Goal: Transaction & Acquisition: Purchase product/service

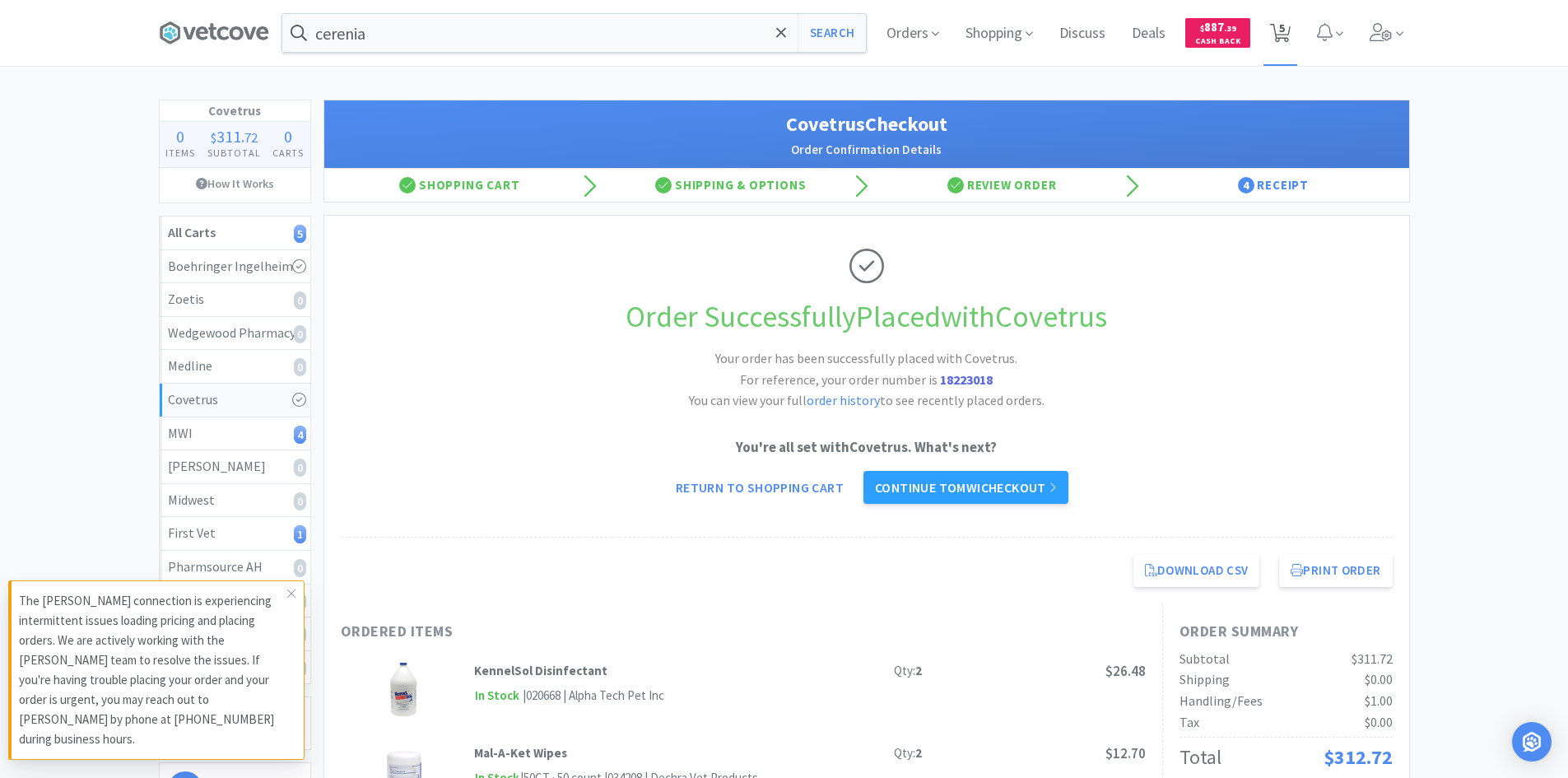
click at [1281, 34] on span "5" at bounding box center [1282, 28] width 5 height 66
select select "10"
select select "3"
select select "4"
select select "1"
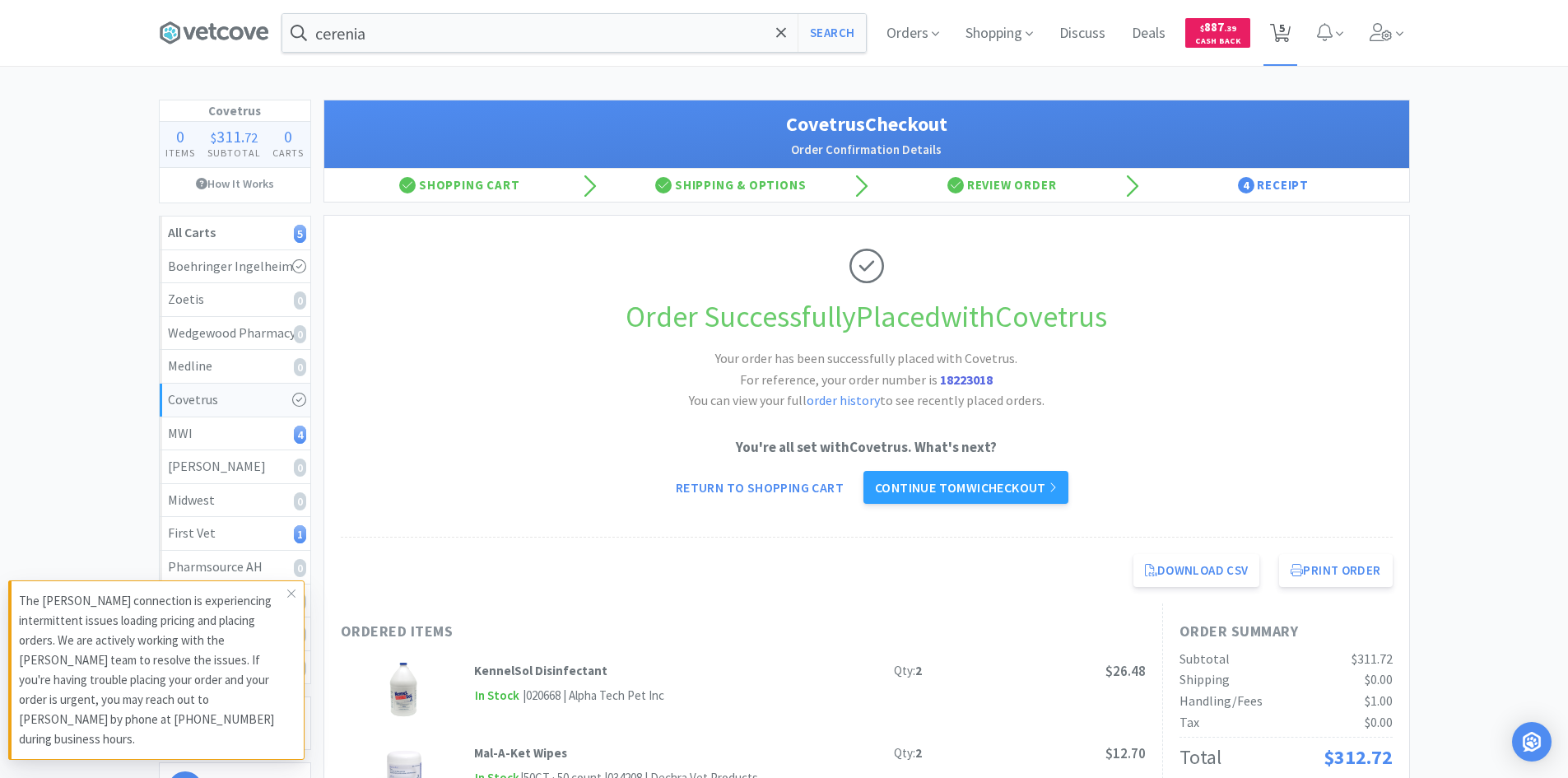
select select "1"
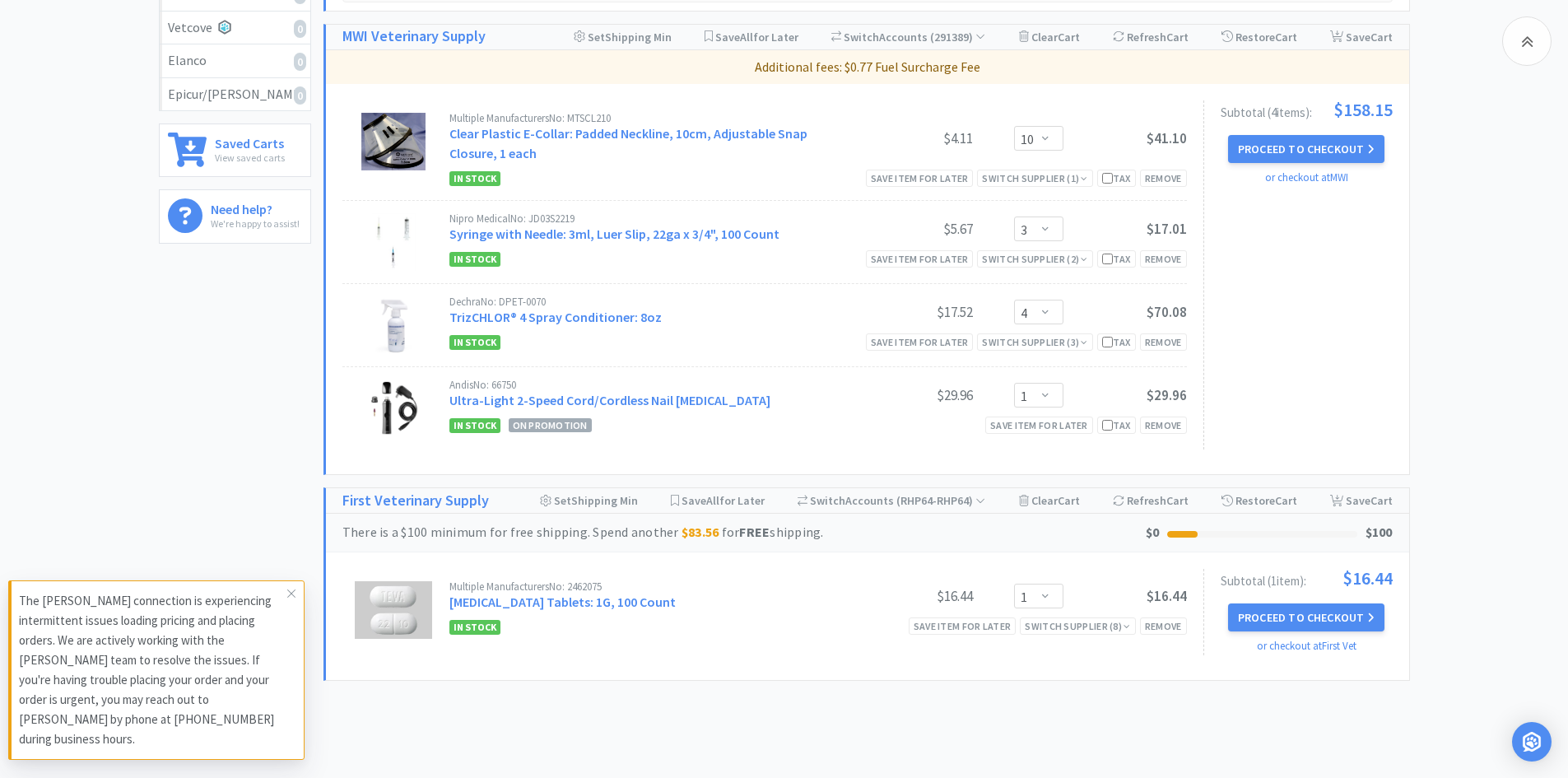
scroll to position [577, 0]
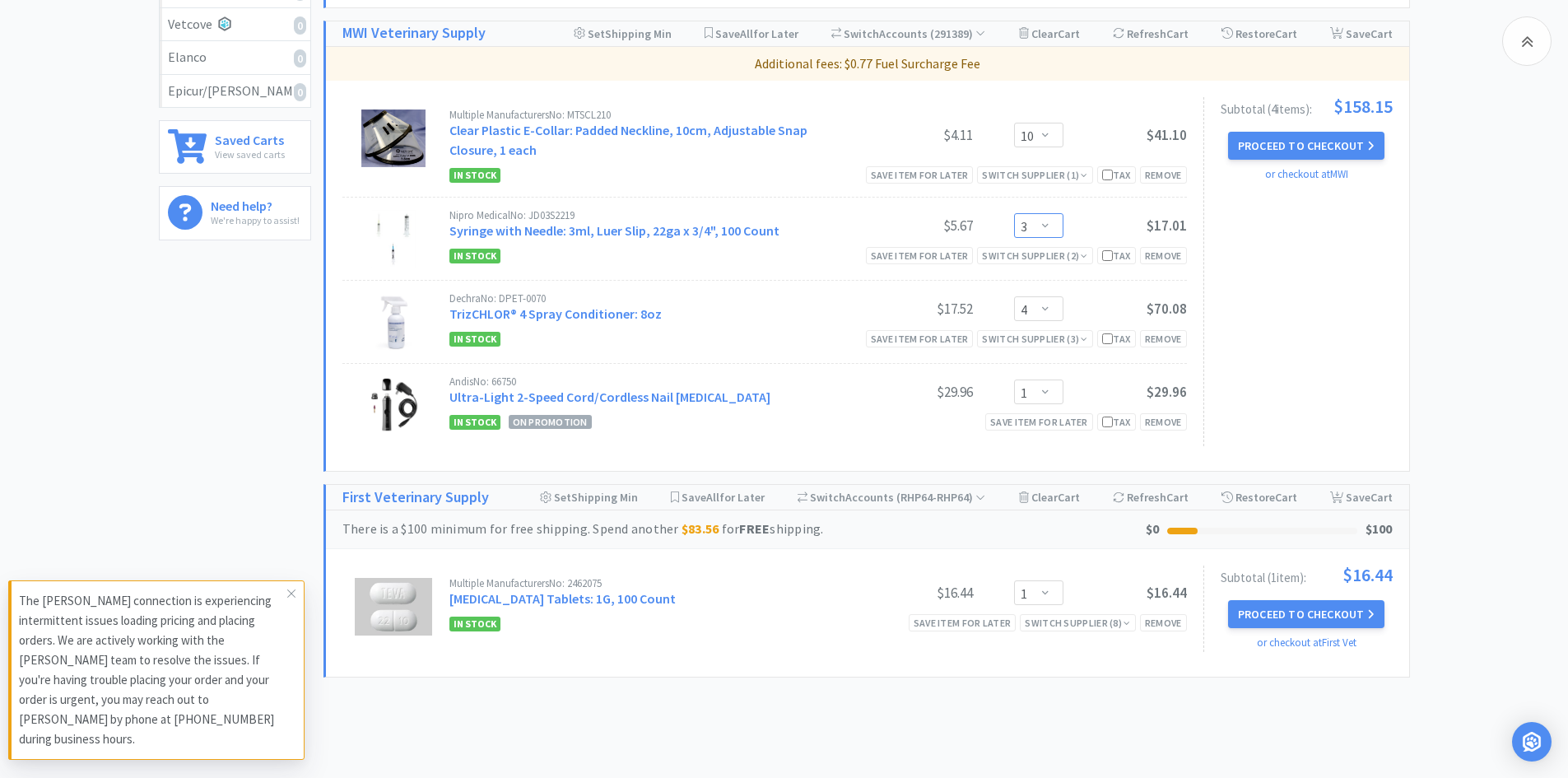
click at [1047, 223] on select "Enter Quantity 1 2 3 4 5 6 7 8 9 10 11 12 13 14 15 16 17 18 19 20 Enter Quantity" at bounding box center [1039, 225] width 50 height 25
click at [1014, 213] on select "Enter Quantity 1 2 3 4 5 6 7 8 9 10 11 12 13 14 15 16 17 18 19 20 Enter Quantity" at bounding box center [1039, 225] width 50 height 25
select select "3"
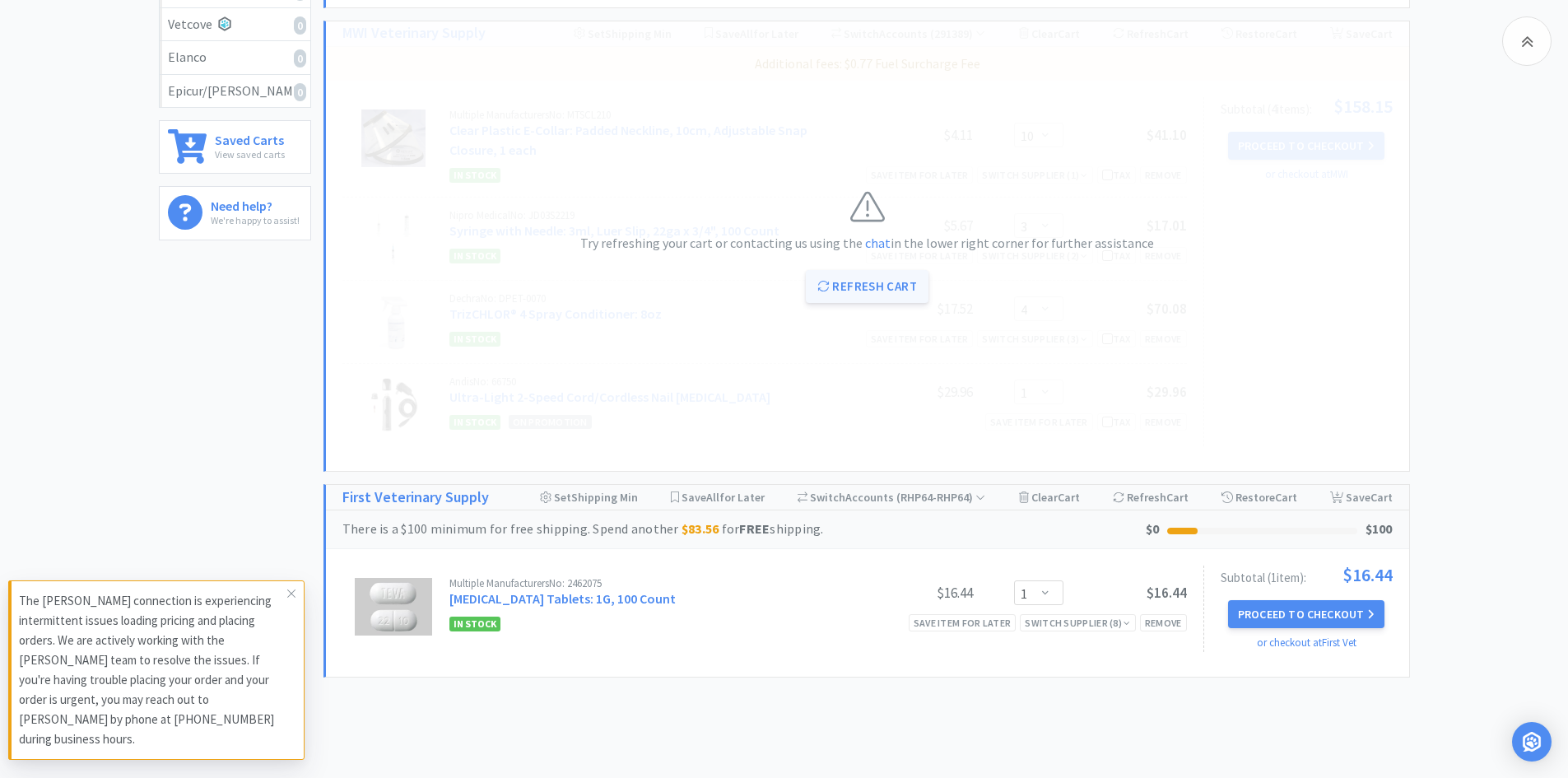
click at [848, 289] on button "Refresh Cart" at bounding box center [866, 286] width 122 height 33
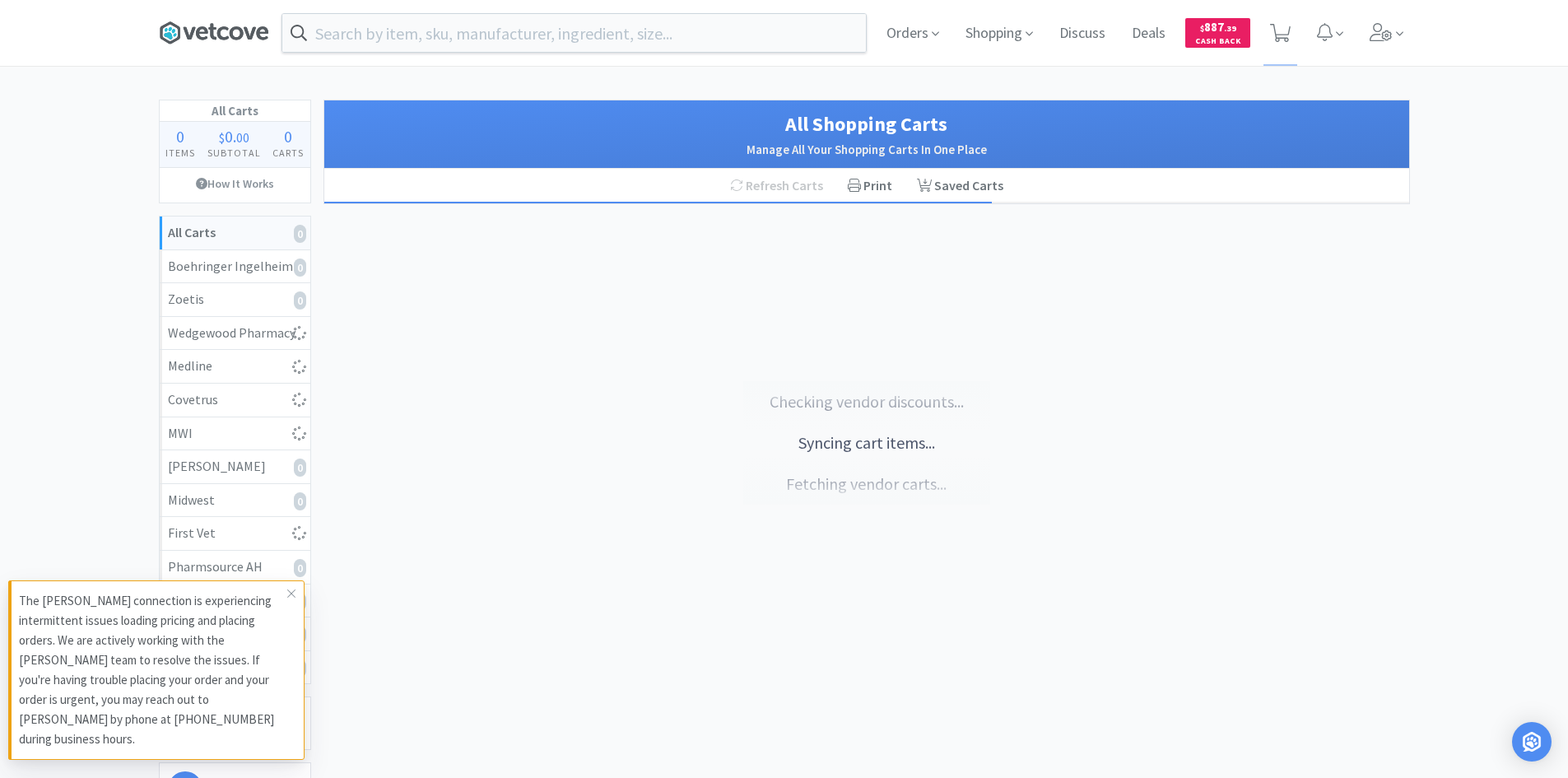
click at [183, 23] on icon at bounding box center [214, 33] width 110 height 25
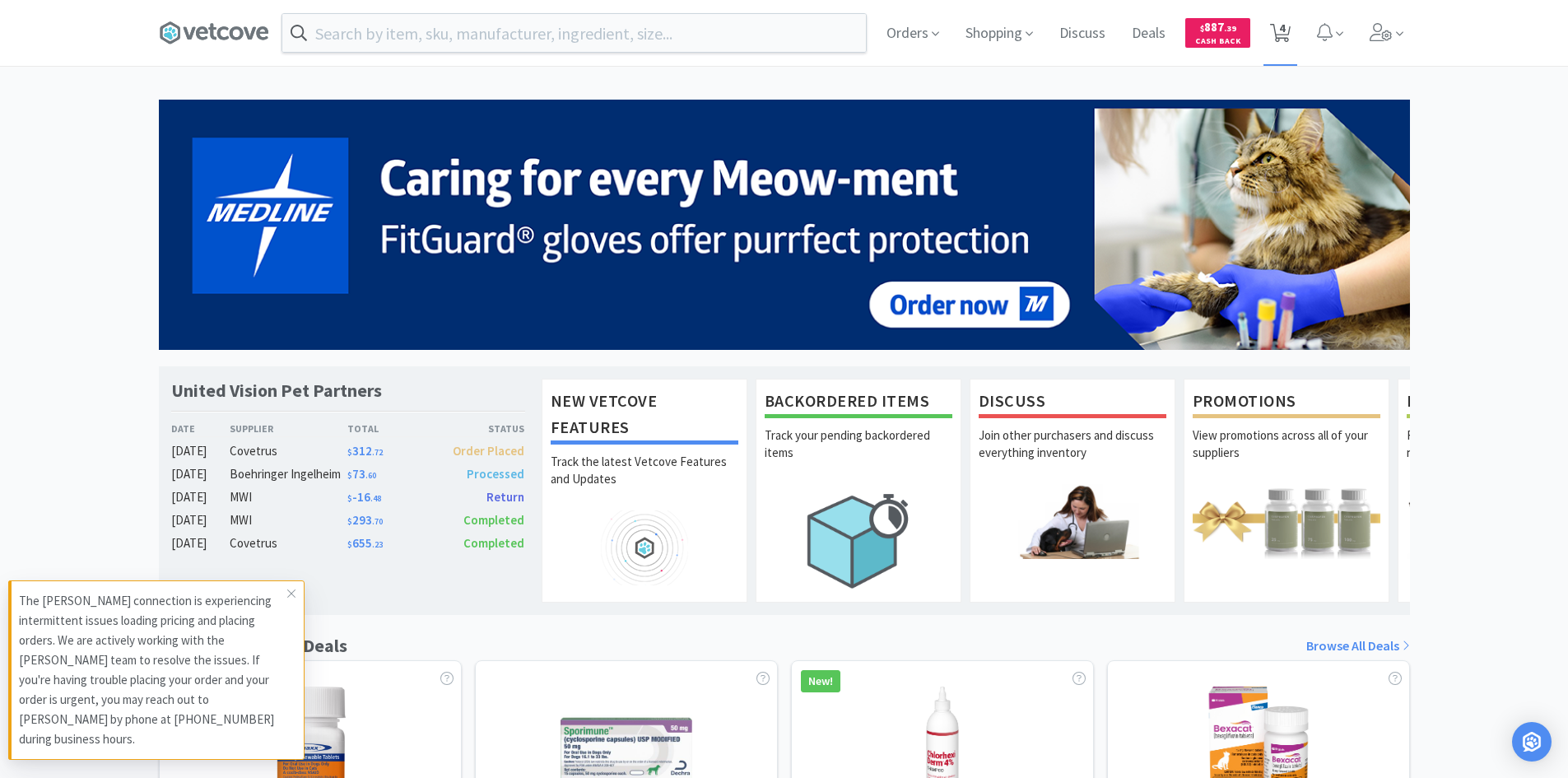
click at [1281, 43] on span "4" at bounding box center [1282, 28] width 5 height 66
select select "10"
select select "3"
select select "4"
select select "1"
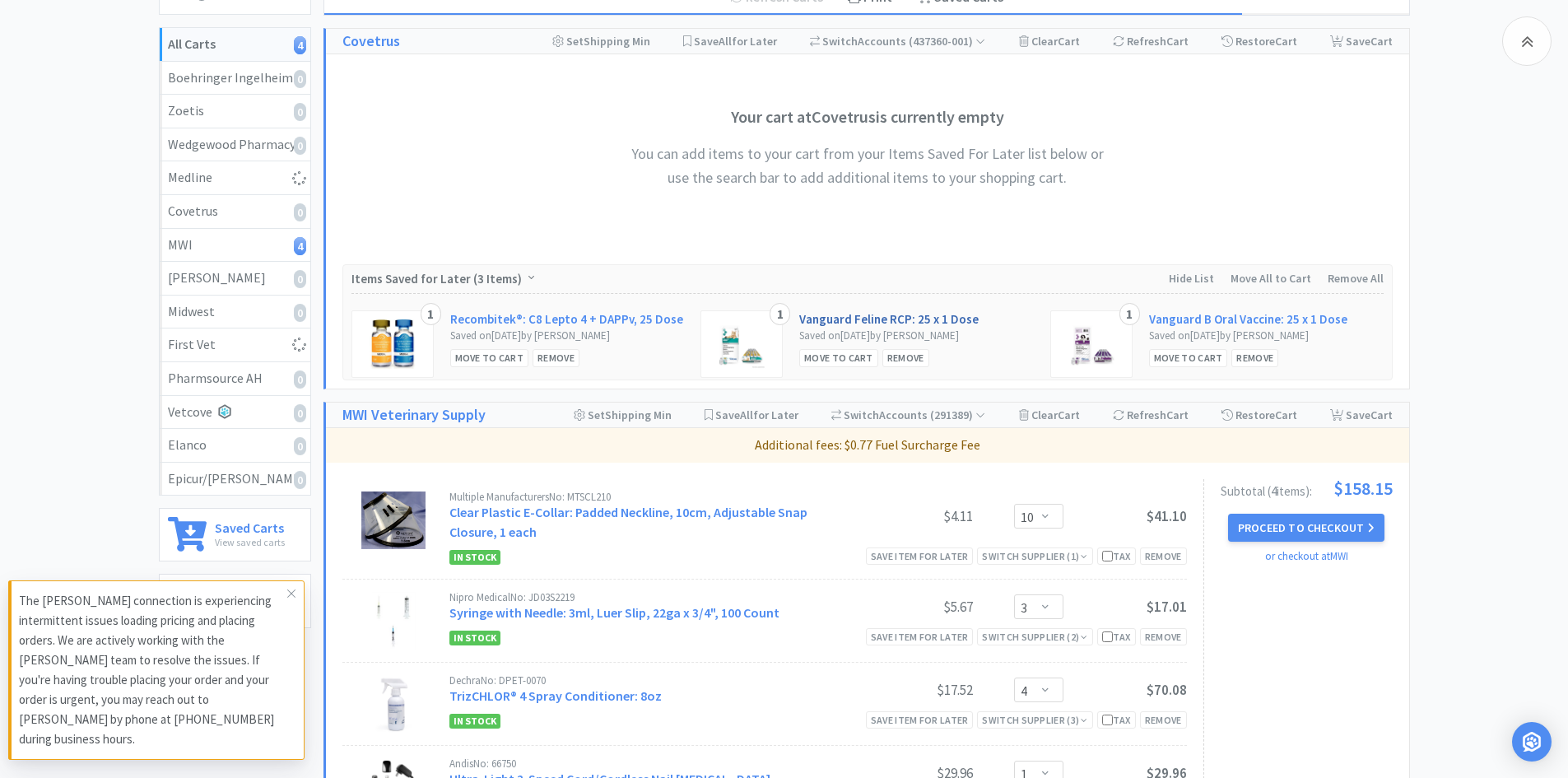
scroll to position [412, 0]
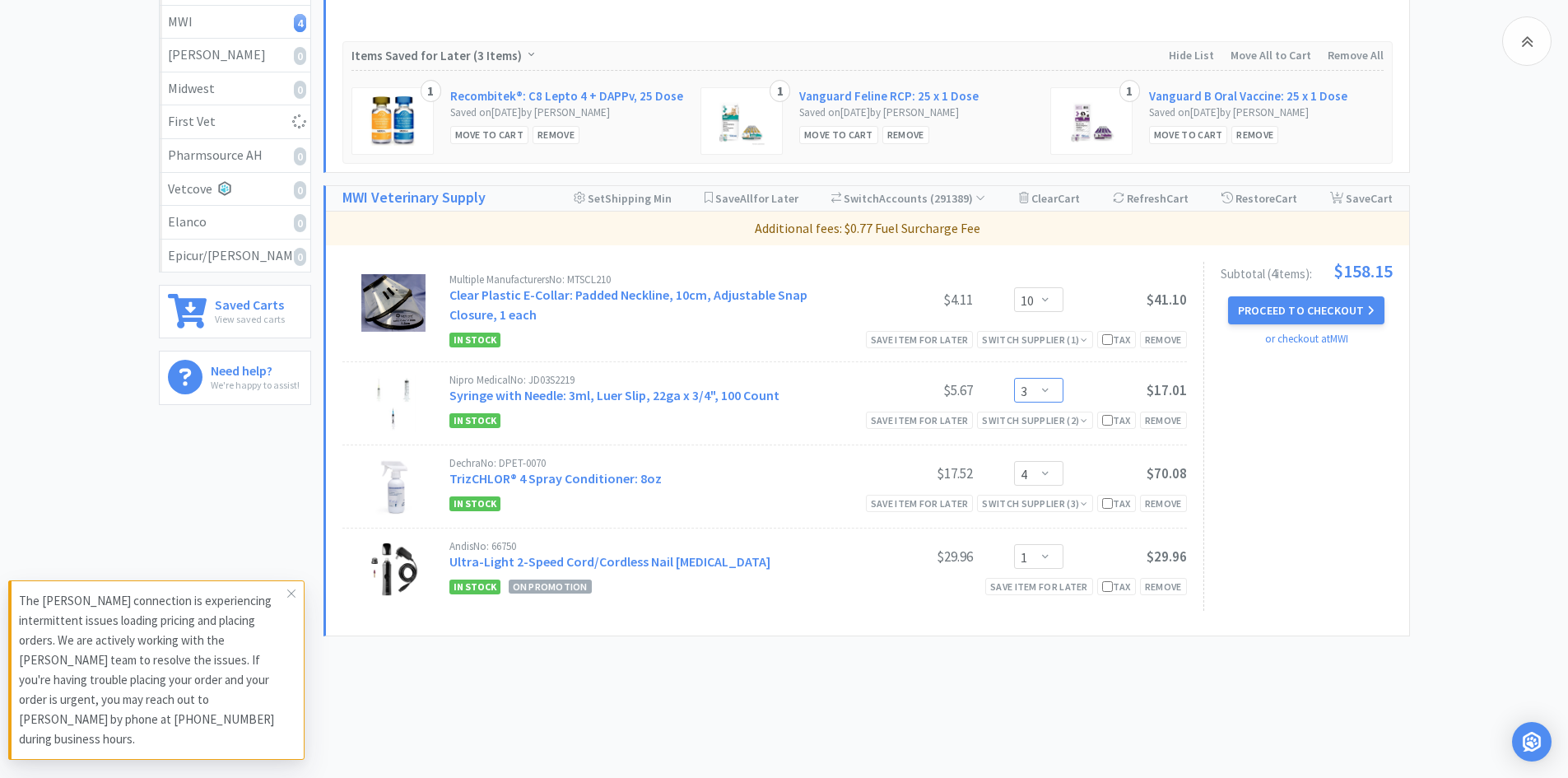
click at [1047, 394] on select "Enter Quantity 1 2 3 4 5 6 7 8 9 10 11 12 13 14 15 16 17 18 19 20 Enter Quantity" at bounding box center [1039, 390] width 50 height 25
click at [1014, 378] on select "Enter Quantity 1 2 3 4 5 6 7 8 9 10 11 12 13 14 15 16 17 18 19 20 Enter Quantity" at bounding box center [1039, 390] width 50 height 25
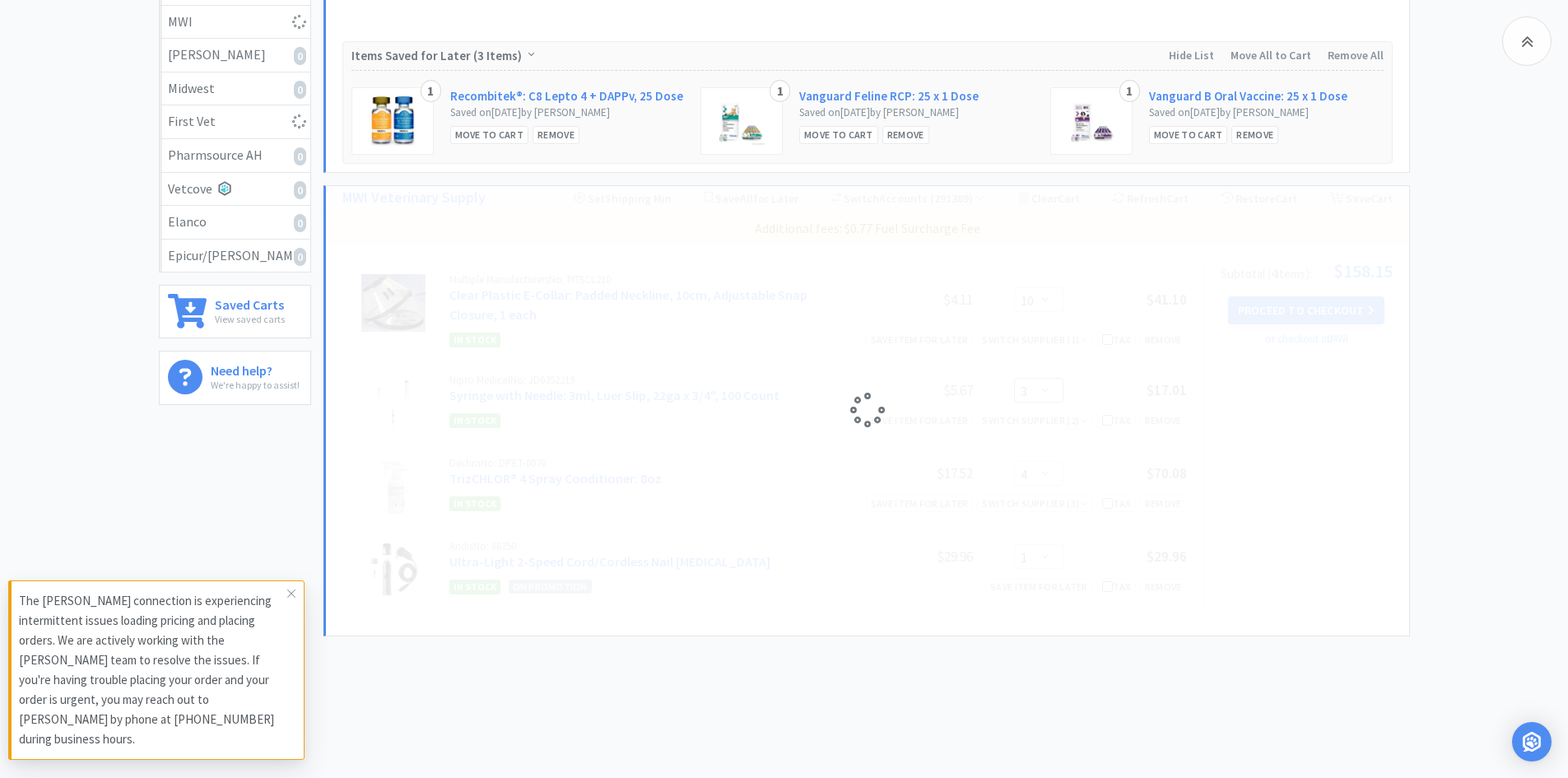
select select "6"
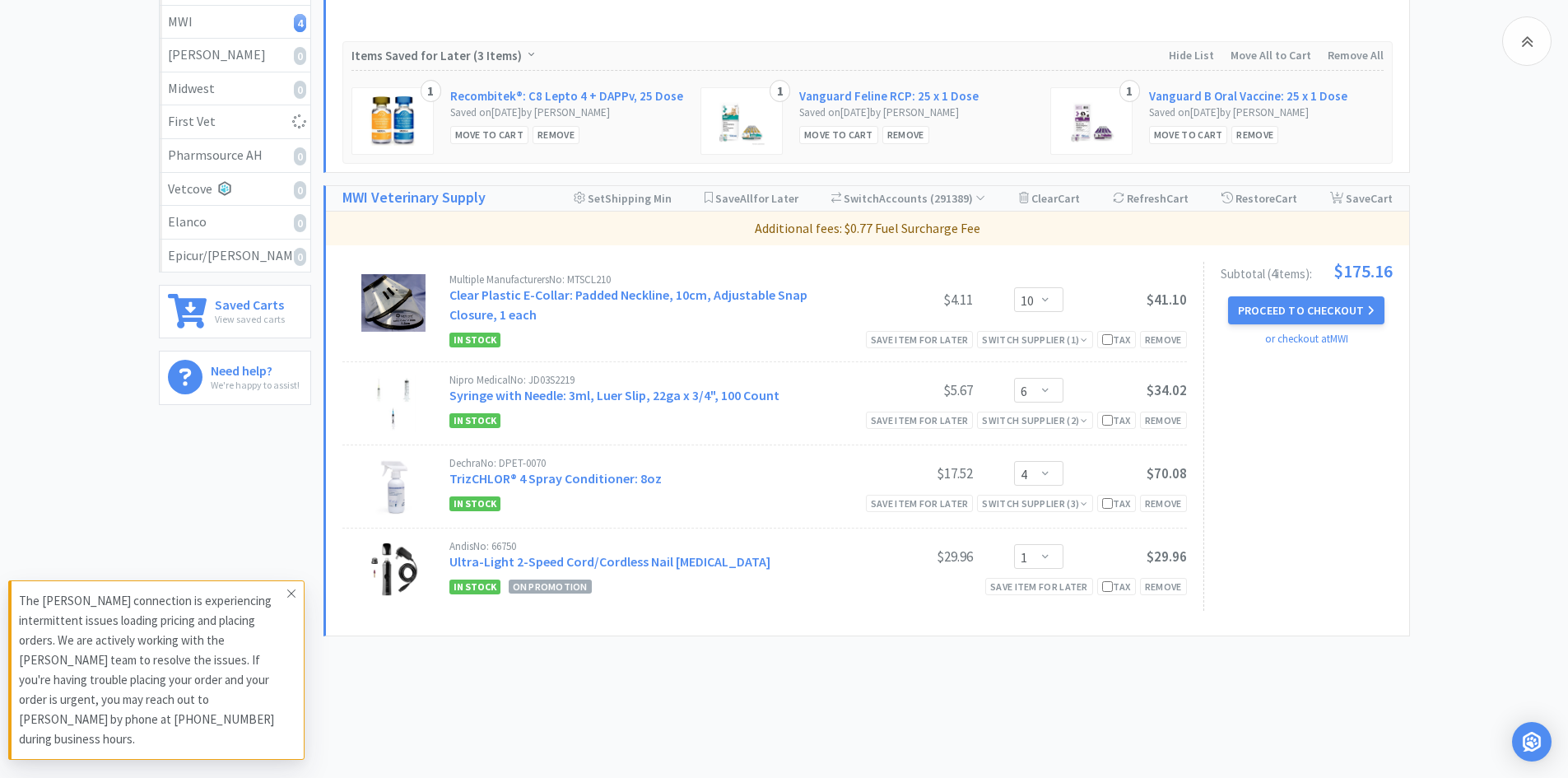
click at [291, 600] on icon at bounding box center [291, 593] width 10 height 13
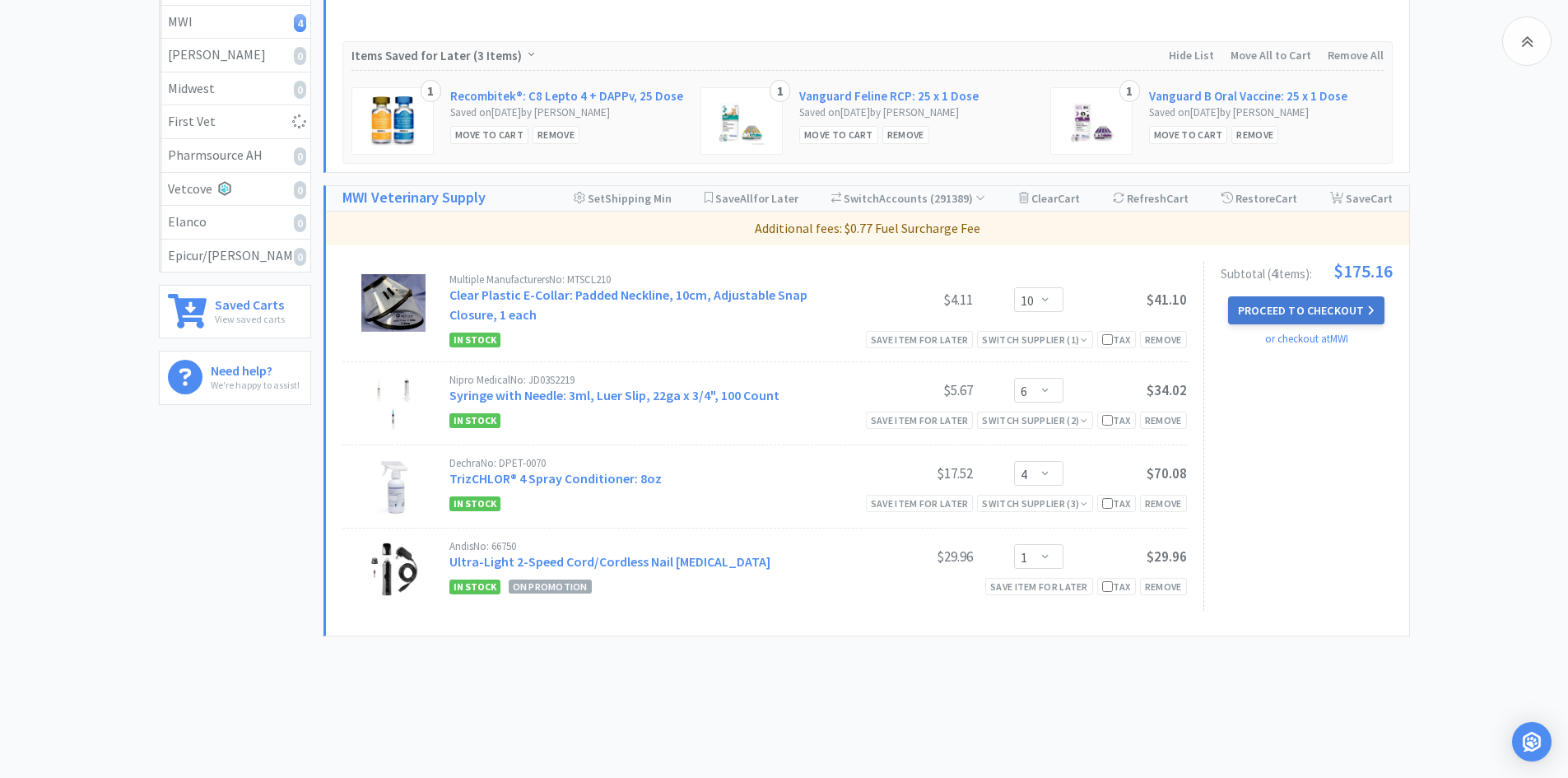
click at [1282, 313] on button "Proceed to Checkout" at bounding box center [1305, 310] width 156 height 28
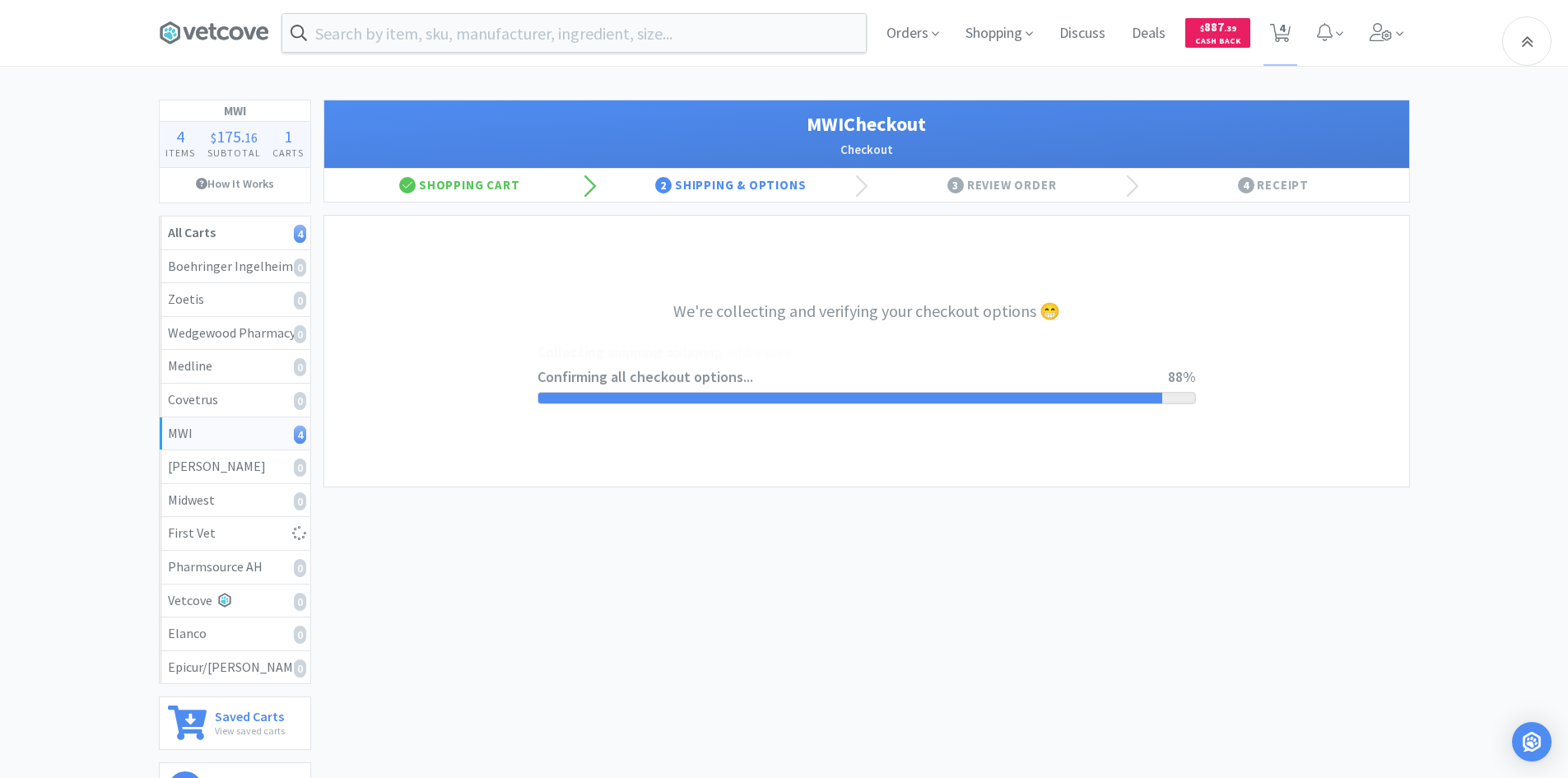
select select "STD_"
select select "FX9"
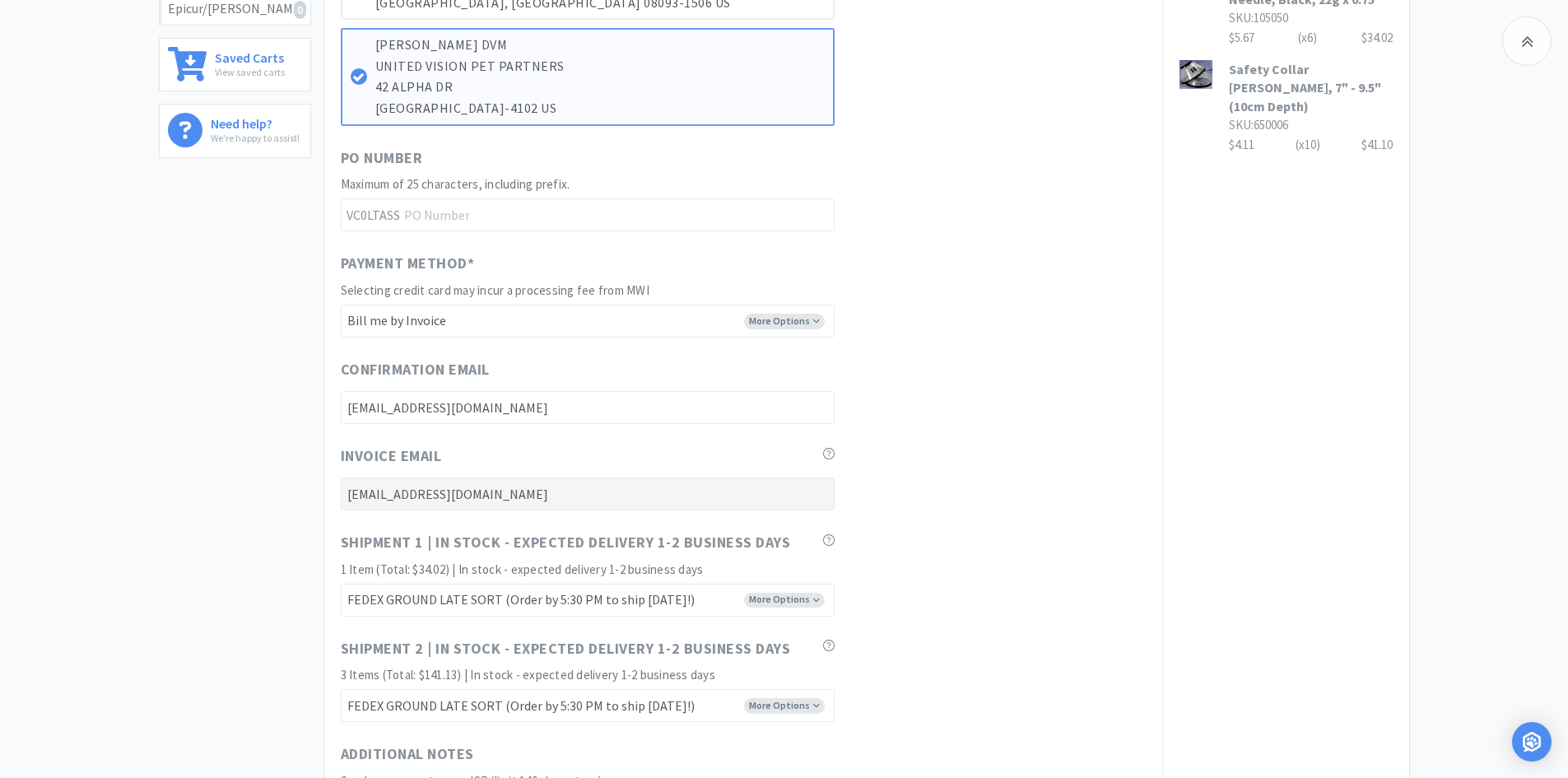
scroll to position [987, 0]
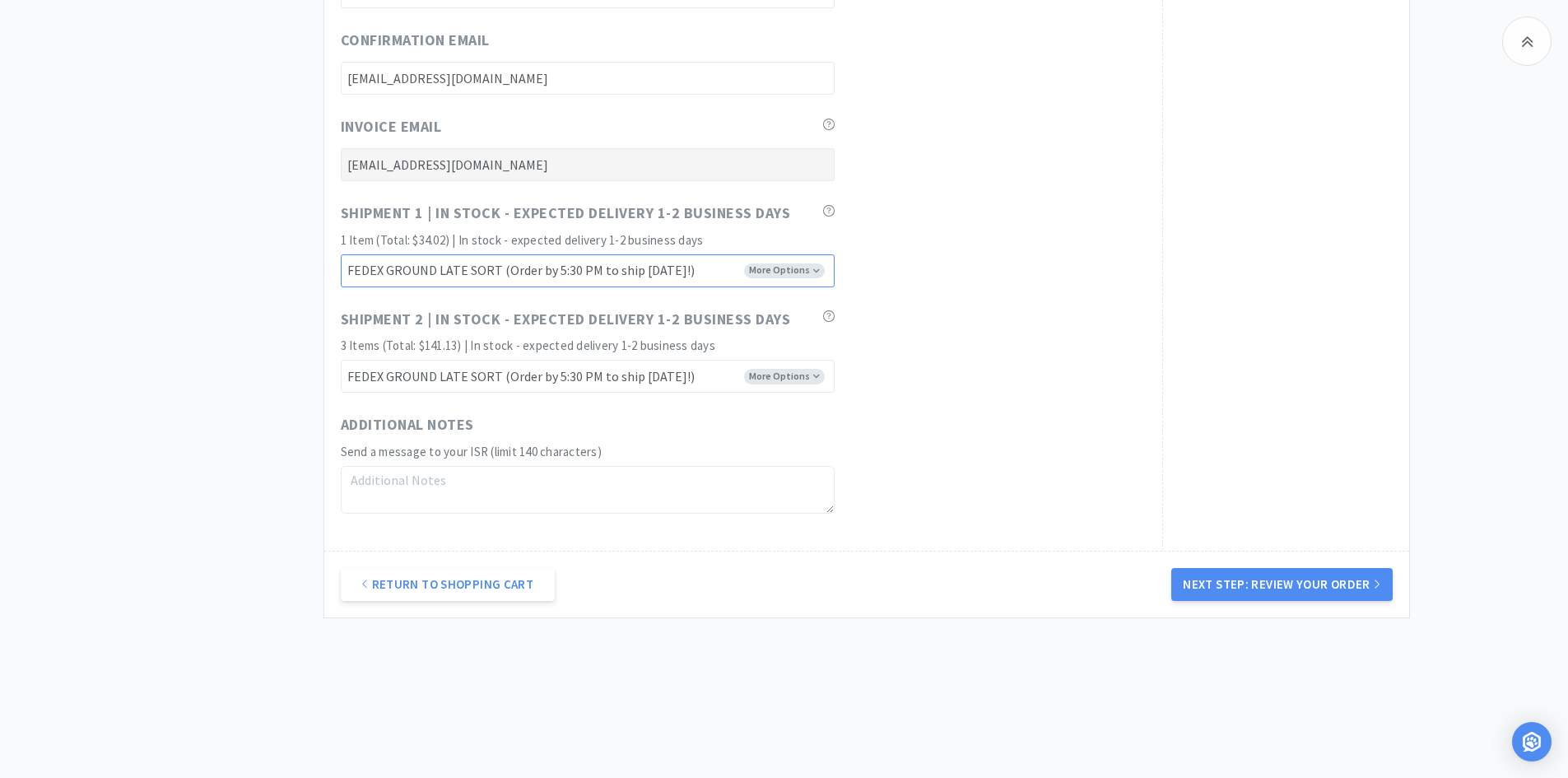
click at [783, 278] on select "FEDEX GROUND EARLY SORT (Order by 5:00 PM to ship [DATE]!) FEDEX GROUND LATE SO…" at bounding box center [587, 271] width 494 height 33
select select "FX8"
click at [341, 255] on select "FEDEX GROUND EARLY SORT (Order by 5:00 PM to ship [DATE]!) FEDEX GROUND LATE SO…" at bounding box center [587, 271] width 494 height 33
click at [780, 387] on select "FEDEX GROUND EARLY SORT (Order by 5:00 PM to ship [DATE]!) FEDEX GROUND LATE SO…" at bounding box center [587, 375] width 494 height 33
select select "FX8"
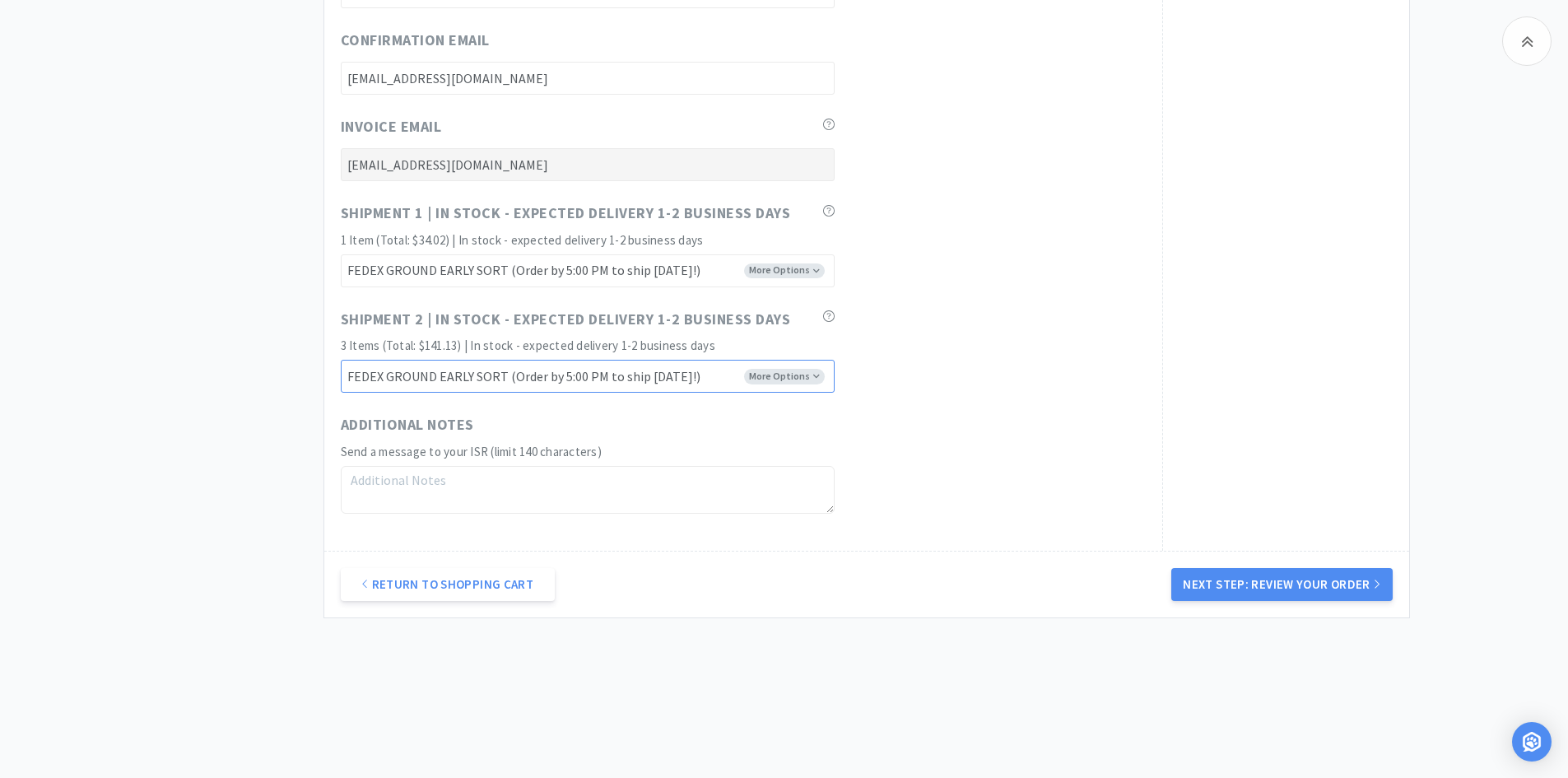
click at [341, 359] on select "FEDEX GROUND EARLY SORT (Order by 5:00 PM to ship [DATE]!) FEDEX GROUND LATE SO…" at bounding box center [587, 375] width 494 height 33
click at [1037, 371] on div "Shipment 2 | In stock - expected delivery 1-2 business days 3 Items (Total: $14…" at bounding box center [742, 350] width 804 height 86
click at [1218, 581] on button "Next Step: Review Your Order" at bounding box center [1281, 584] width 221 height 33
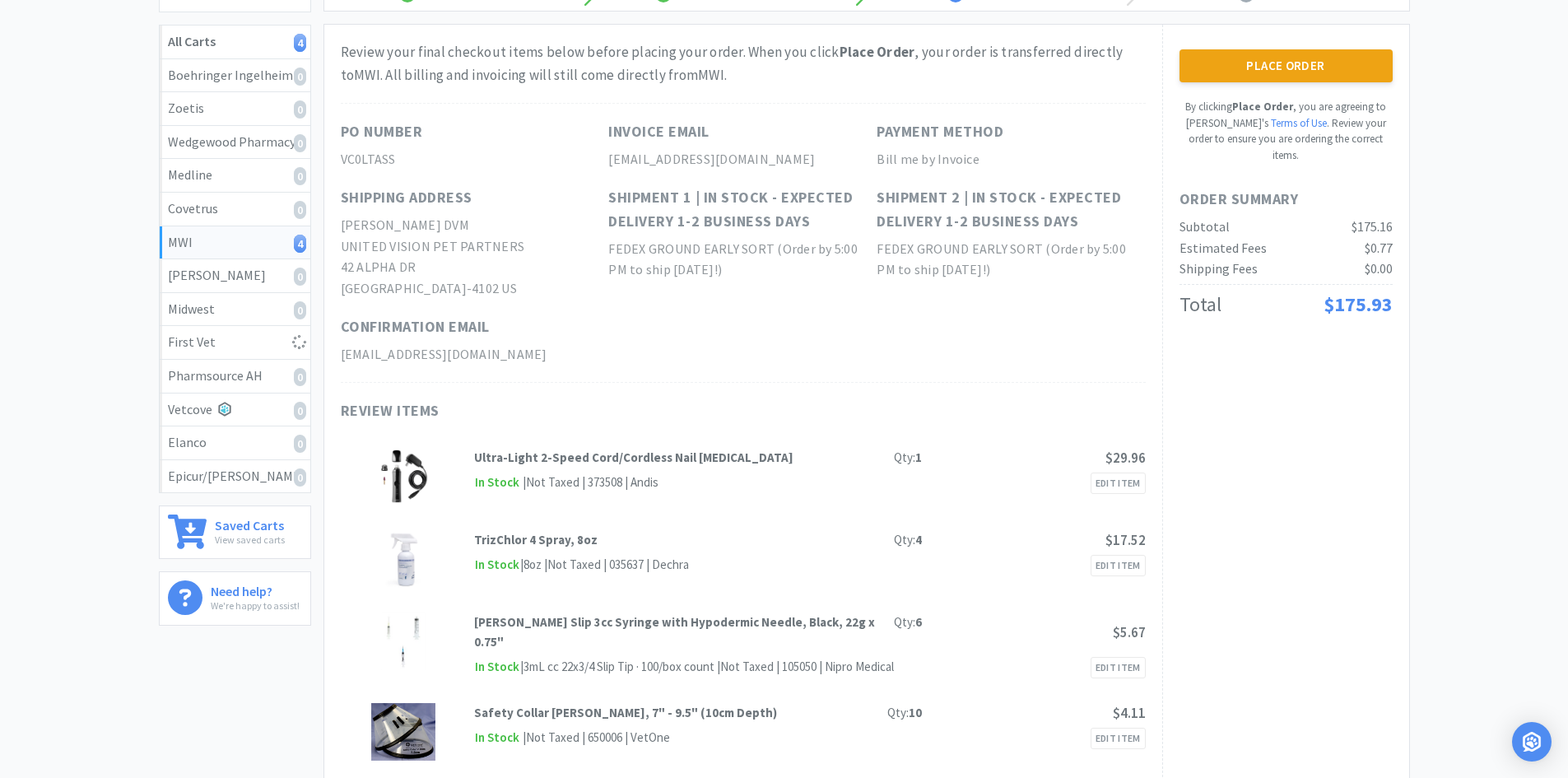
scroll to position [0, 0]
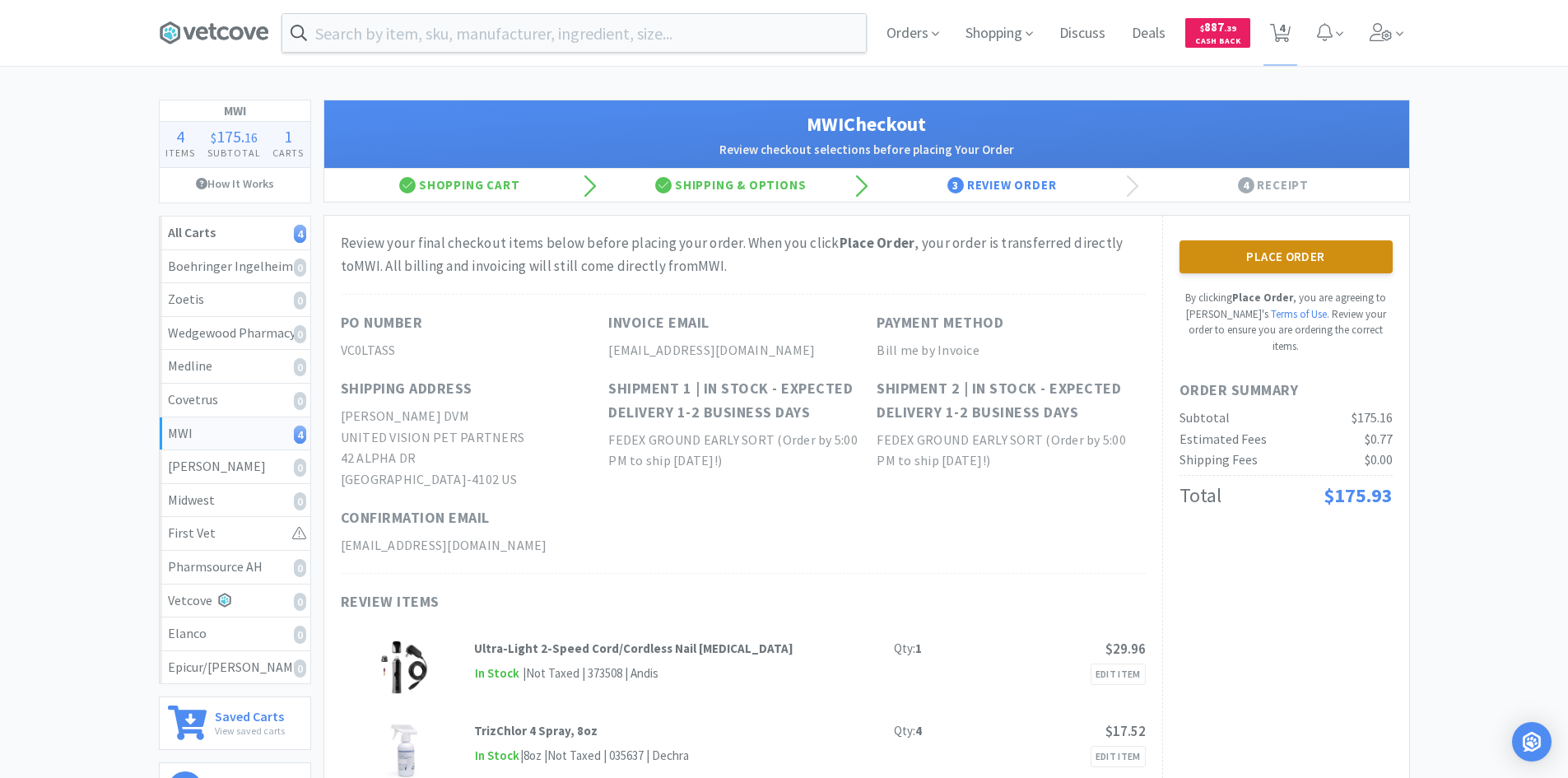
click at [1236, 251] on button "Place Order" at bounding box center [1286, 256] width 213 height 33
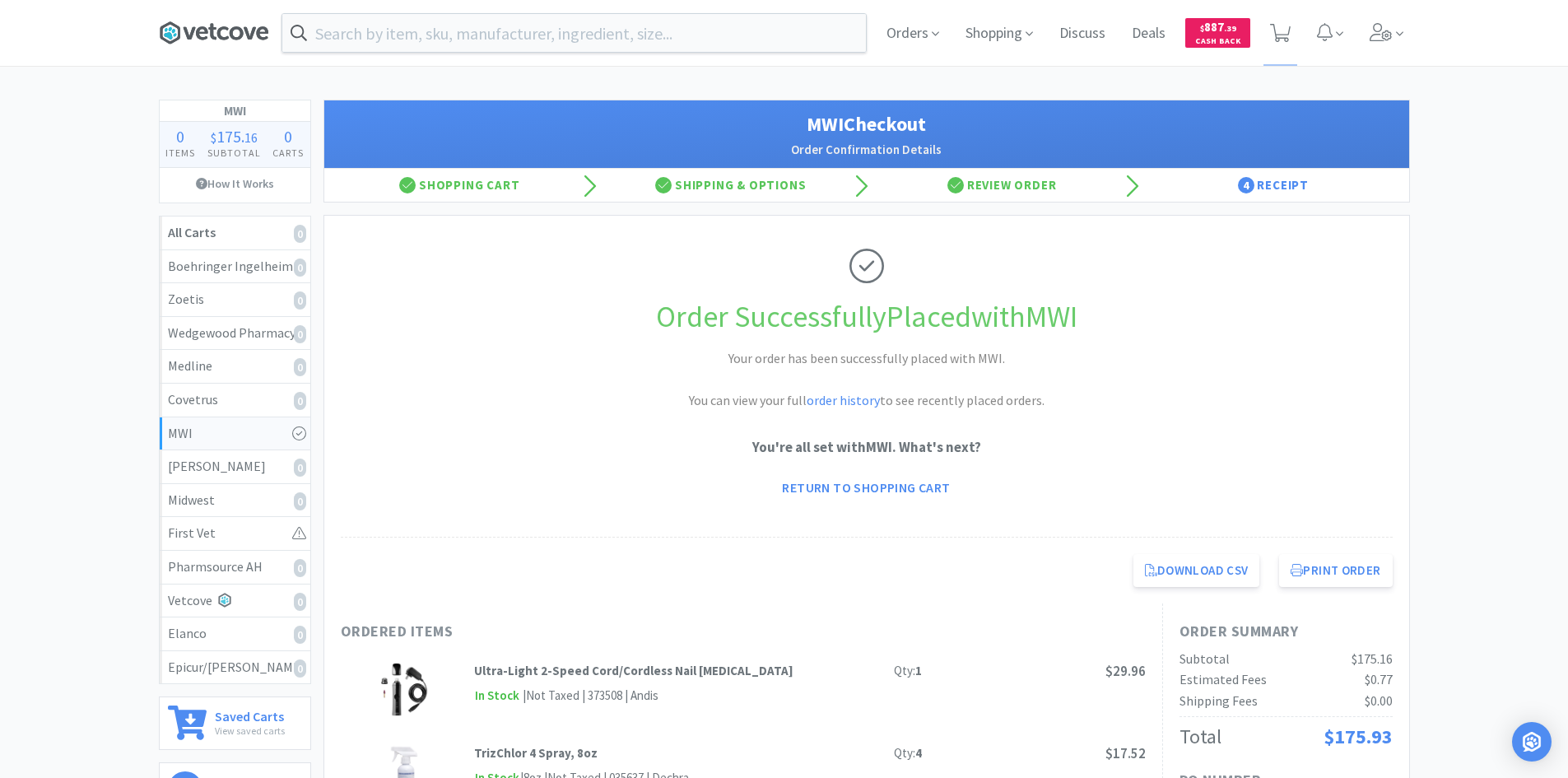
click at [176, 24] on icon at bounding box center [214, 33] width 110 height 25
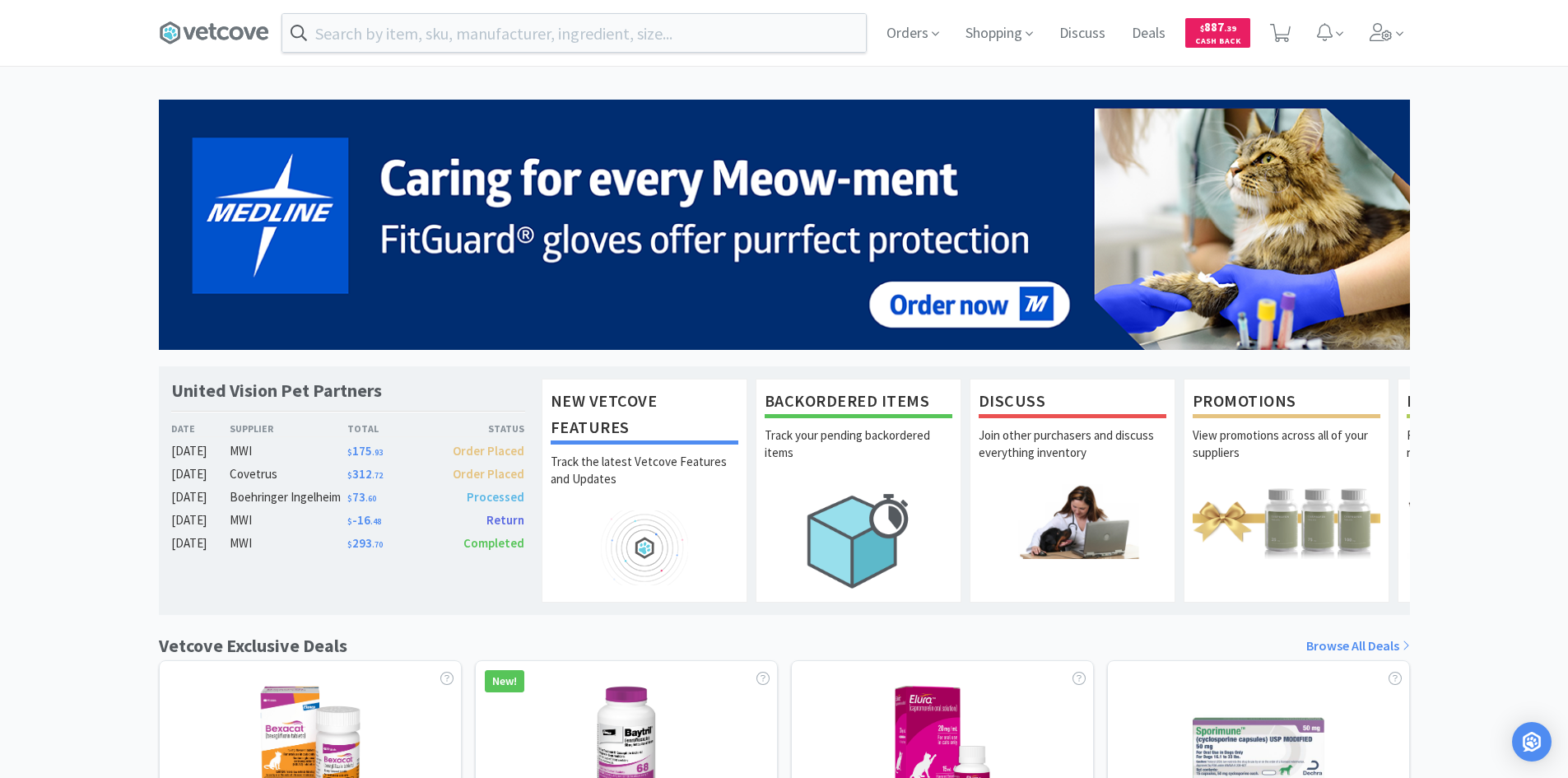
click at [1543, 194] on div "United Vision Pet Partners Date Supplier Total Status [DATE] MWI $ 175 . 93 Ord…" at bounding box center [784, 726] width 1568 height 1253
click at [423, 27] on input "text" at bounding box center [574, 33] width 584 height 38
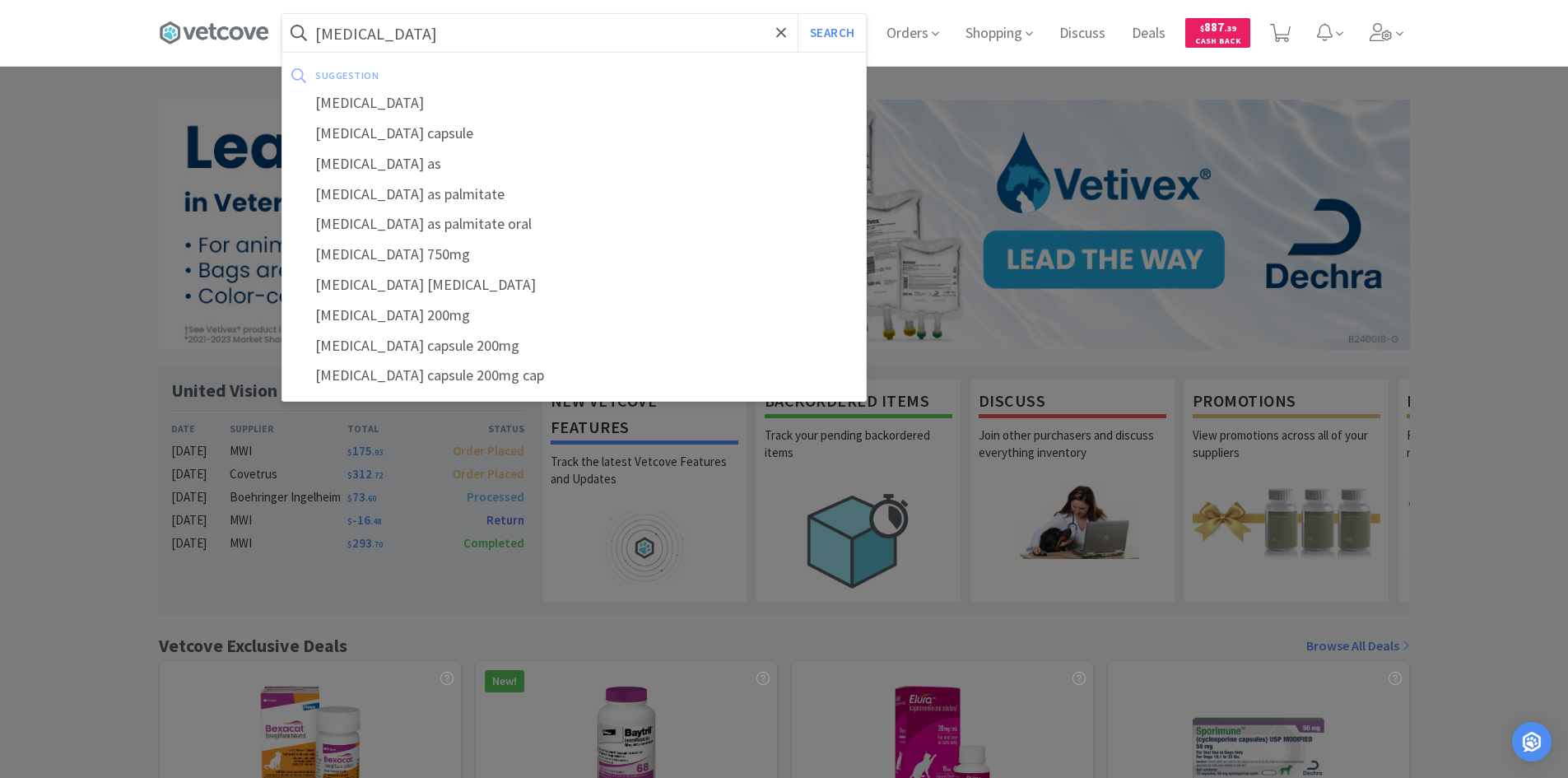
type input "[MEDICAL_DATA]"
click at [797, 14] on button "Search" at bounding box center [831, 33] width 68 height 38
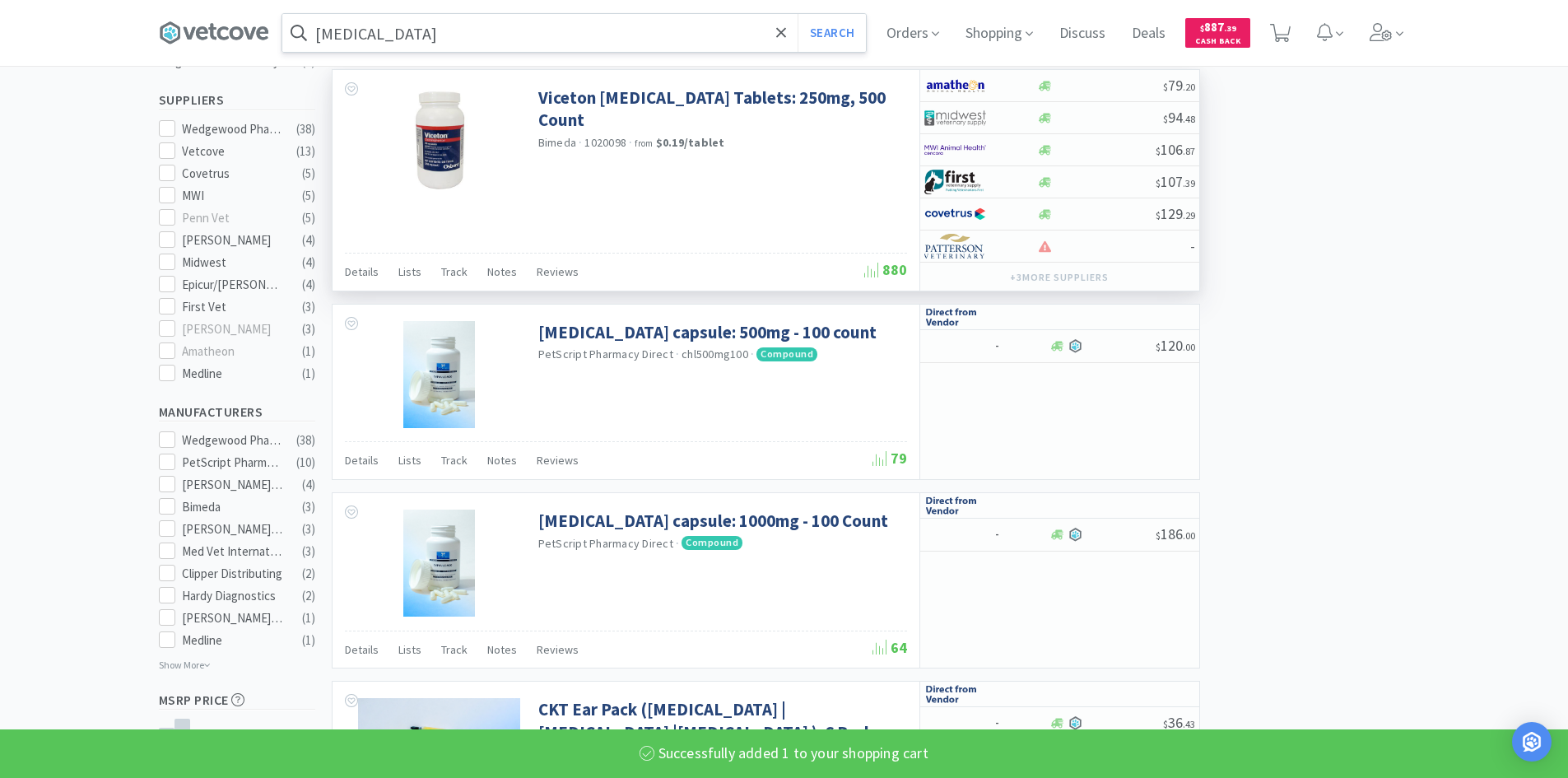
select select "1"
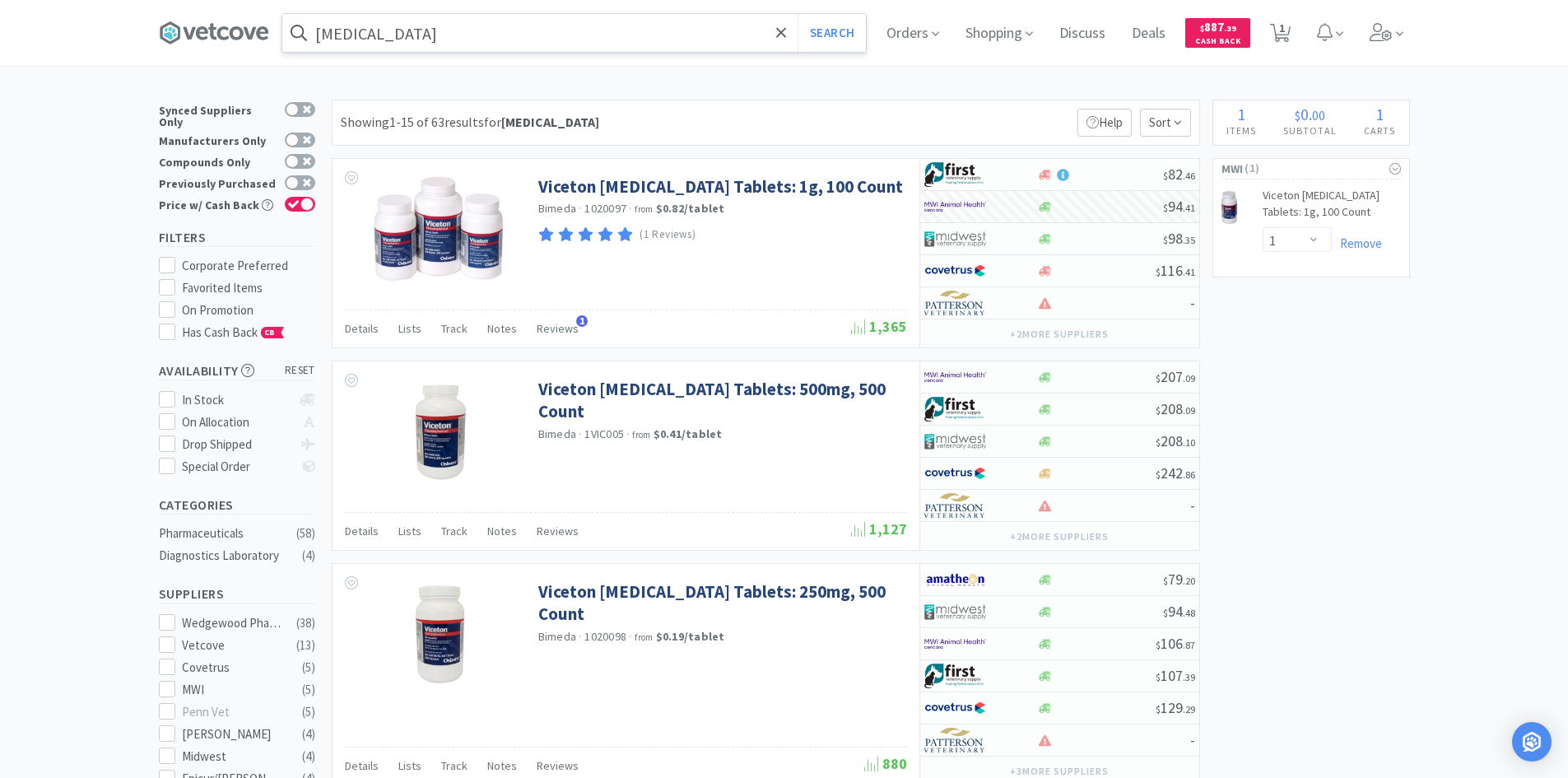
click at [1109, 184] on div "$ 82 . 46" at bounding box center [1059, 175] width 279 height 32
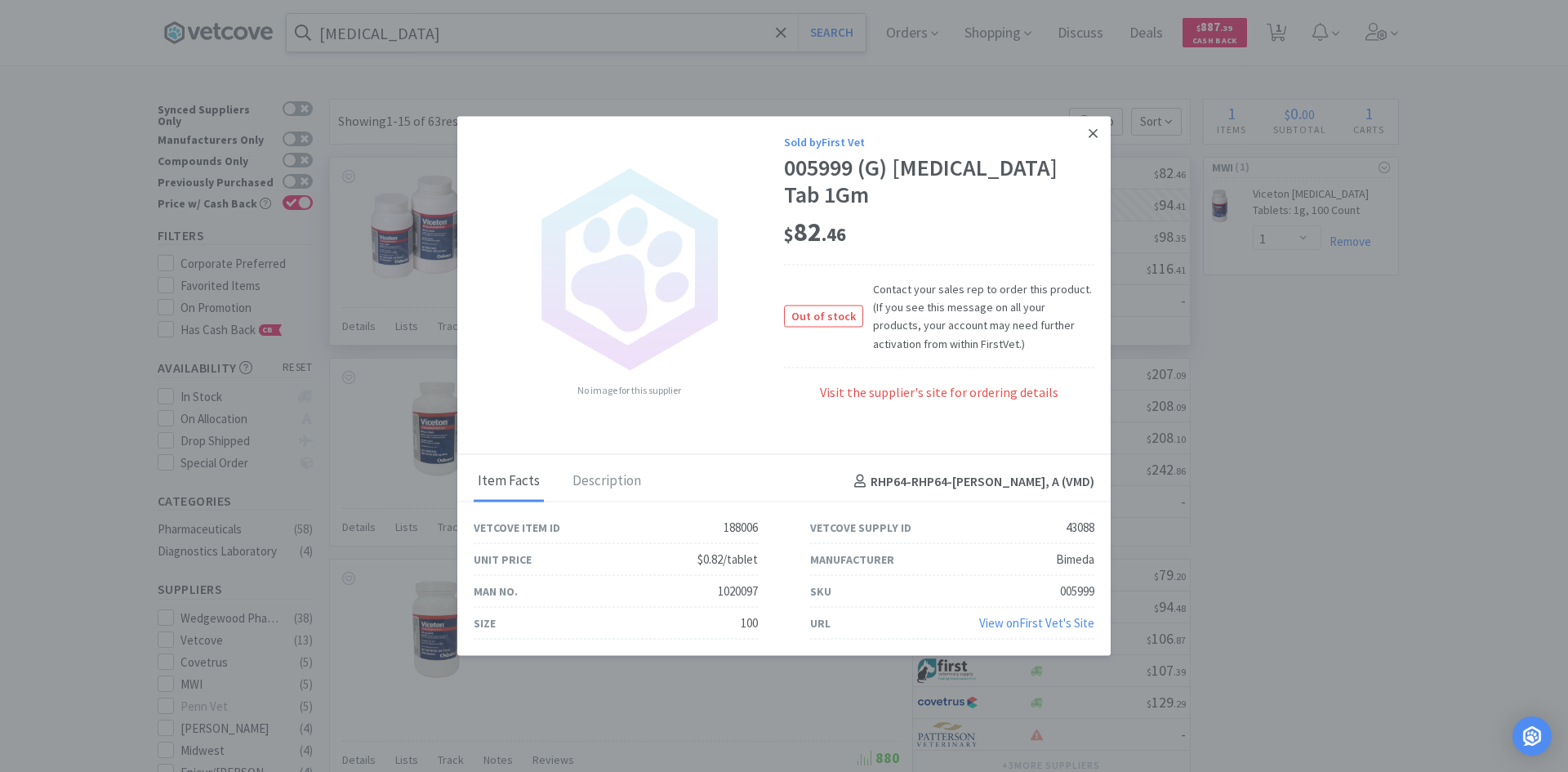
click at [1094, 133] on icon at bounding box center [1093, 133] width 9 height 15
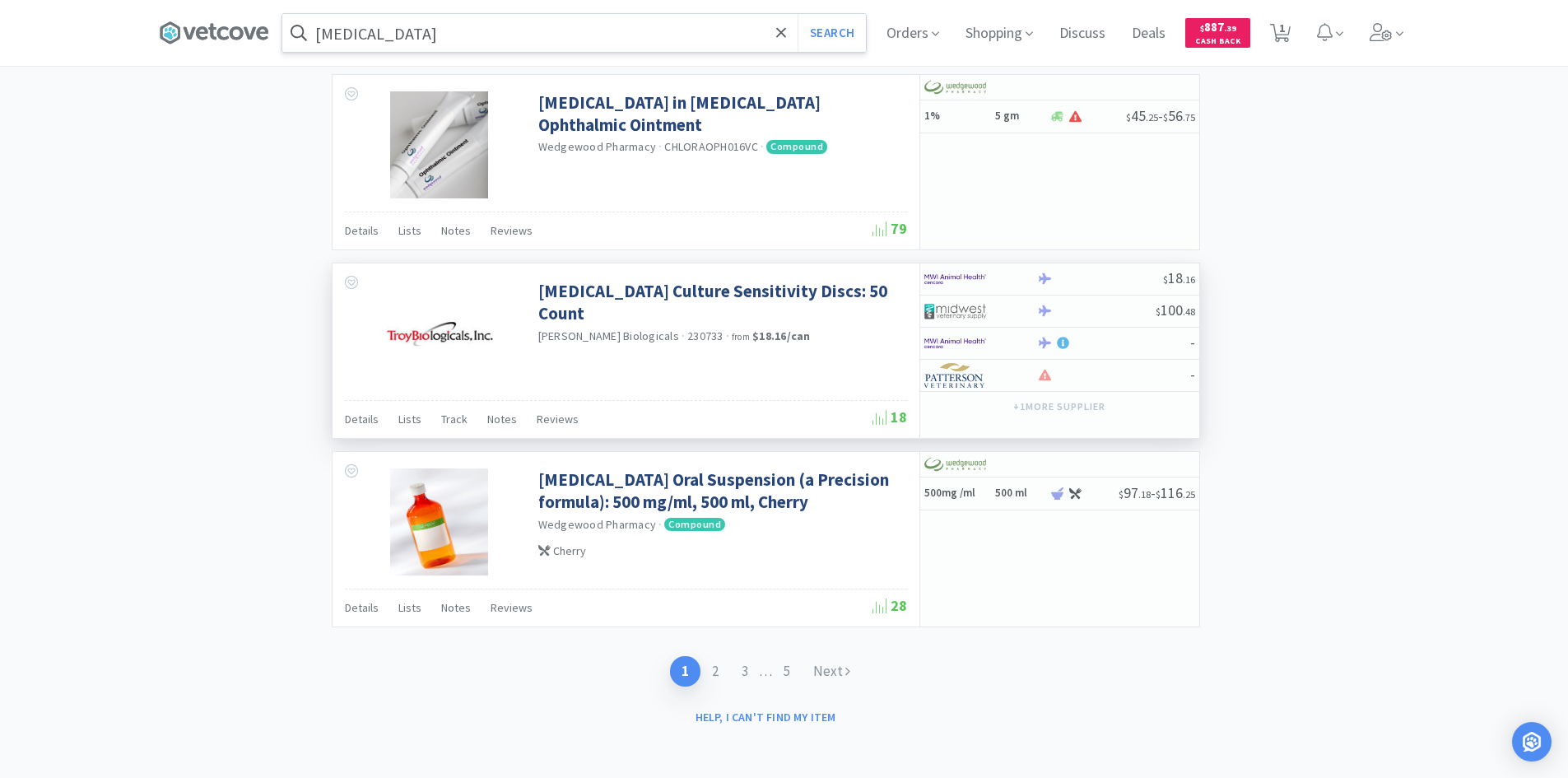
scroll to position [2424, 0]
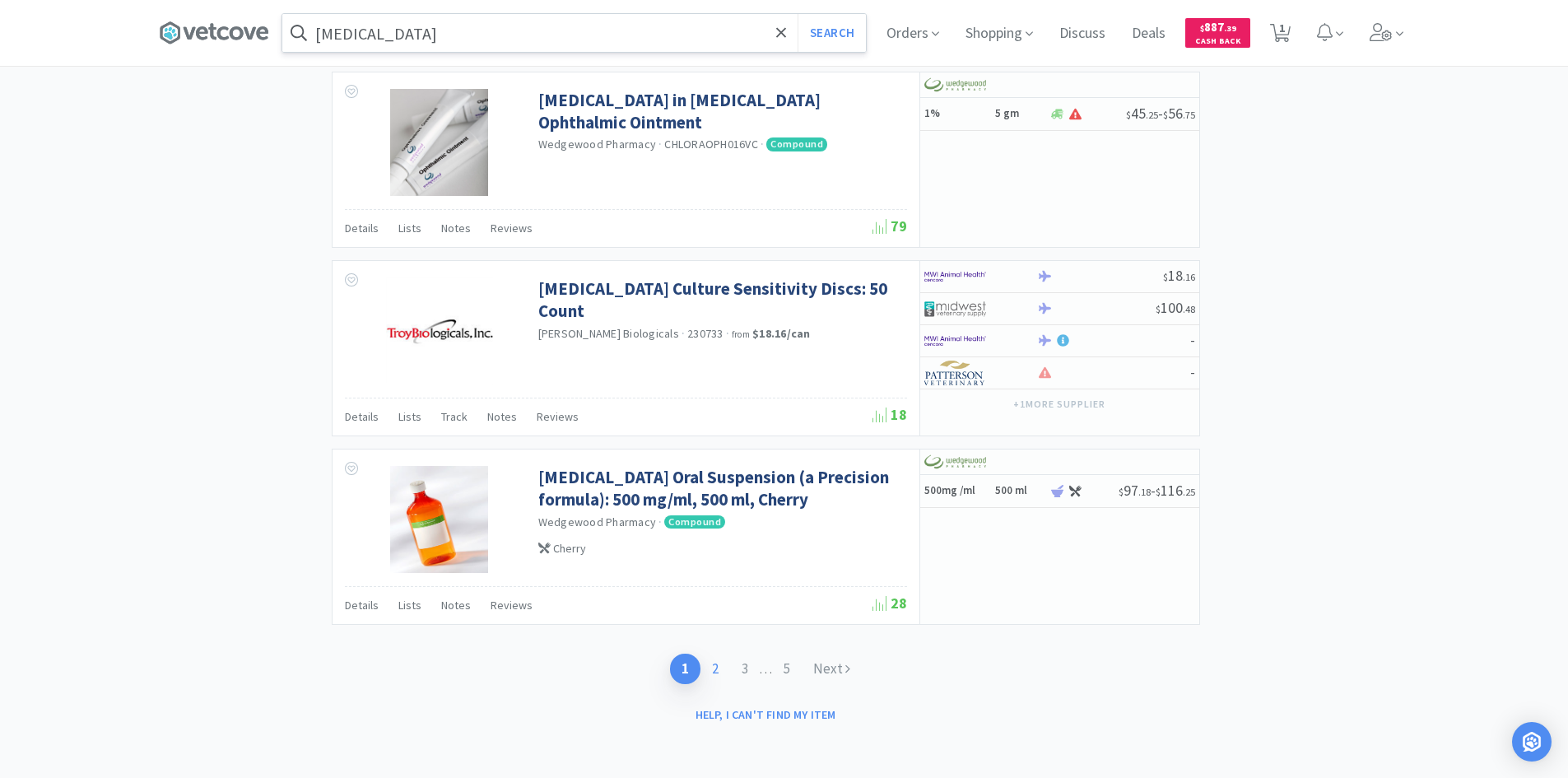
click at [711, 662] on link "2" at bounding box center [715, 669] width 29 height 30
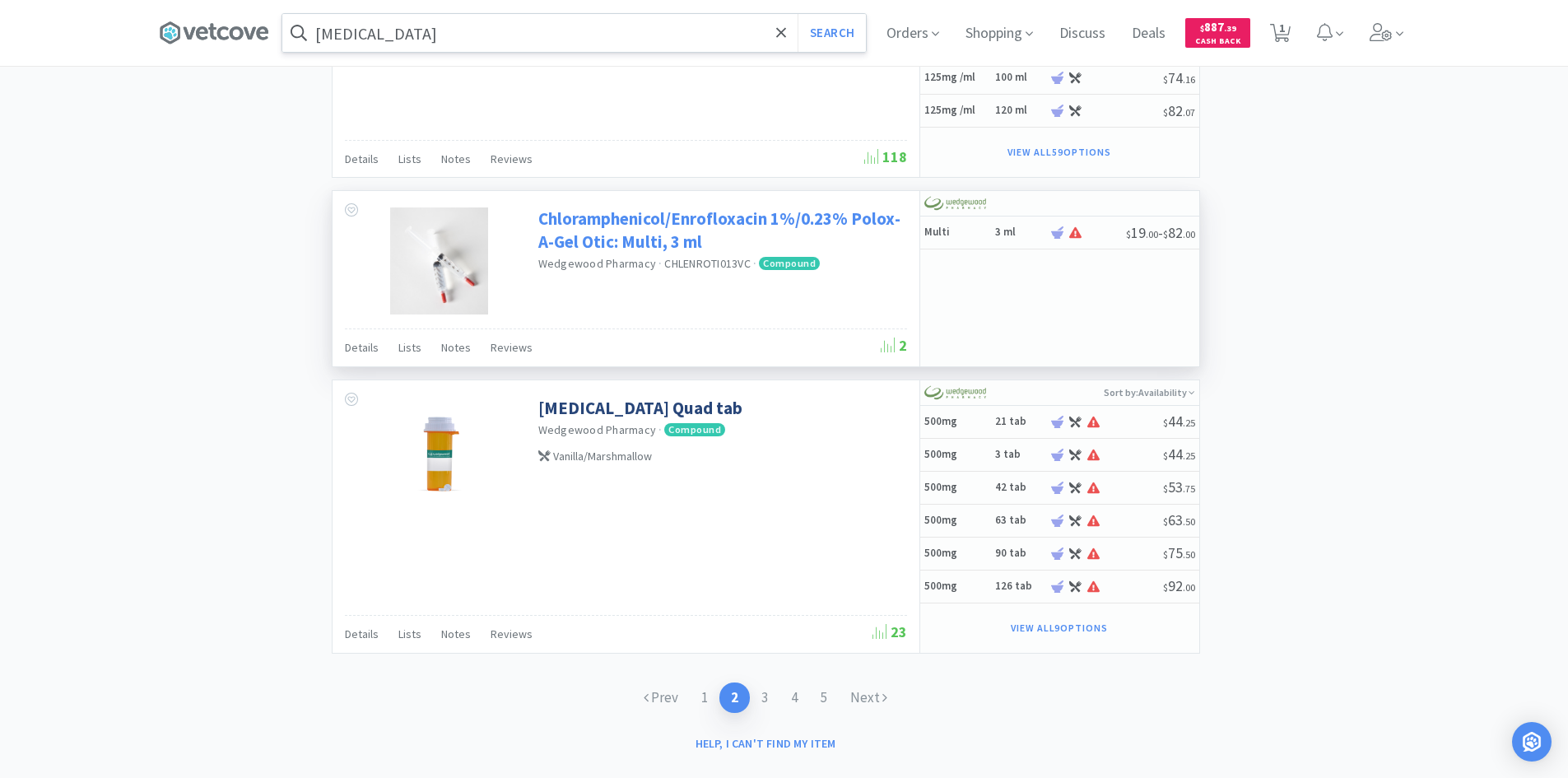
scroll to position [2640, 0]
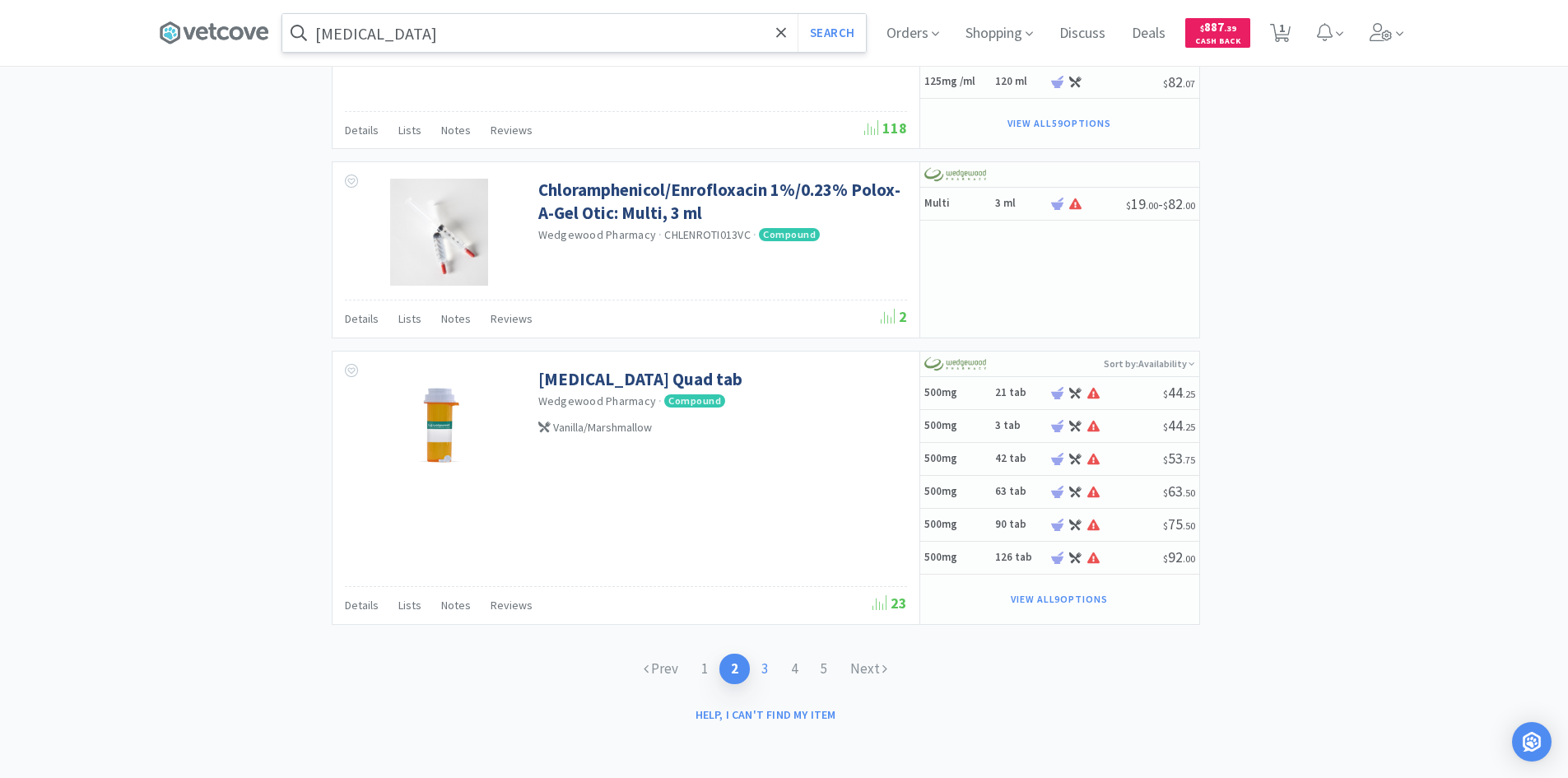
click at [764, 669] on link "3" at bounding box center [764, 669] width 29 height 30
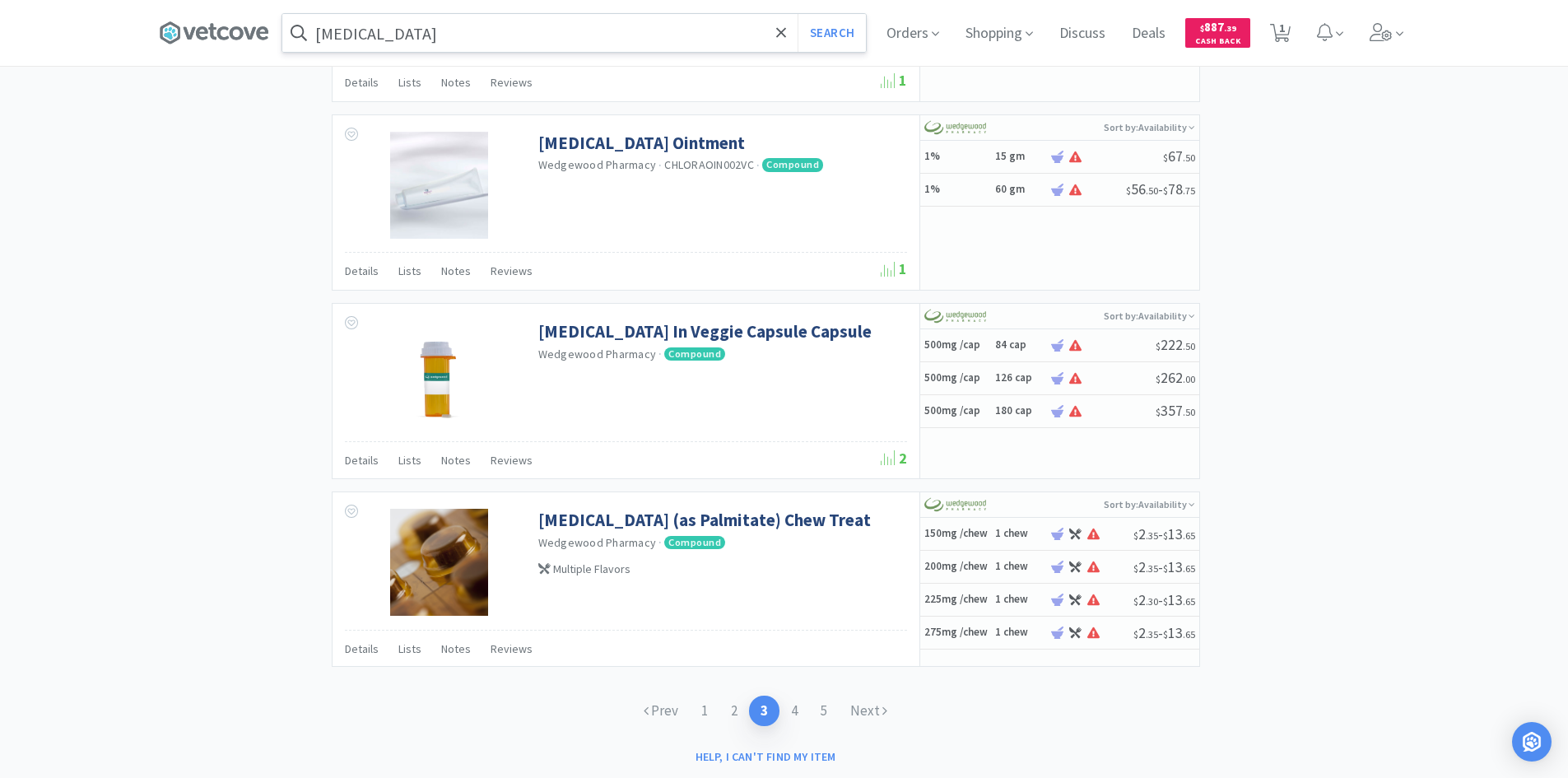
scroll to position [2638, 0]
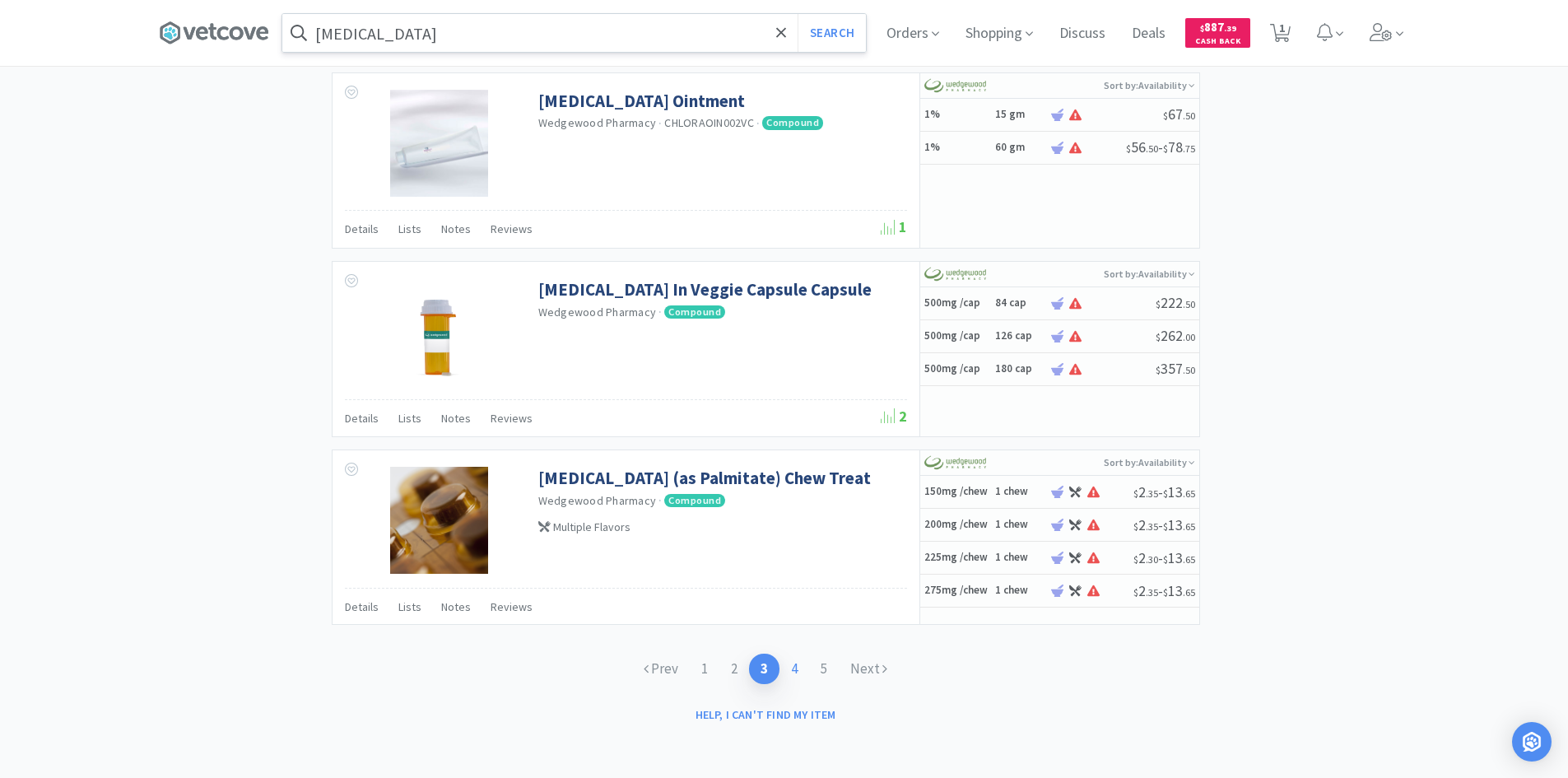
click at [798, 670] on link "4" at bounding box center [794, 669] width 29 height 30
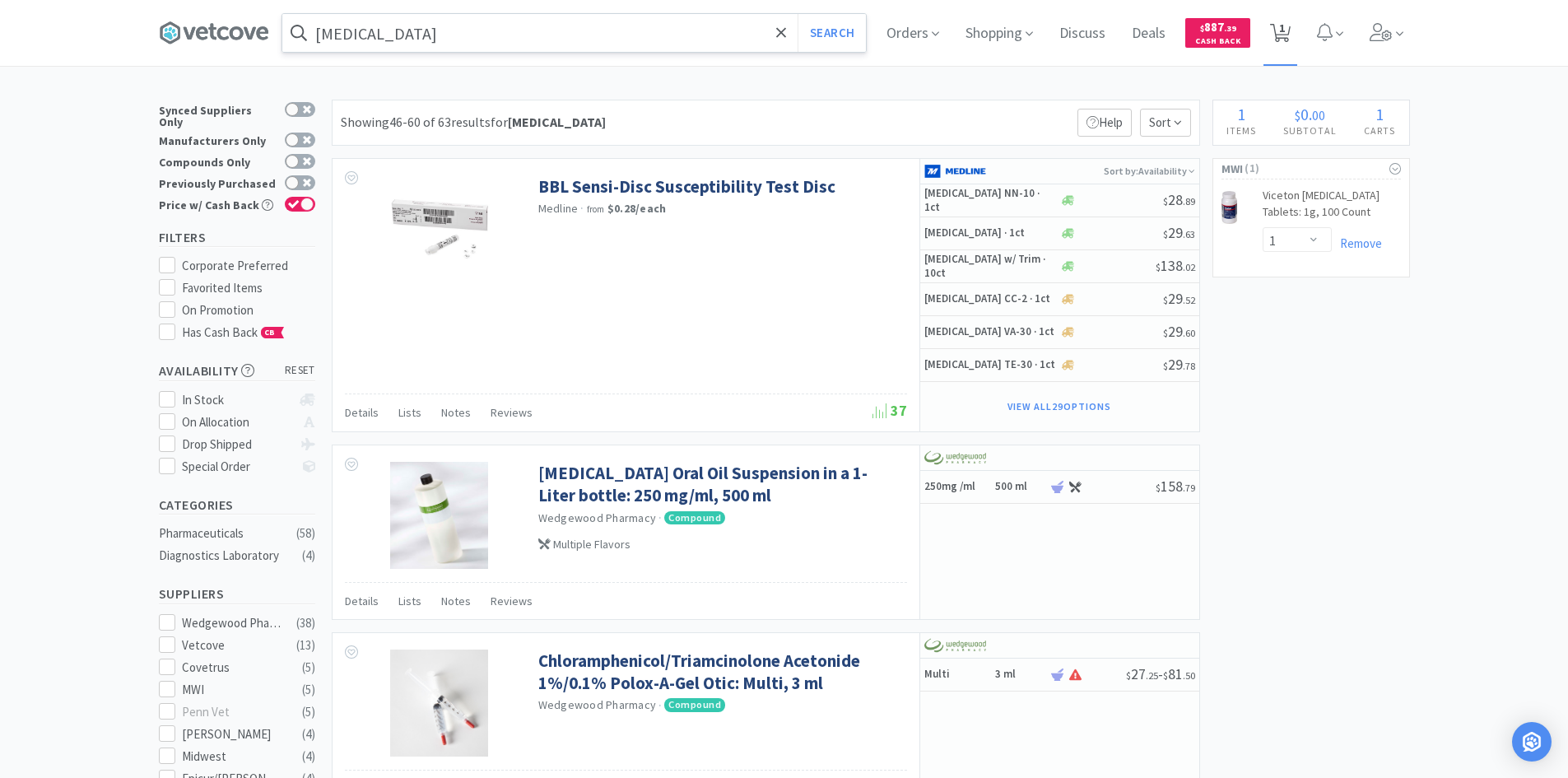
click at [1282, 43] on span "1" at bounding box center [1280, 33] width 20 height 23
select select "1"
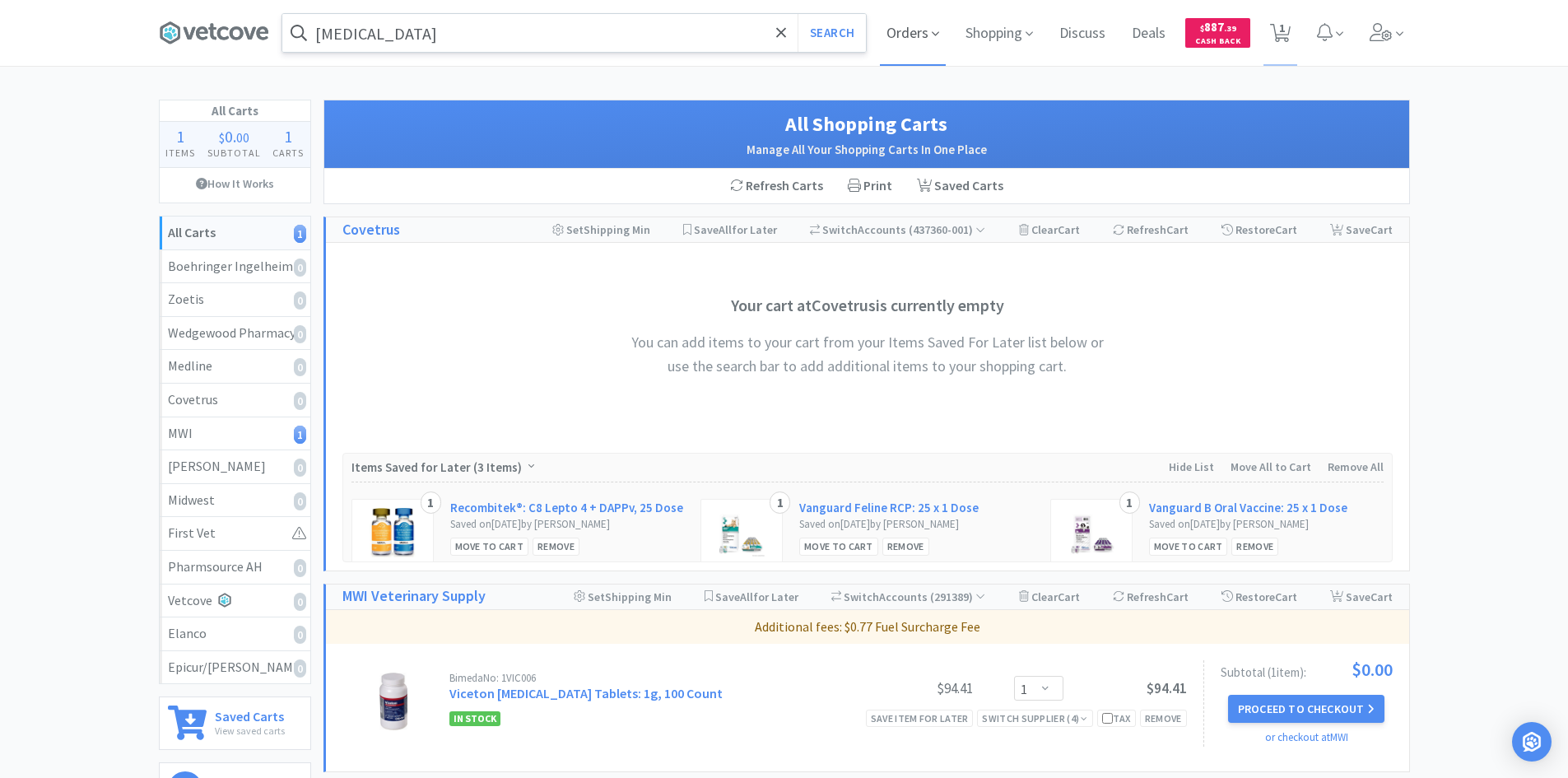
click at [913, 39] on span "Orders" at bounding box center [913, 33] width 66 height 66
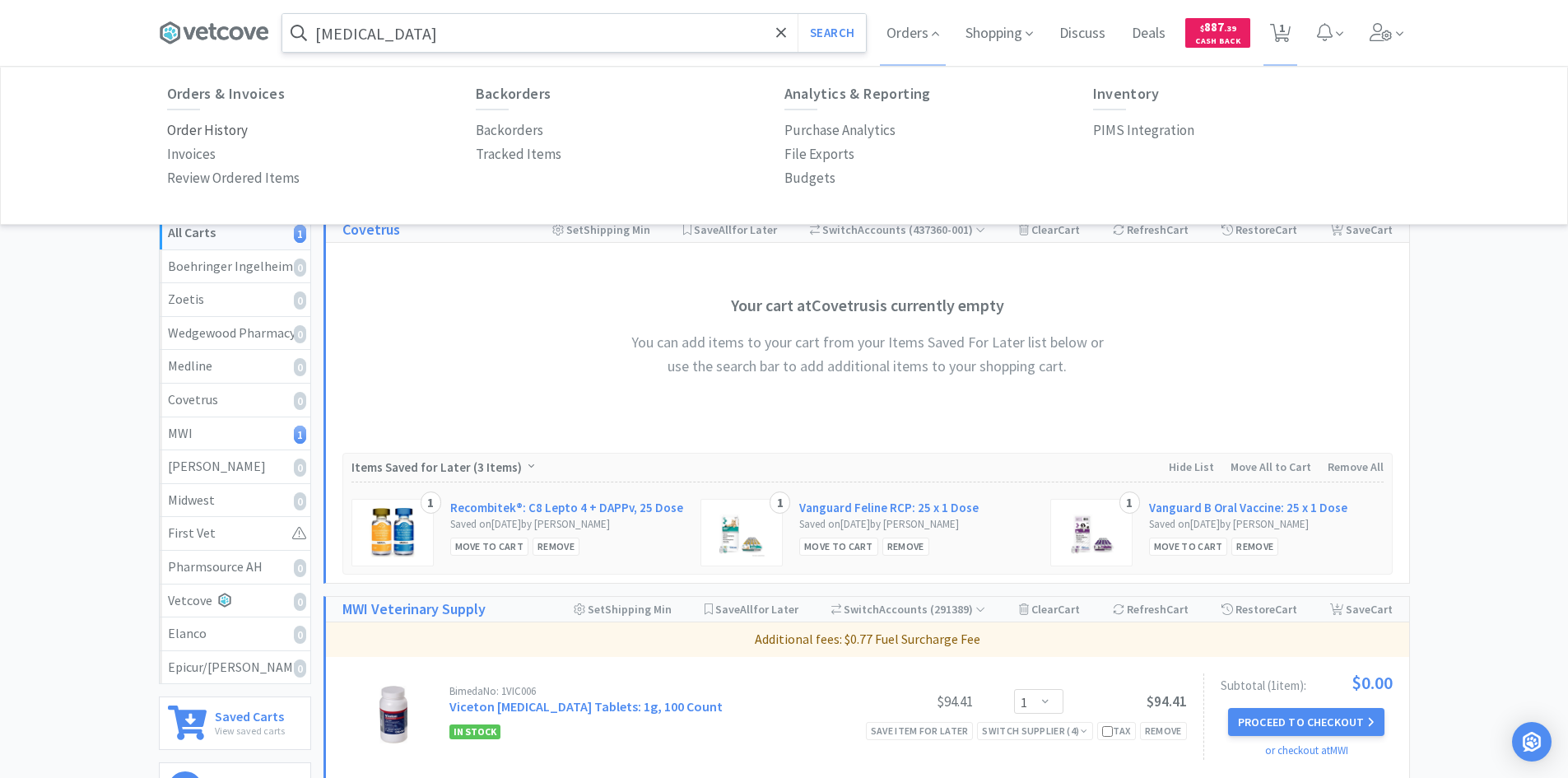
click at [195, 132] on p "Order History" at bounding box center [207, 130] width 81 height 22
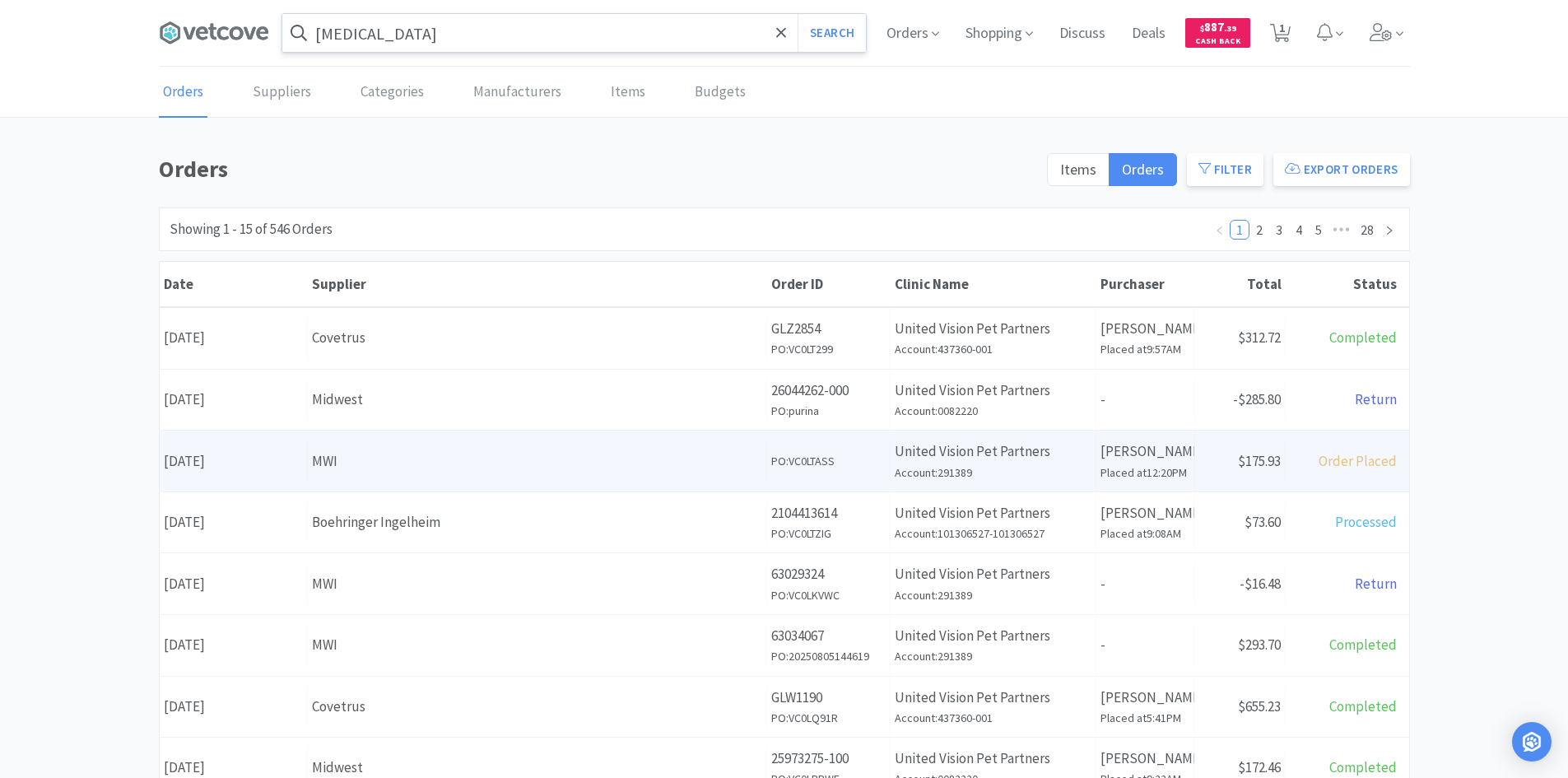
click at [652, 461] on div "MWI" at bounding box center [537, 461] width 451 height 22
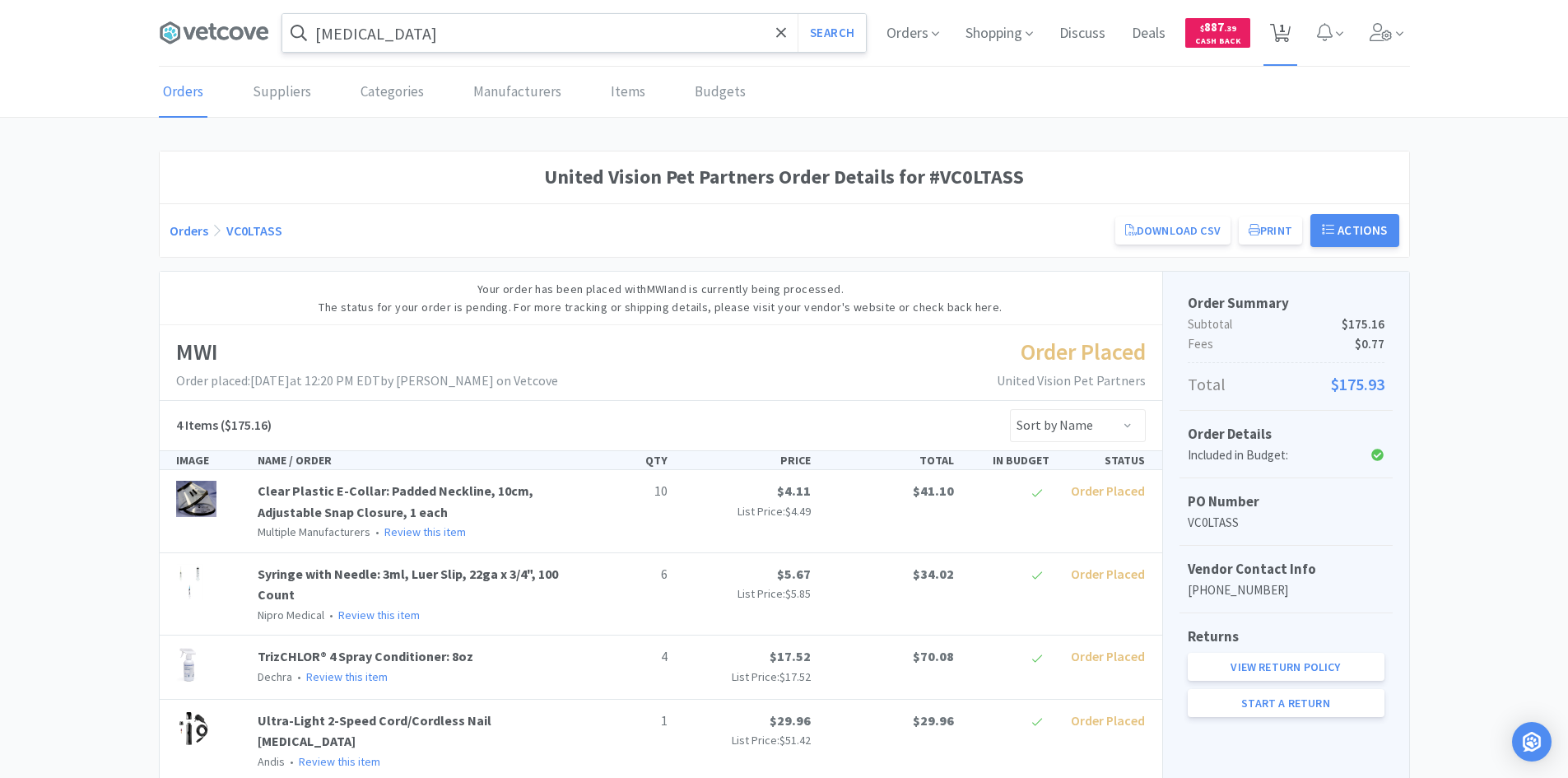
click at [1278, 31] on icon at bounding box center [1280, 33] width 20 height 18
select select "1"
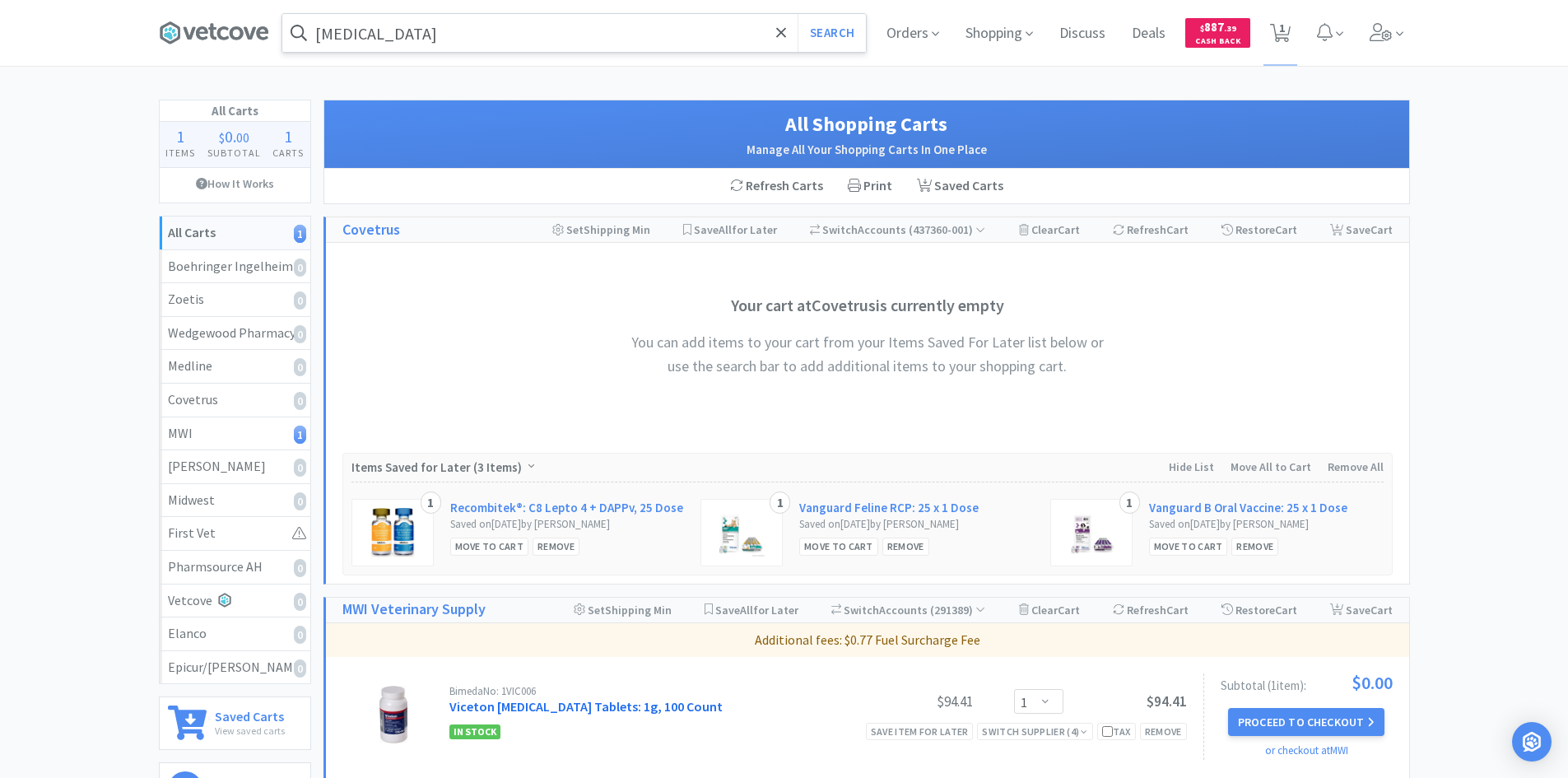
click at [574, 701] on link "Viceton [MEDICAL_DATA] Tablets: 1g, 100 Count" at bounding box center [586, 706] width 273 height 17
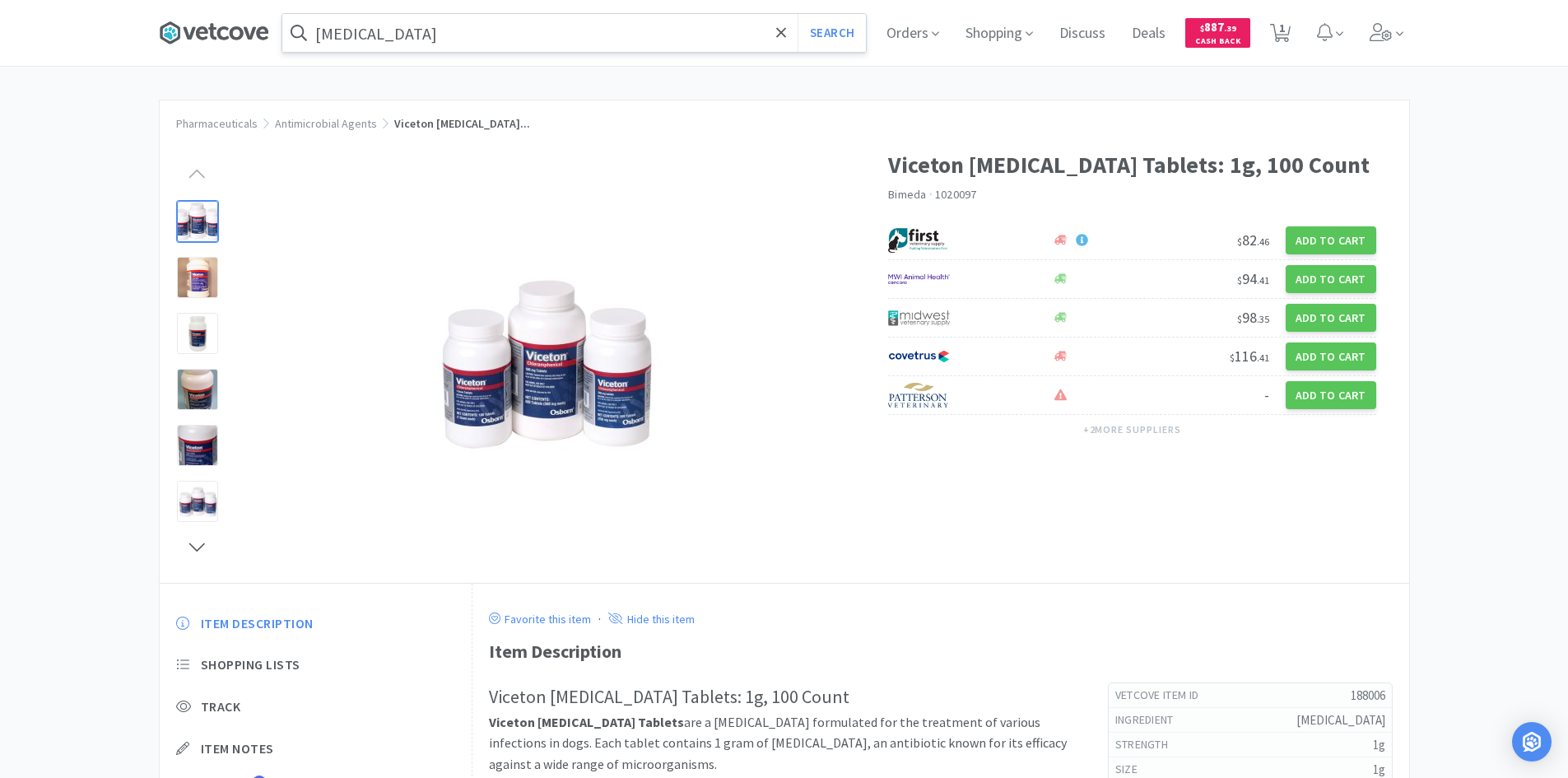
click at [229, 40] on icon at bounding box center [223, 33] width 12 height 13
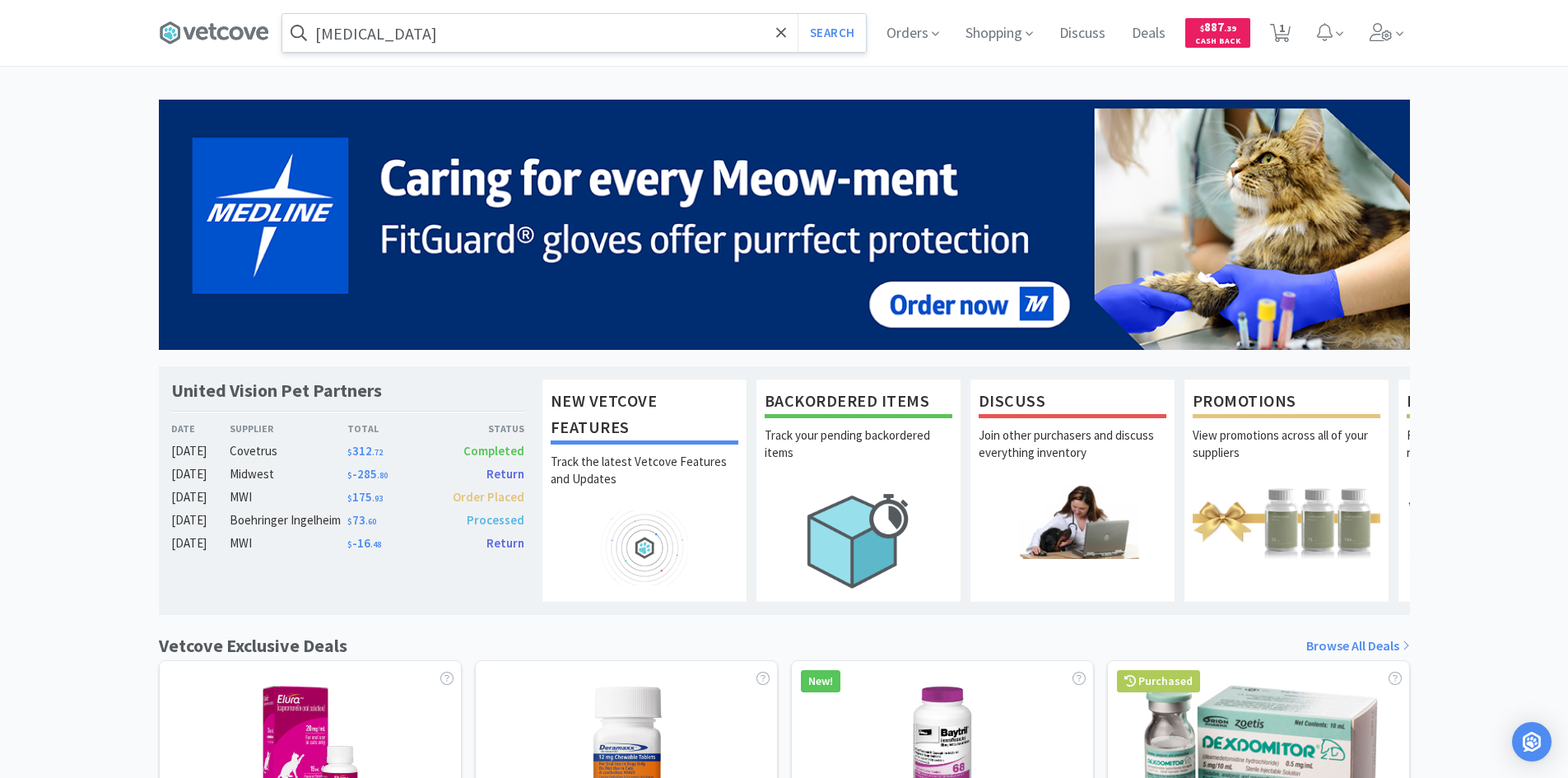
click at [702, 34] on input "[MEDICAL_DATA]" at bounding box center [574, 33] width 584 height 38
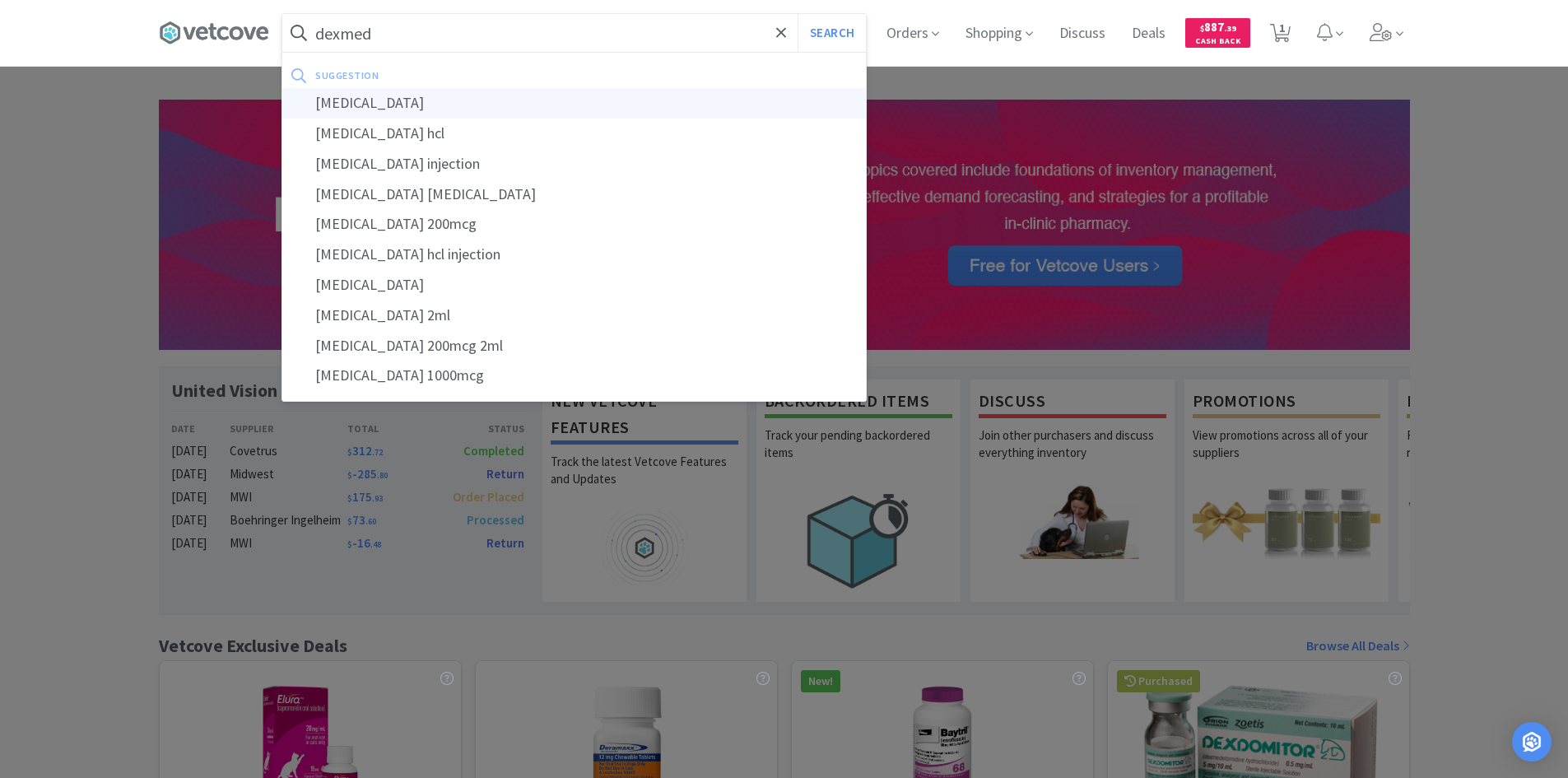
click at [428, 101] on div "[MEDICAL_DATA]" at bounding box center [574, 103] width 584 height 30
type input "[MEDICAL_DATA]"
select select "1"
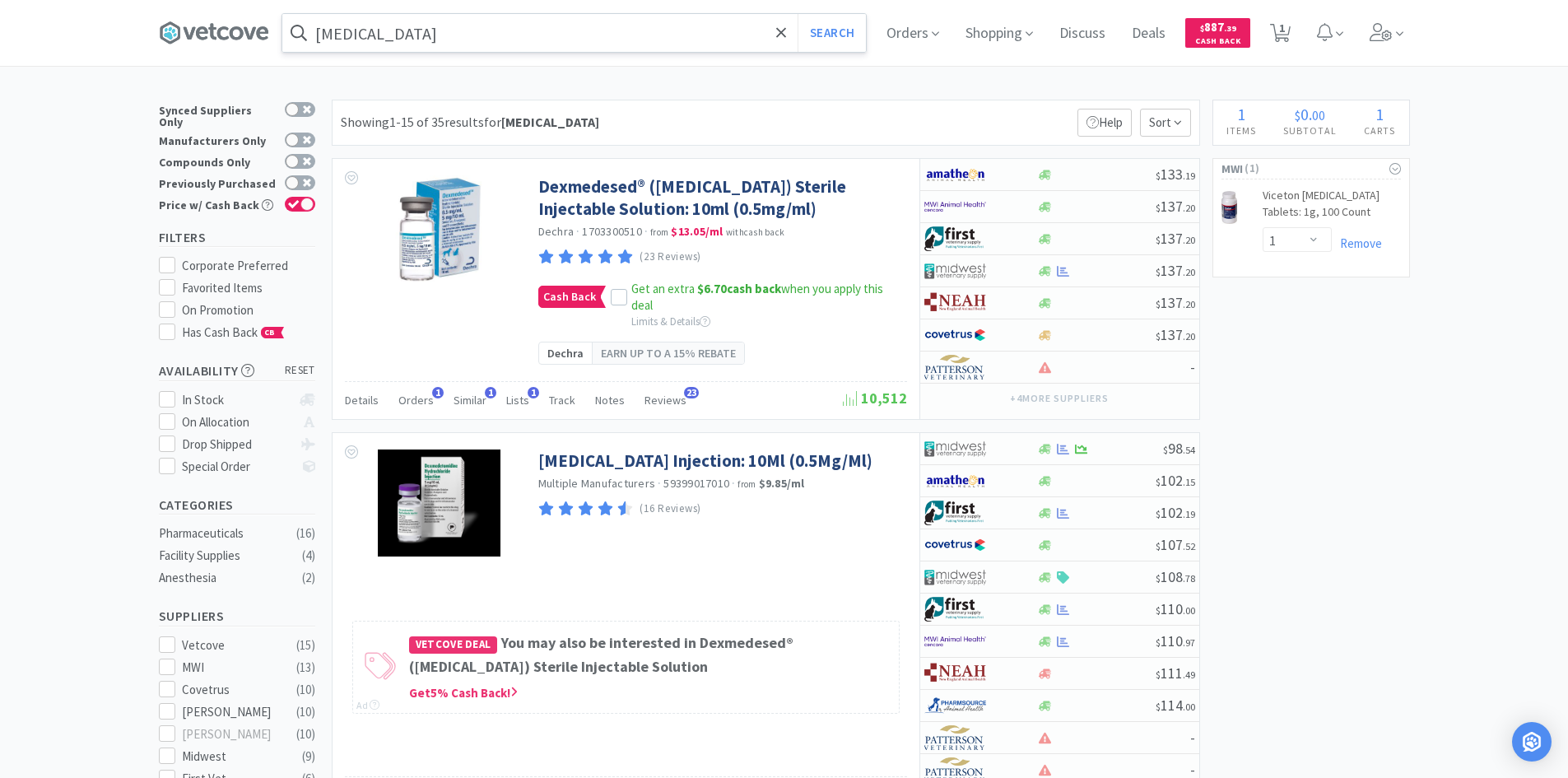
click at [468, 24] on input "[MEDICAL_DATA]" at bounding box center [574, 33] width 584 height 38
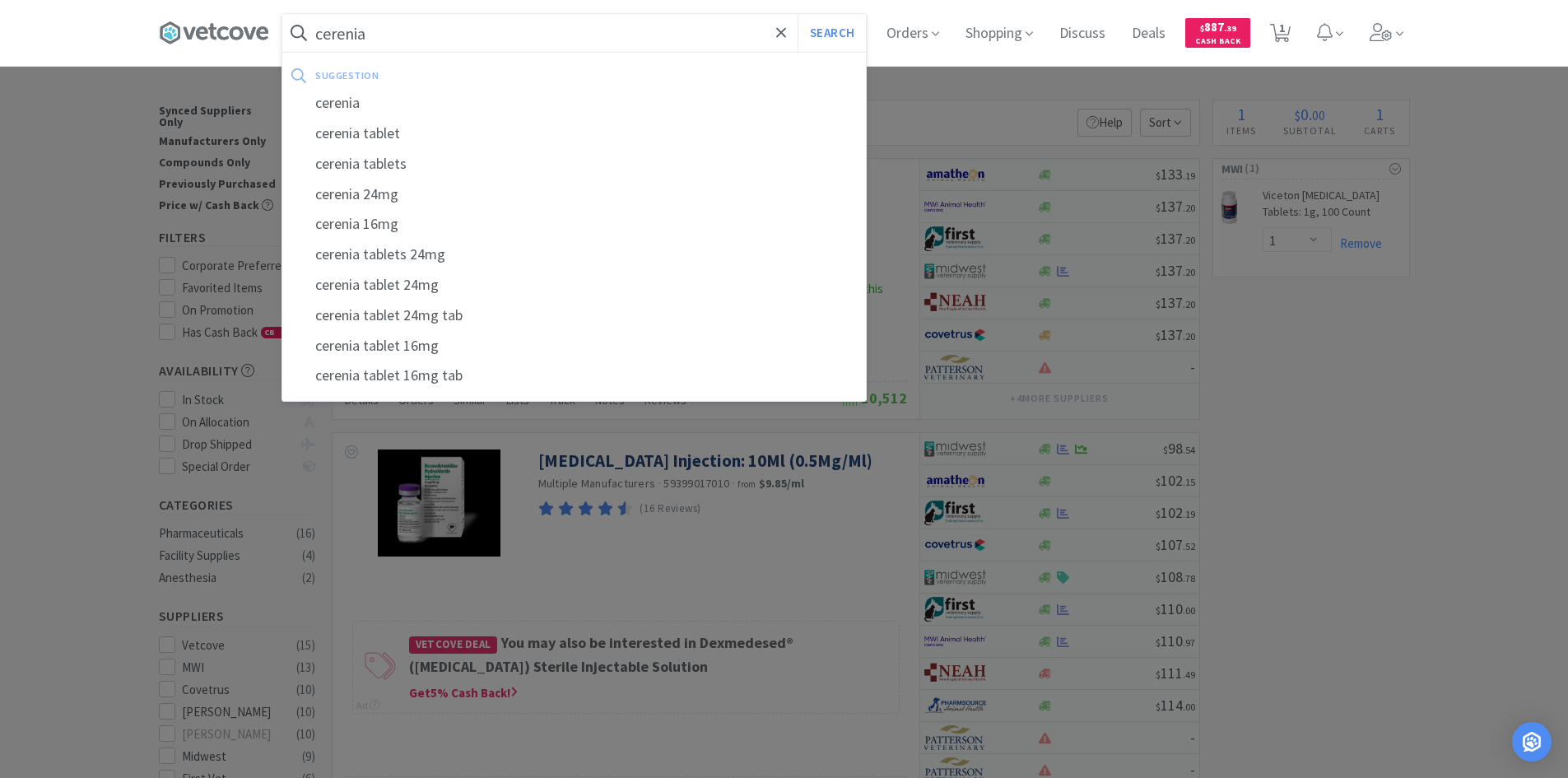
type input "cerenia"
click at [797, 14] on button "Search" at bounding box center [831, 33] width 68 height 38
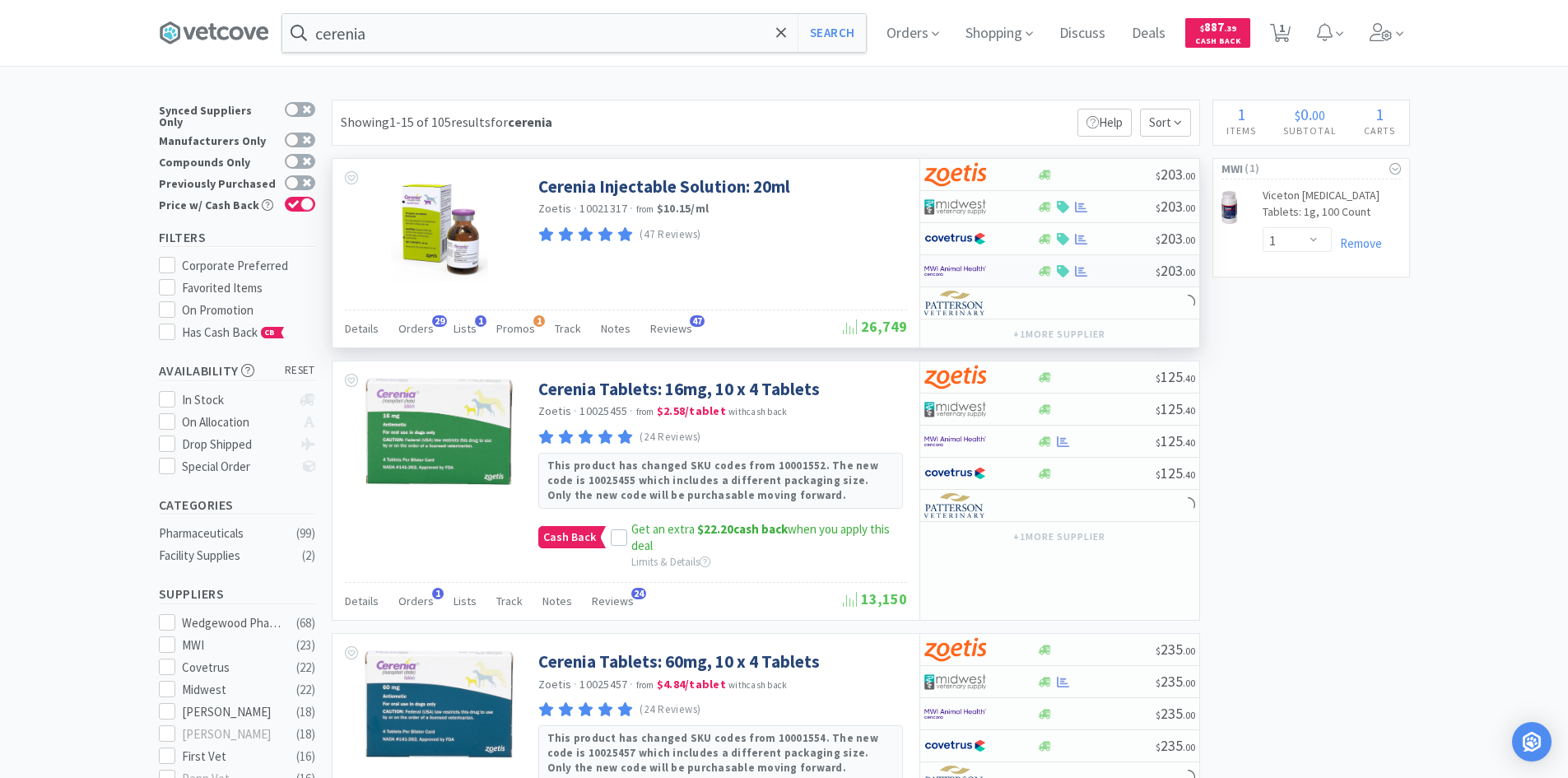
click at [1022, 268] on div at bounding box center [980, 271] width 113 height 28
select select "1"
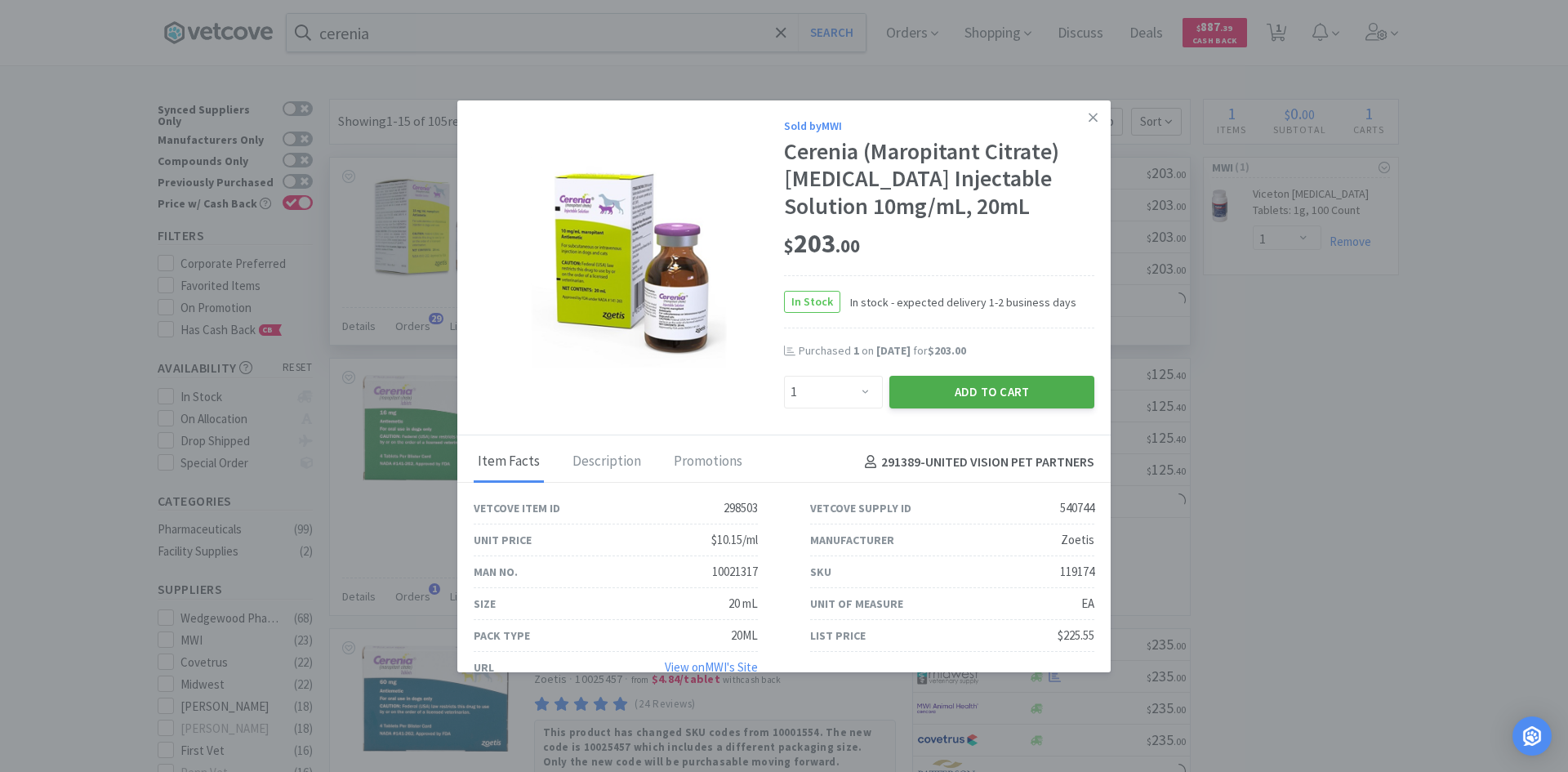
click at [983, 397] on button "Add to Cart" at bounding box center [991, 392] width 205 height 33
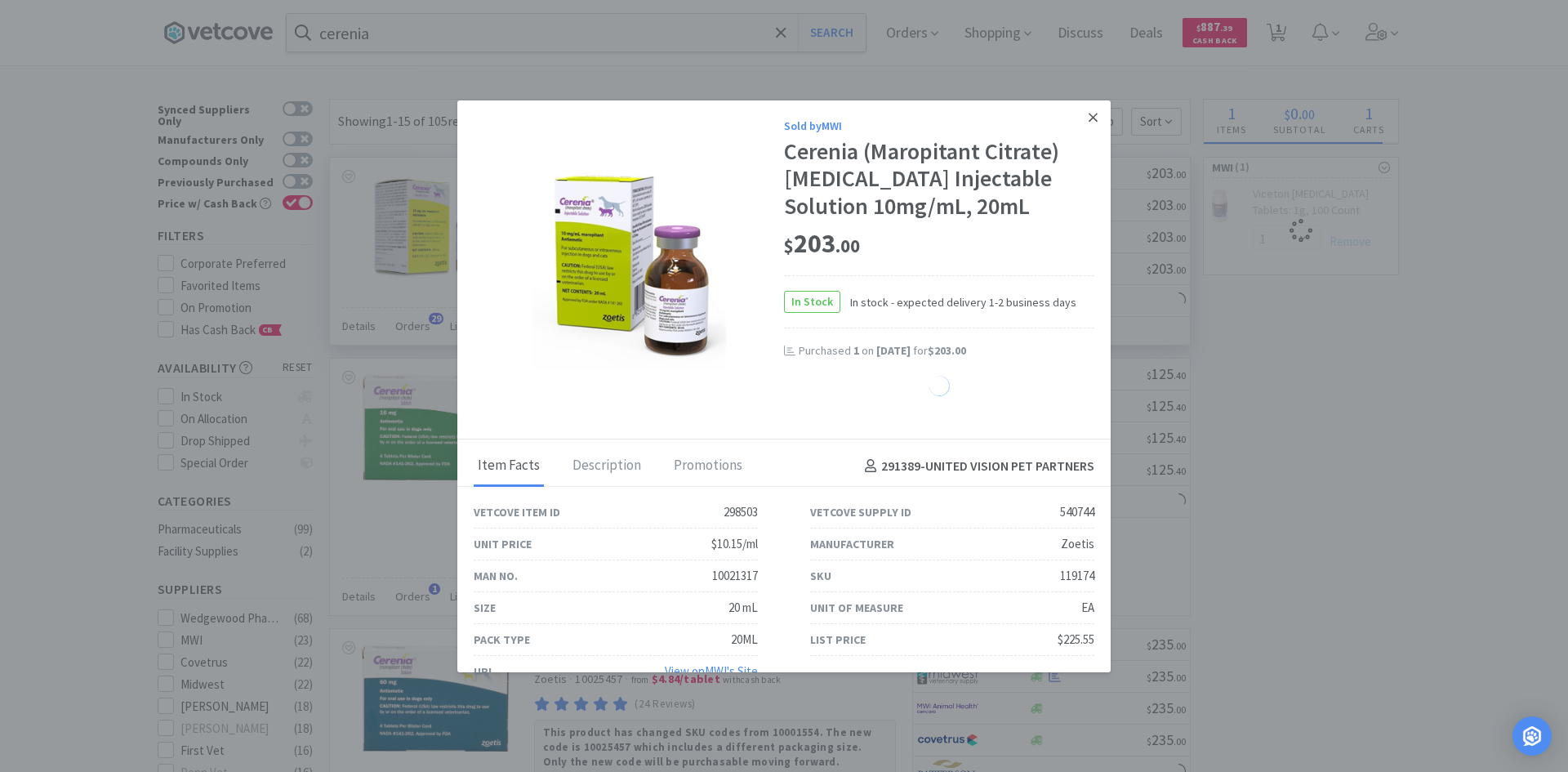
click at [1088, 118] on icon at bounding box center [1093, 117] width 9 height 9
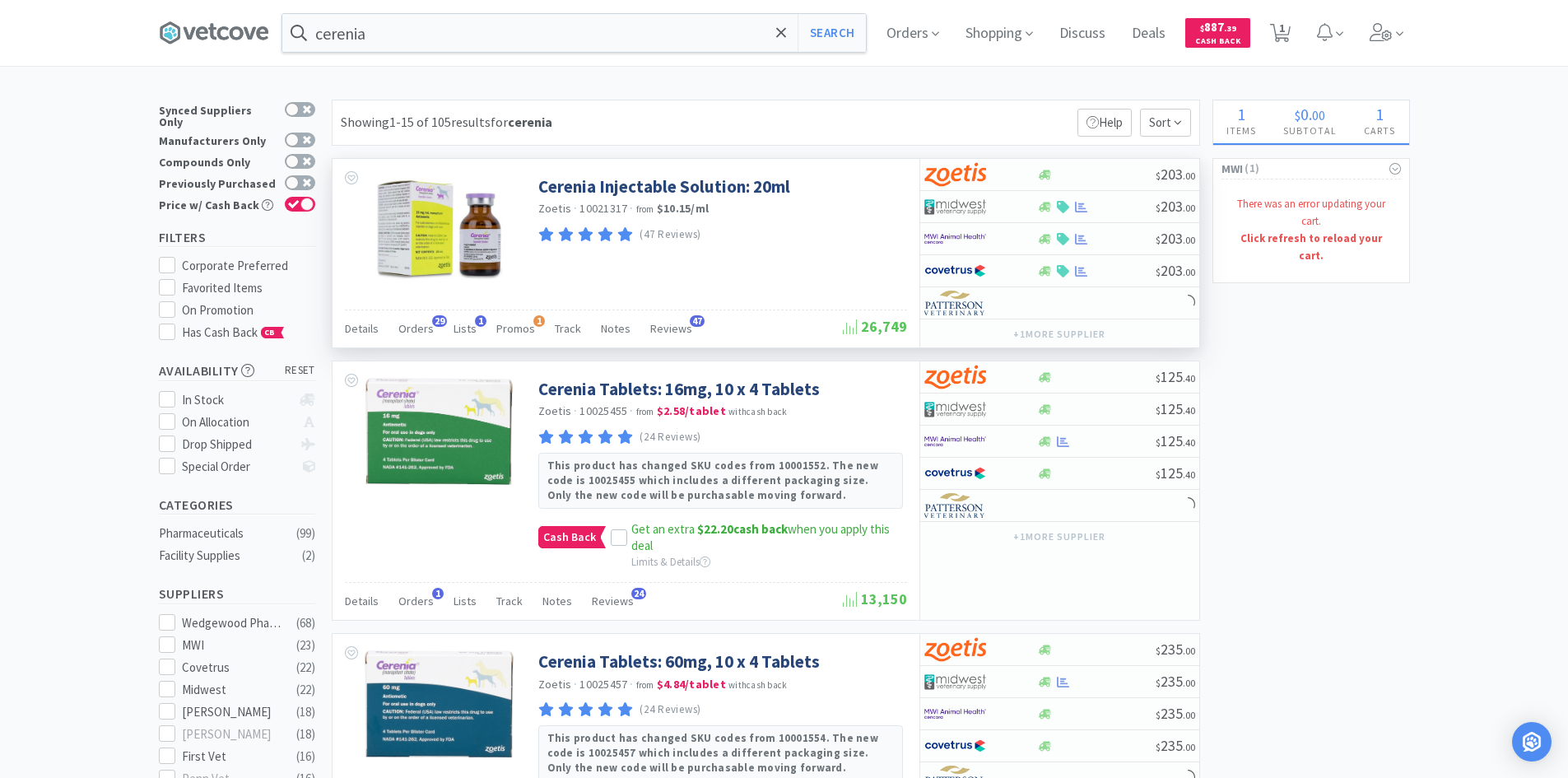
select select "1"
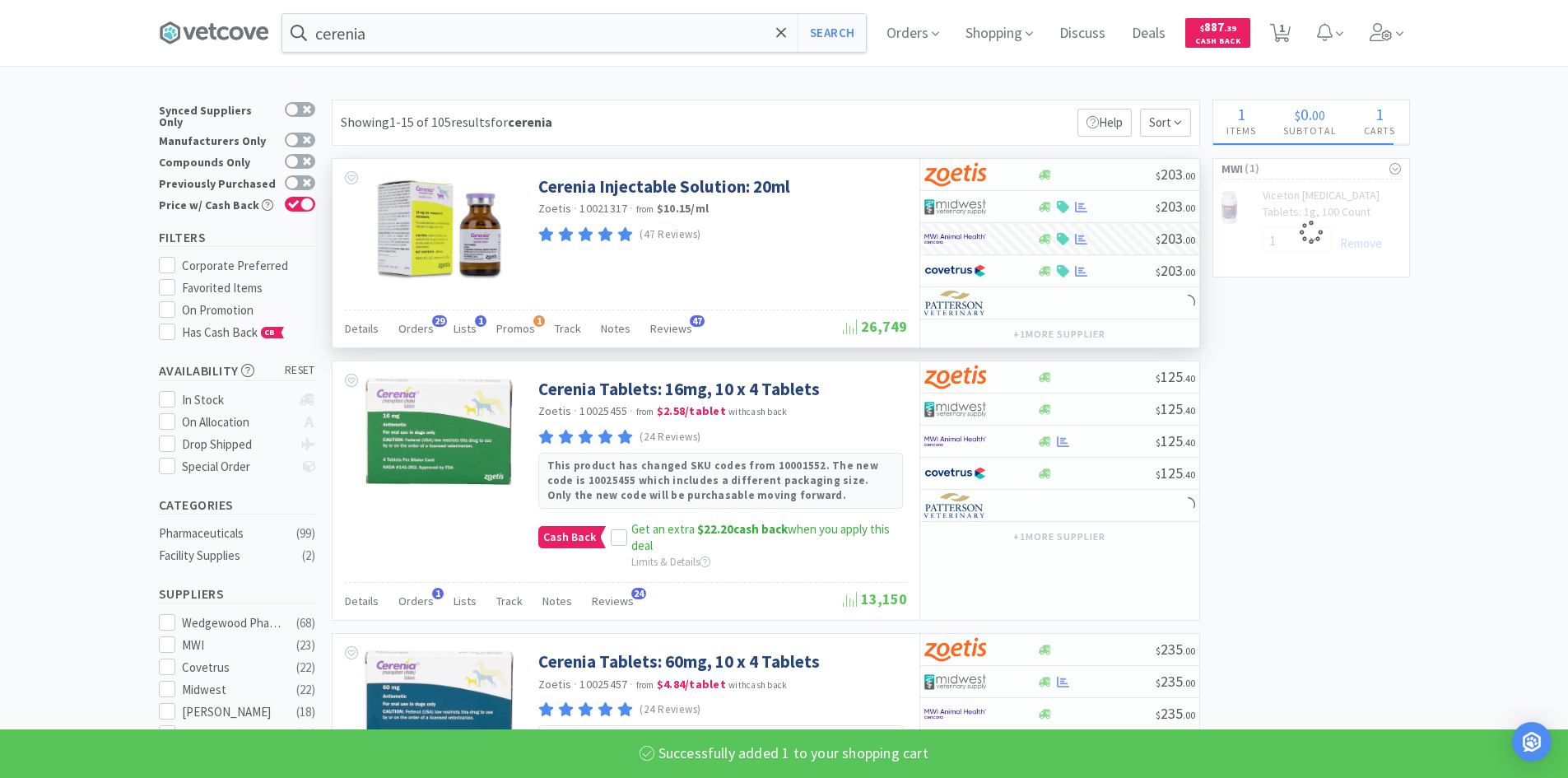
select select "1"
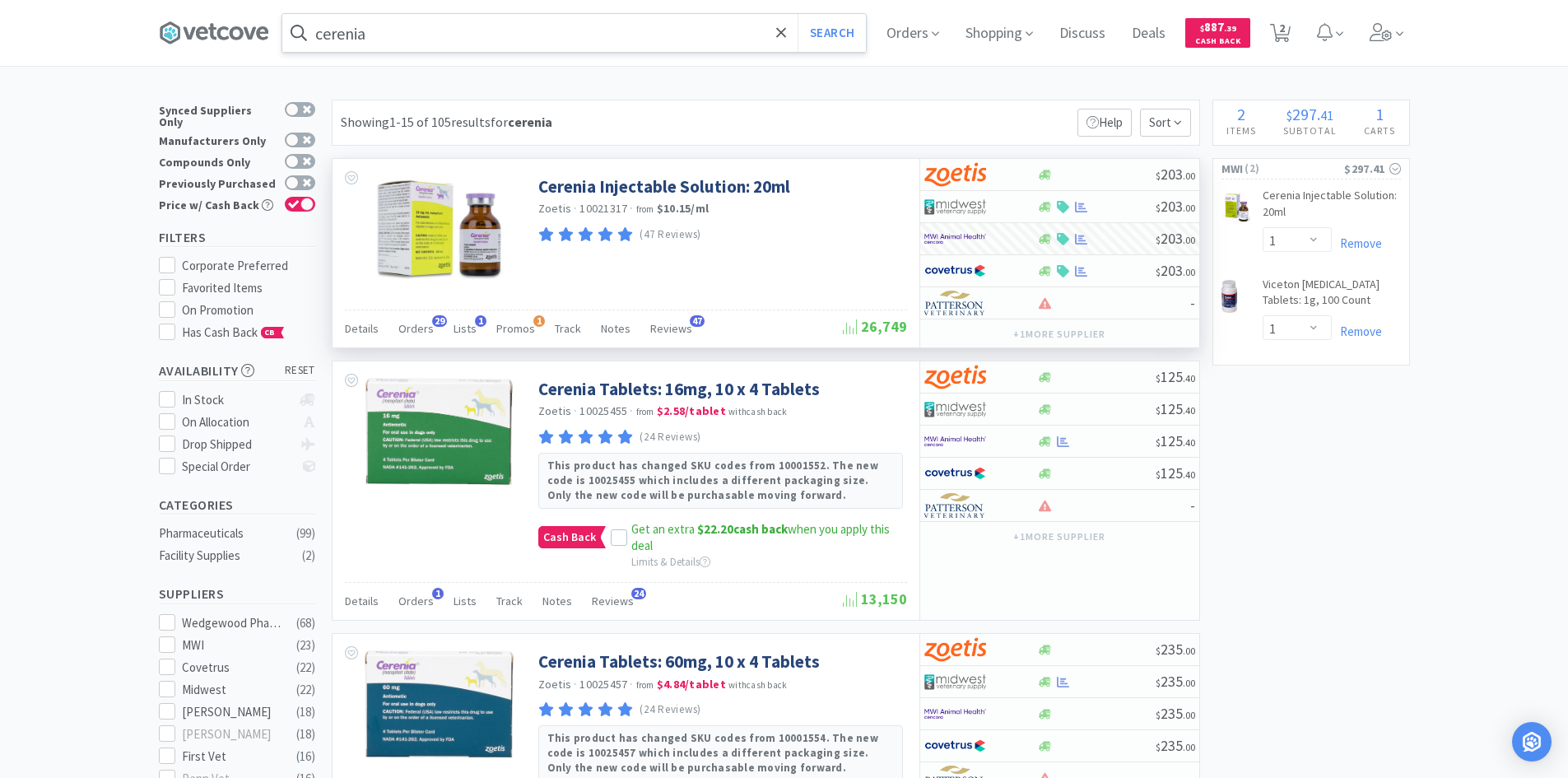
click at [495, 39] on input "cerenia" at bounding box center [574, 33] width 584 height 38
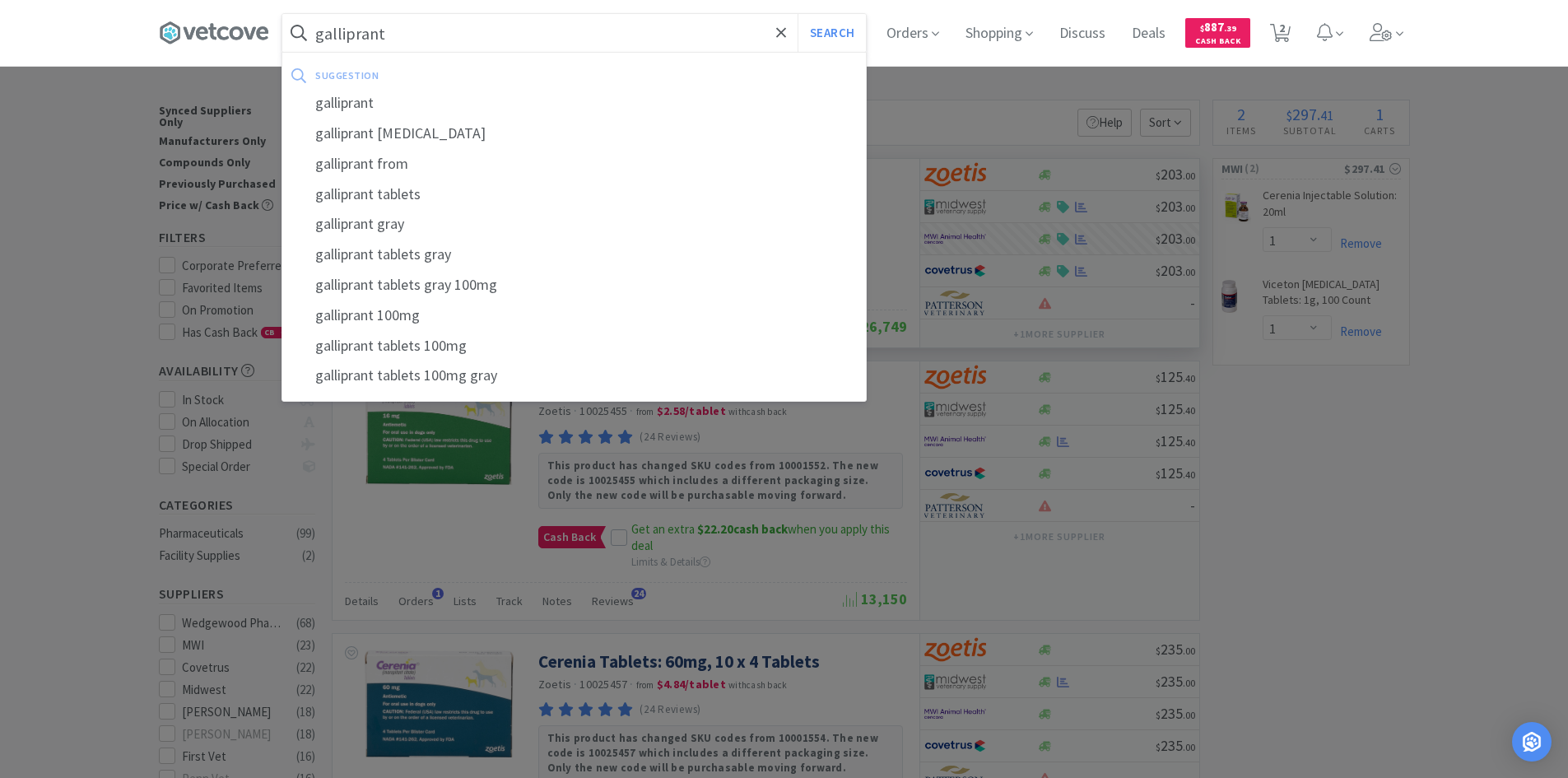
type input "galliprant"
click at [797, 14] on button "Search" at bounding box center [831, 33] width 68 height 38
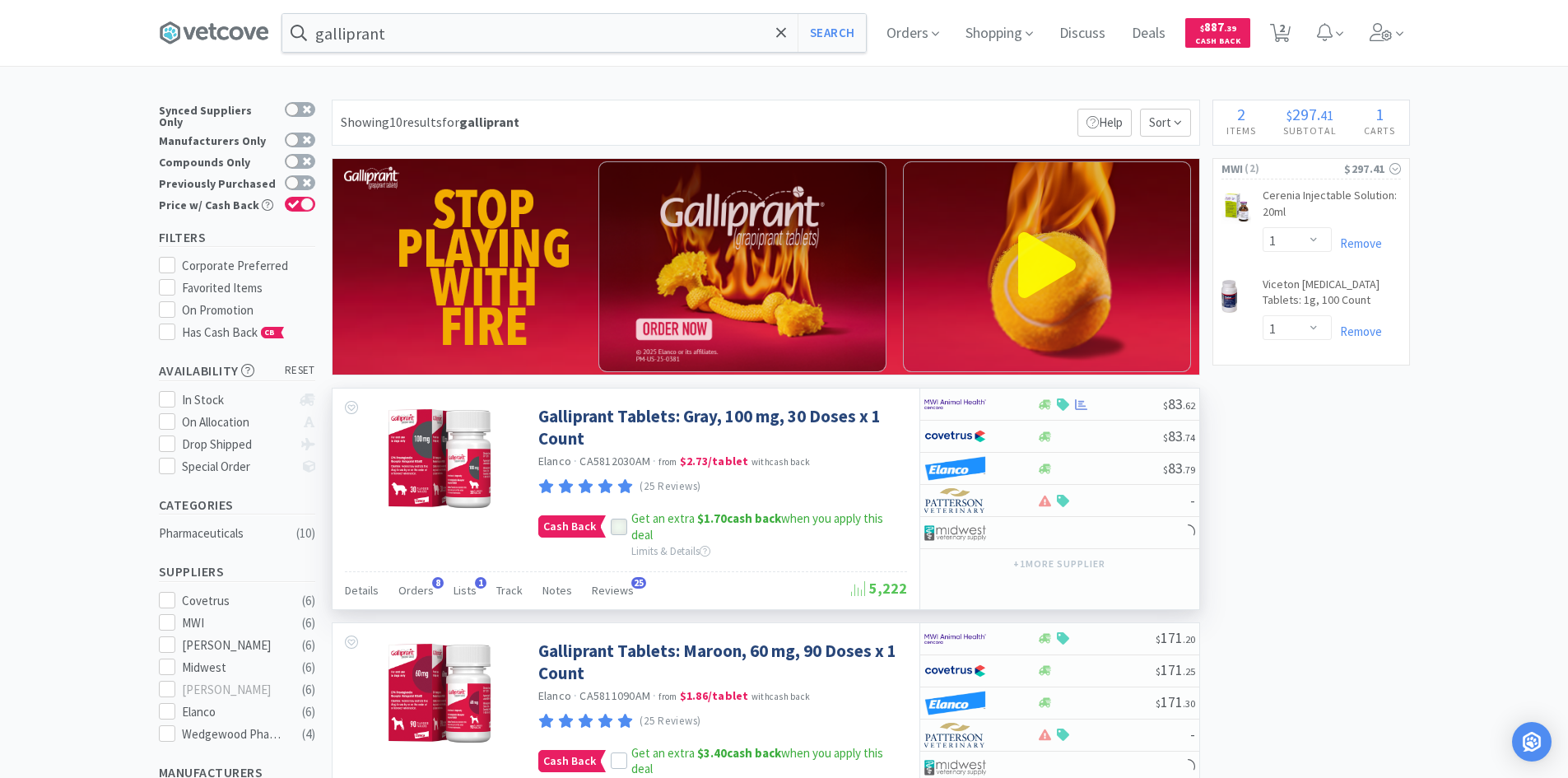
click at [619, 522] on icon at bounding box center [618, 526] width 12 height 12
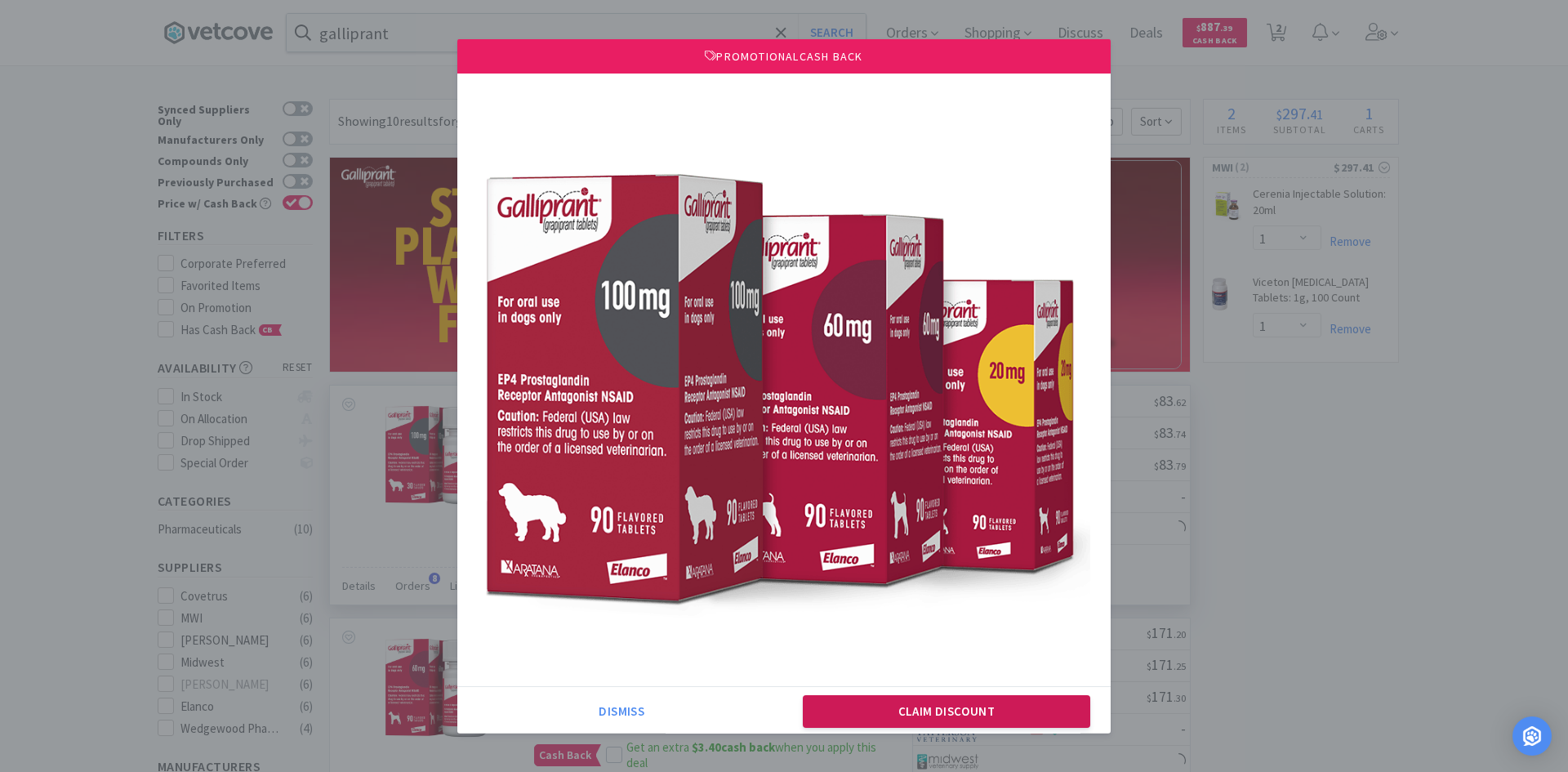
click at [852, 710] on button "Claim Discount" at bounding box center [947, 711] width 289 height 33
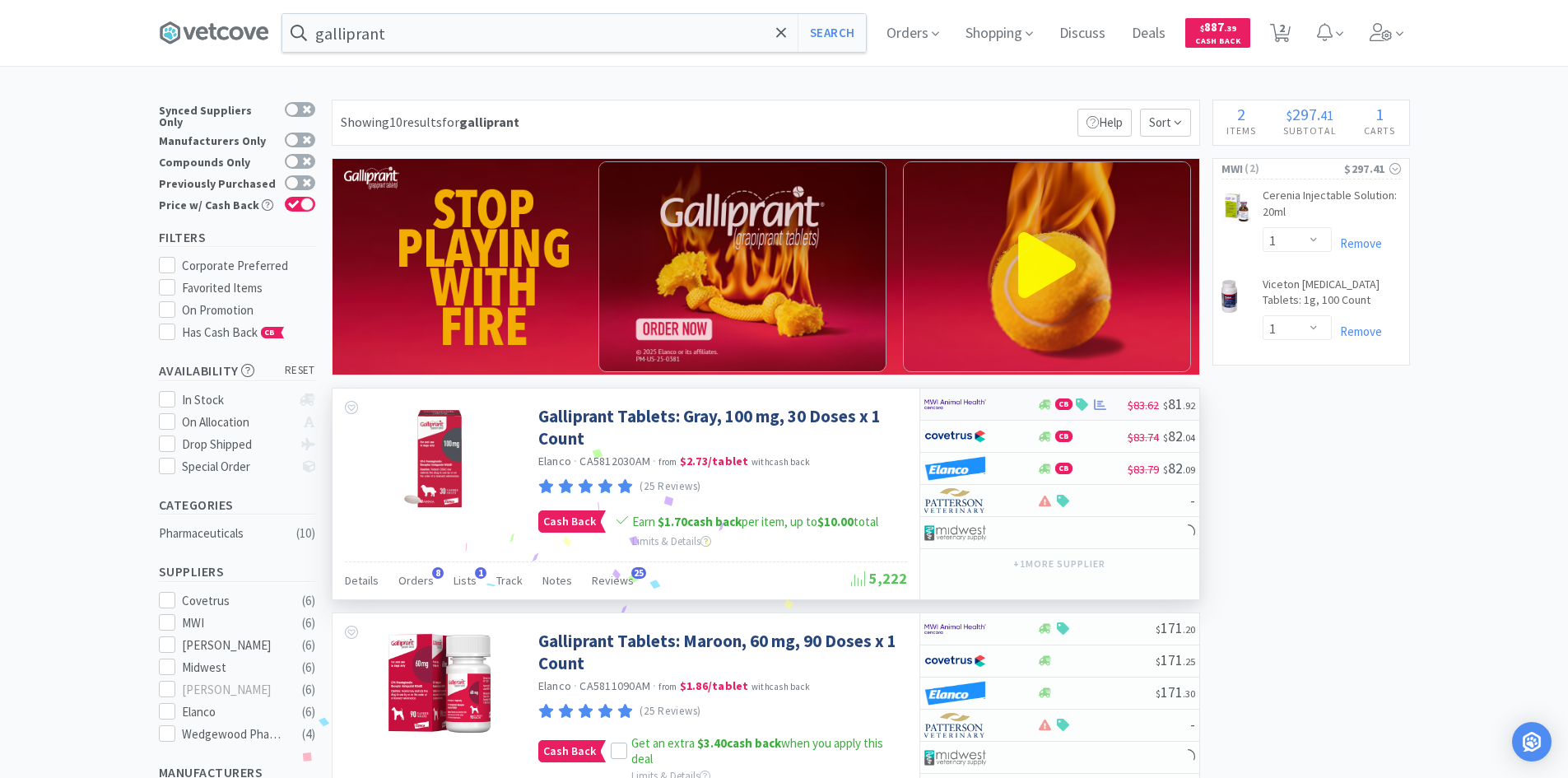
click at [1008, 405] on div at bounding box center [969, 405] width 90 height 28
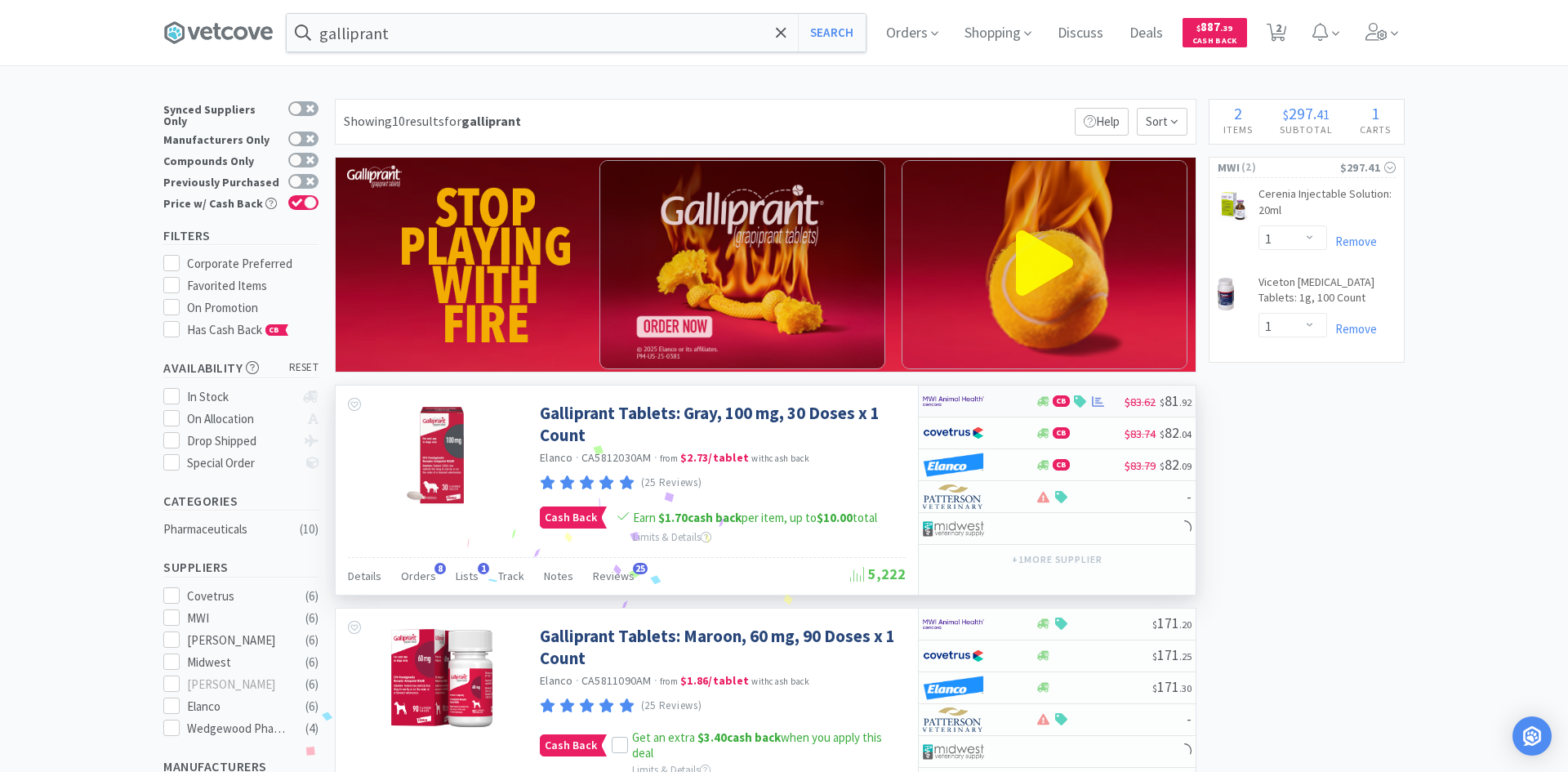
select select "1"
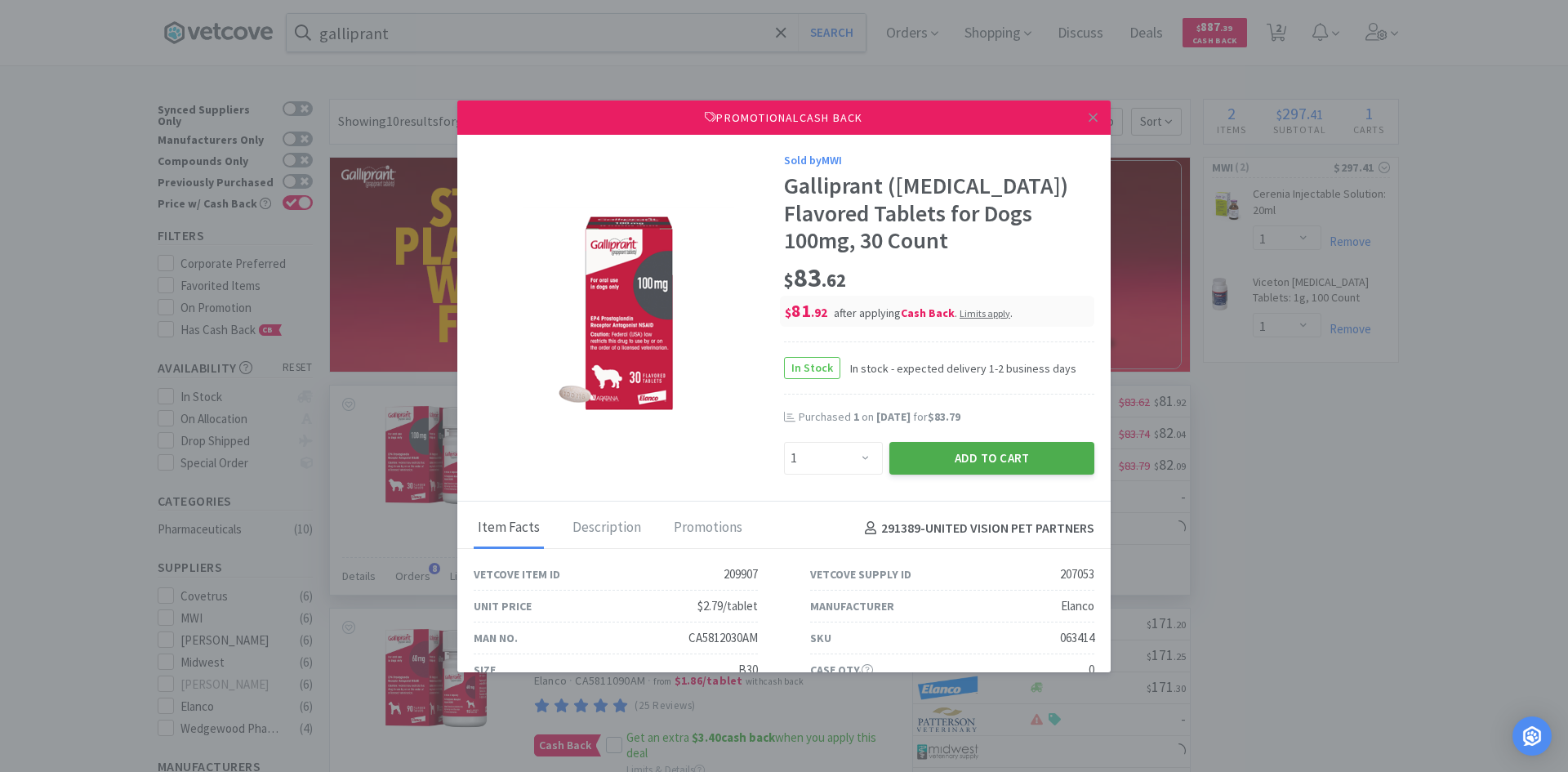
click at [942, 455] on button "Add to Cart" at bounding box center [991, 458] width 205 height 33
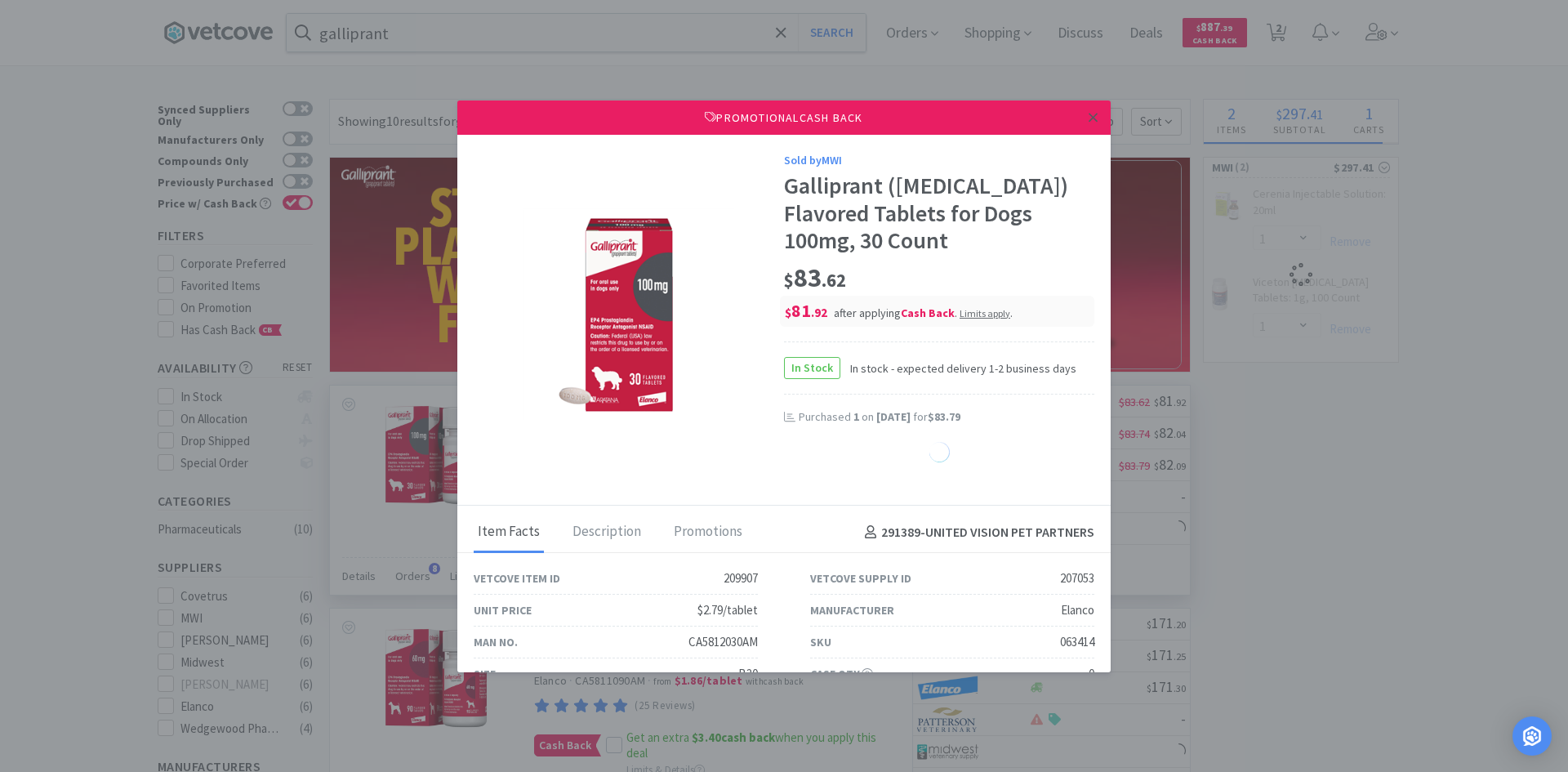
select select "1"
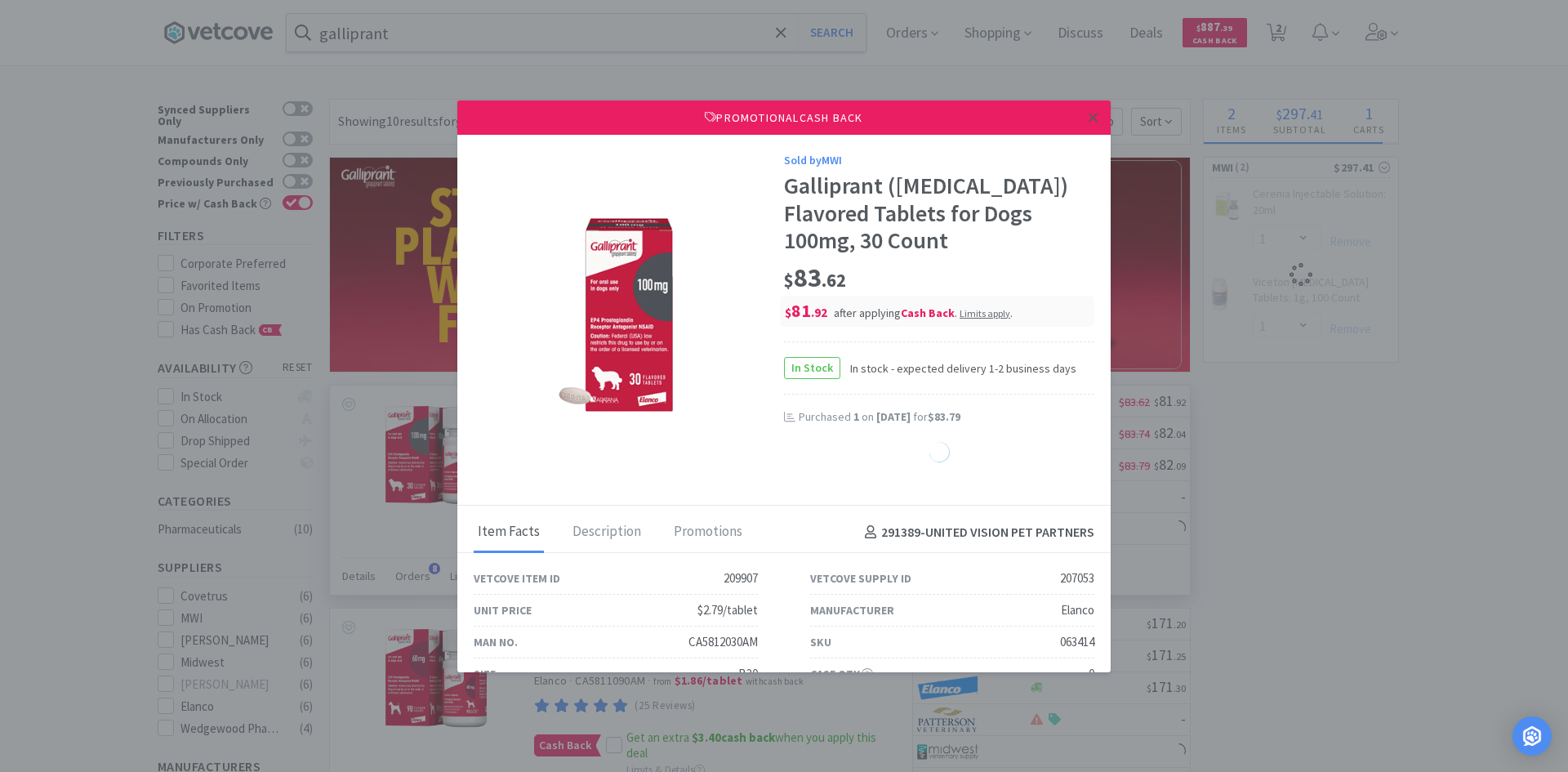
select select "1"
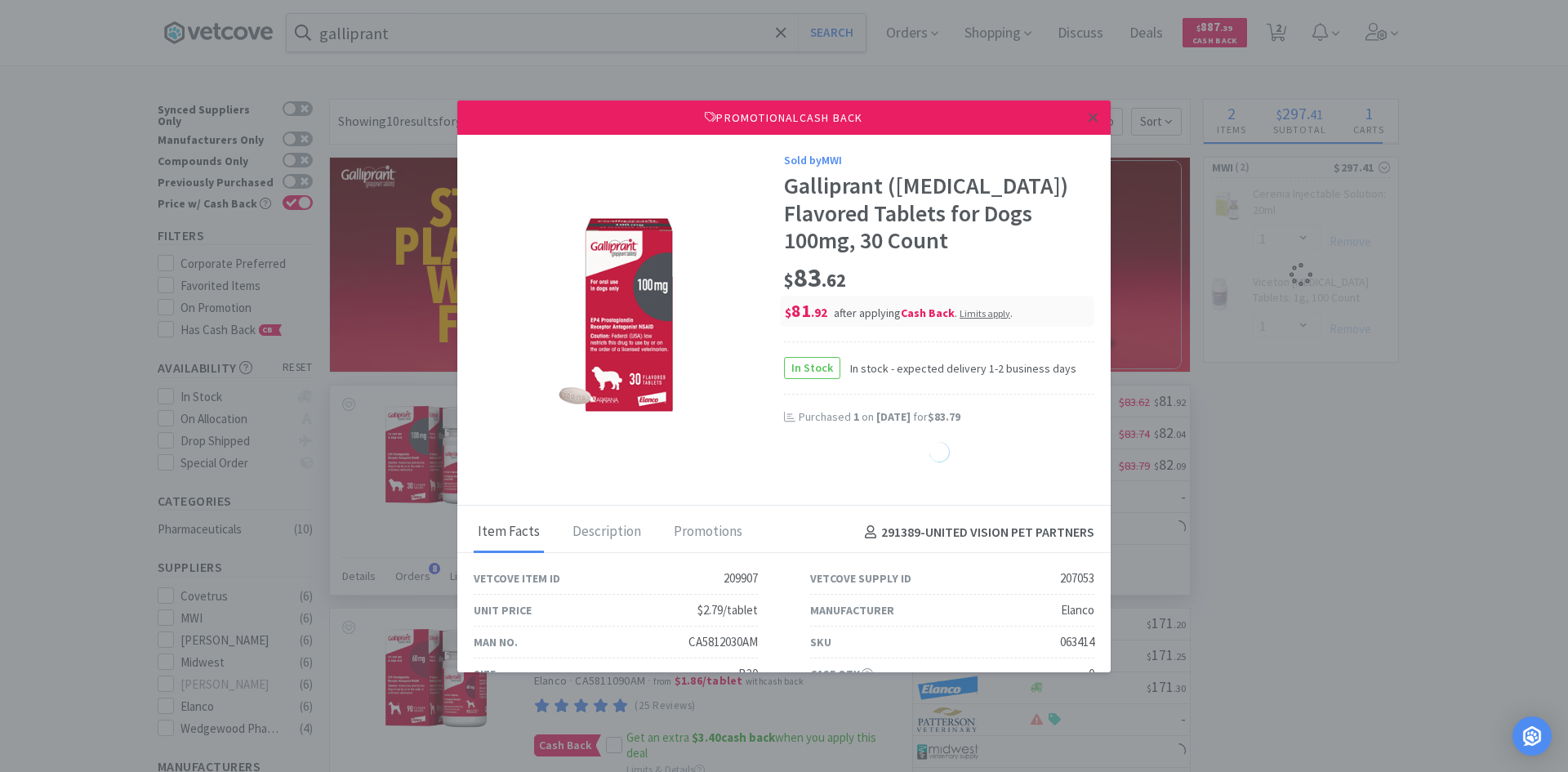
select select "1"
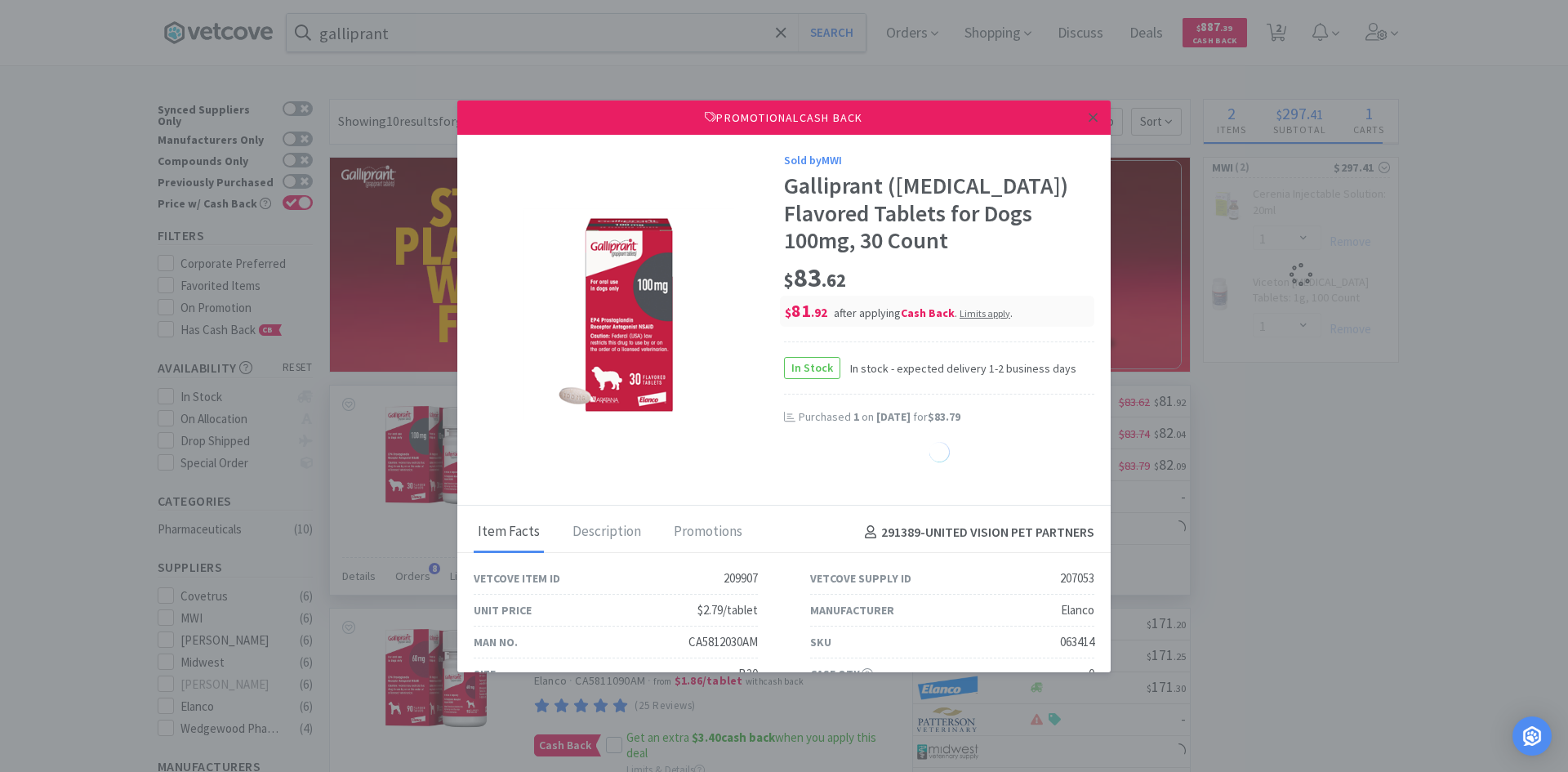
select select "1"
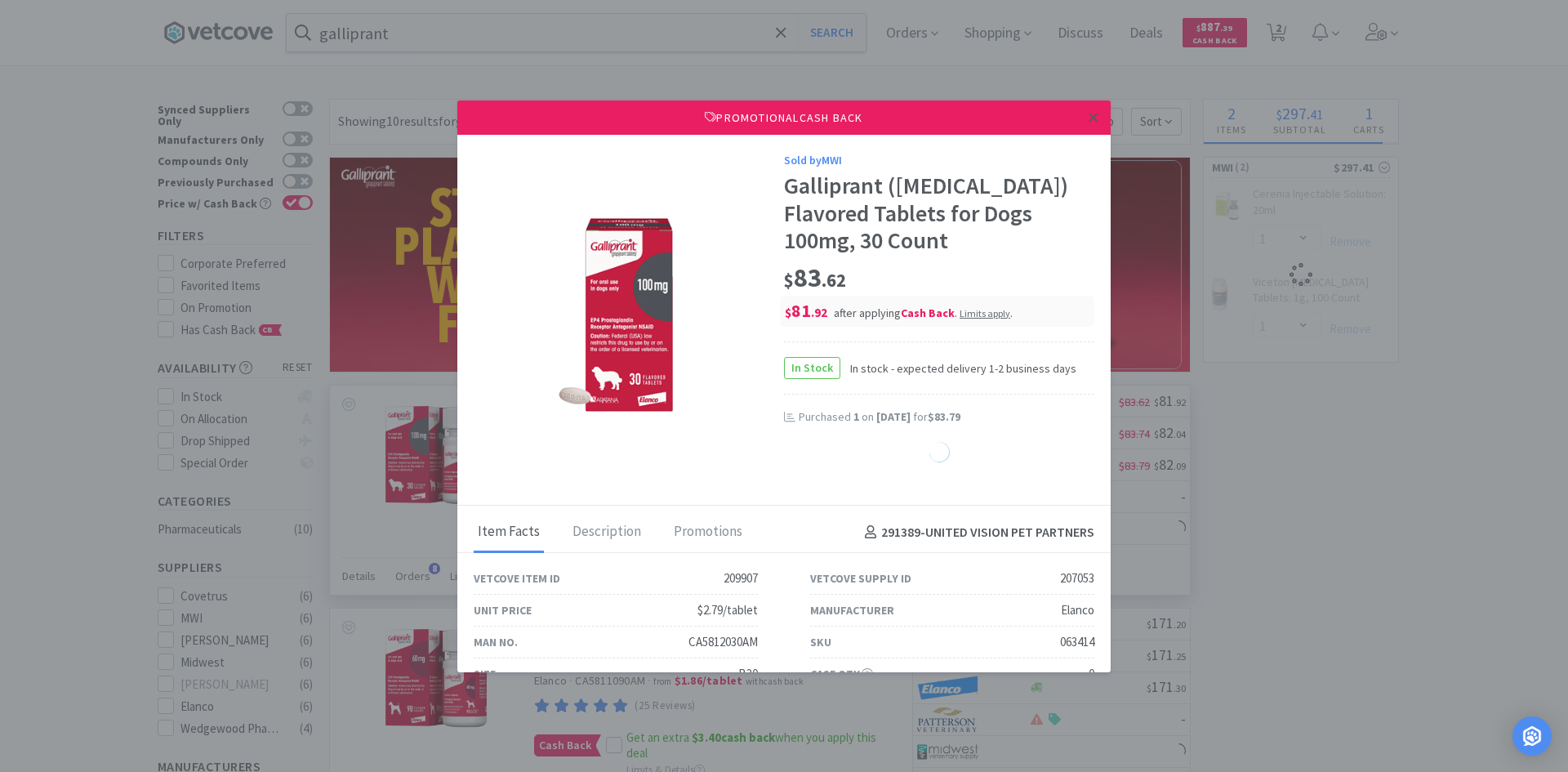
select select "1"
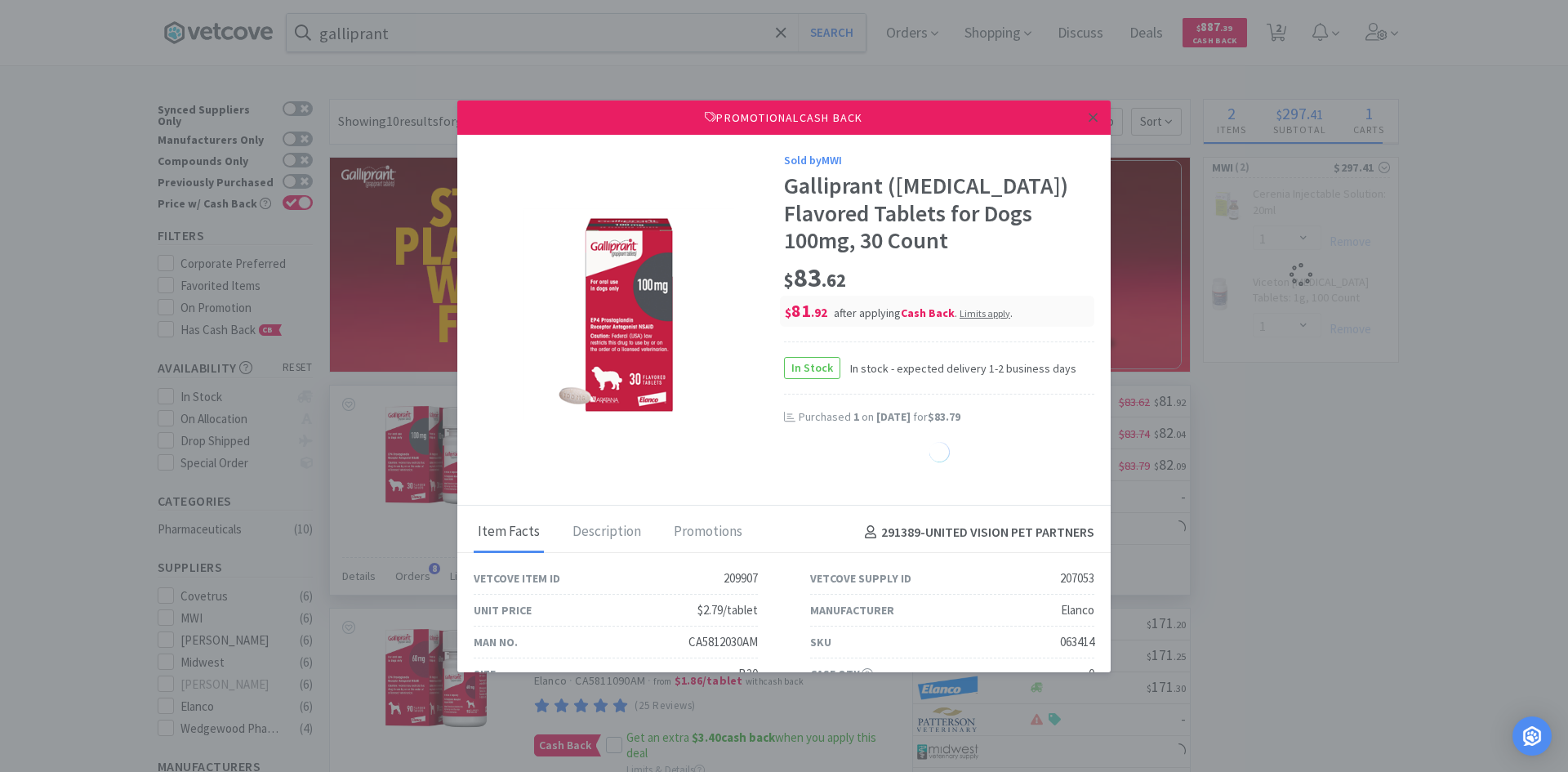
select select "1"
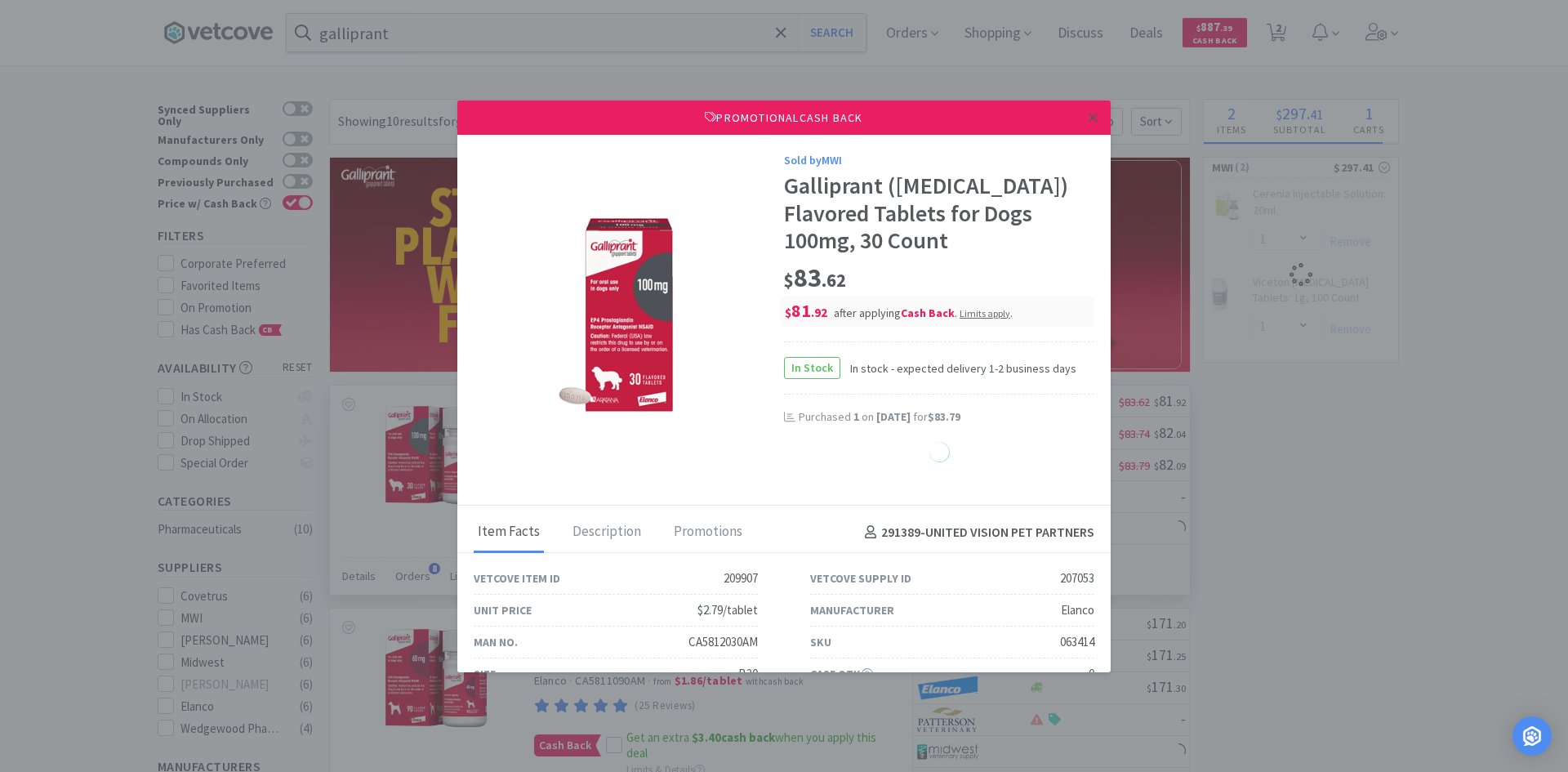
select select "1"
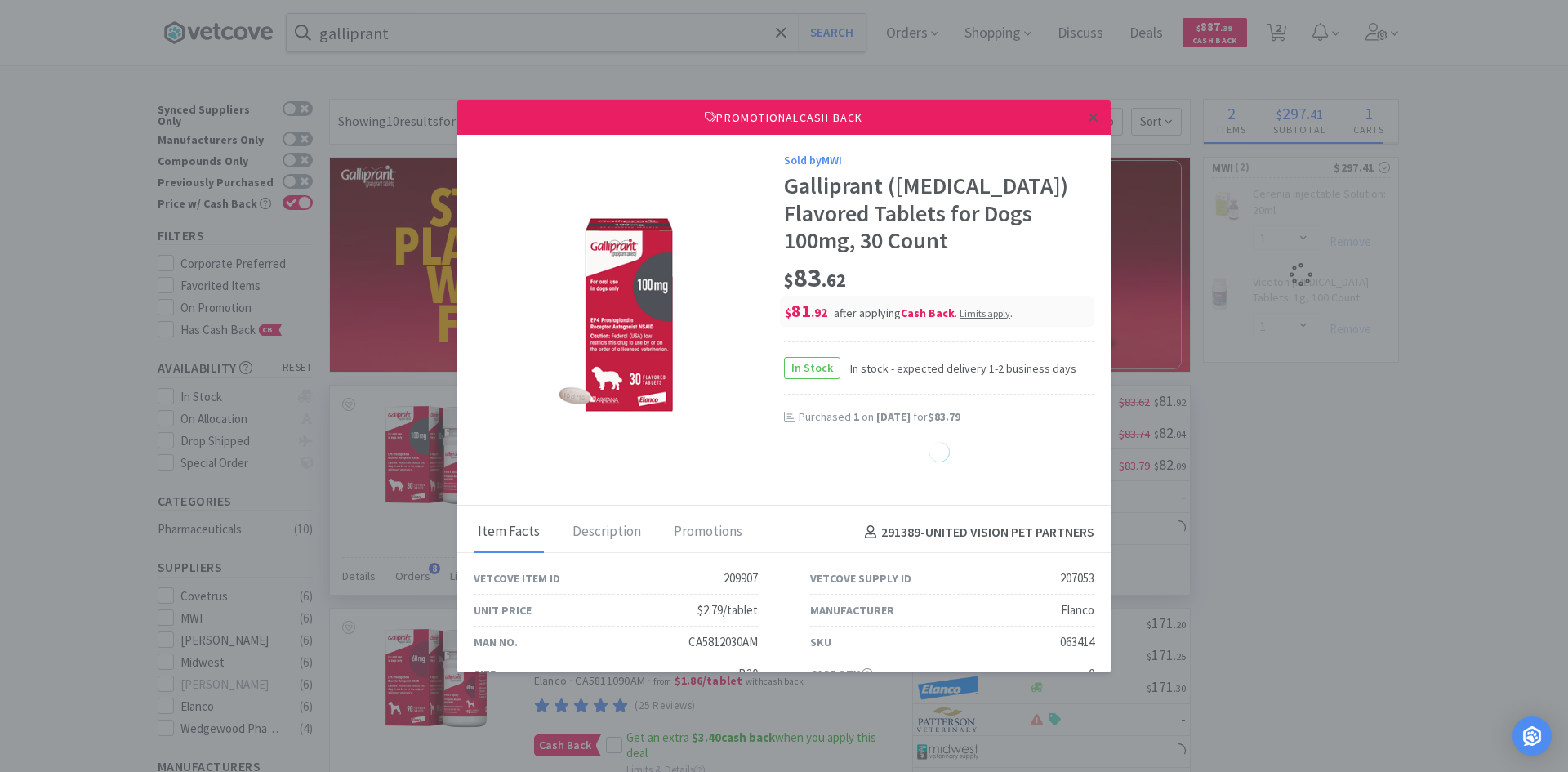
select select "1"
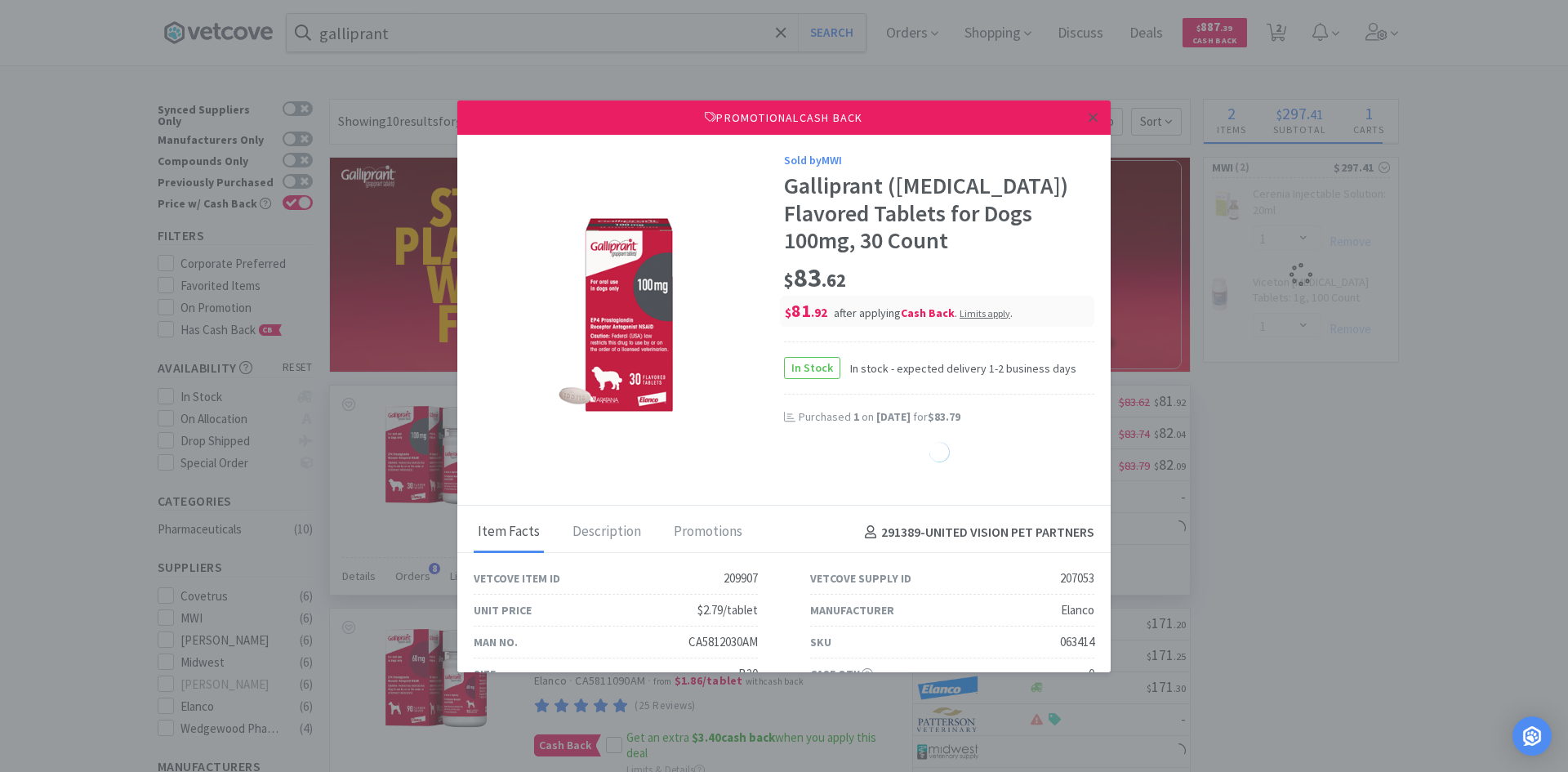
select select "1"
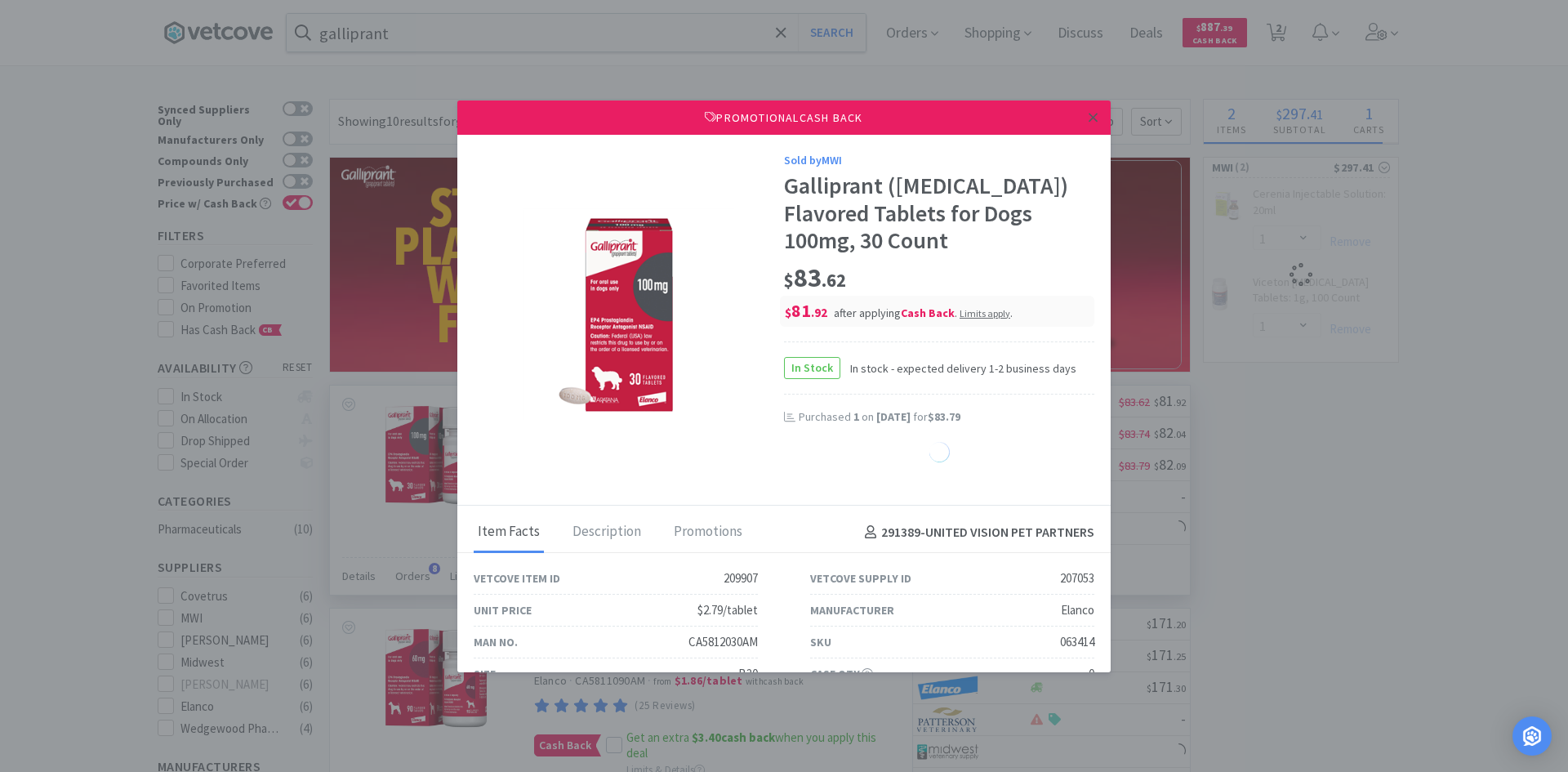
select select "1"
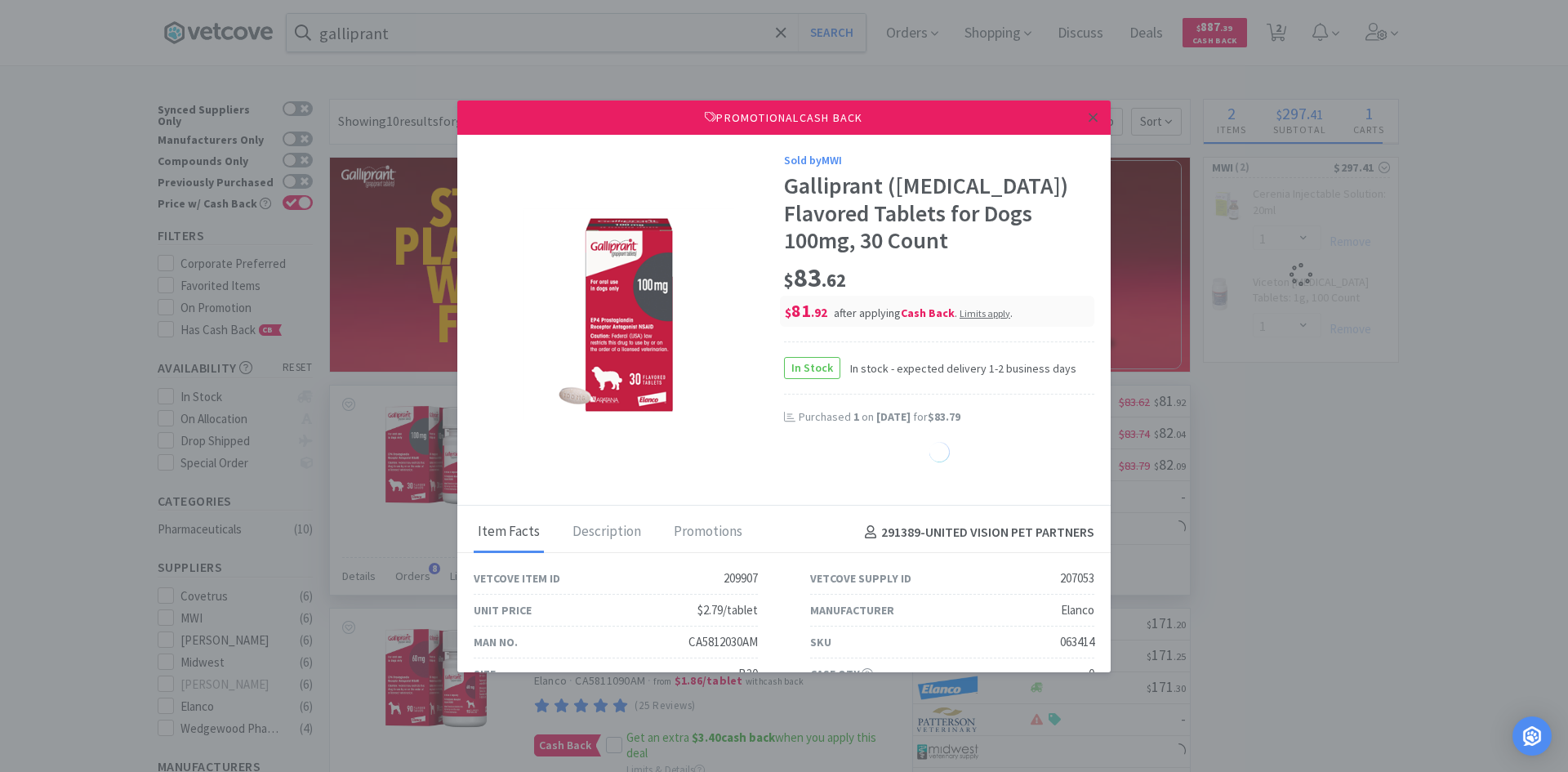
select select "1"
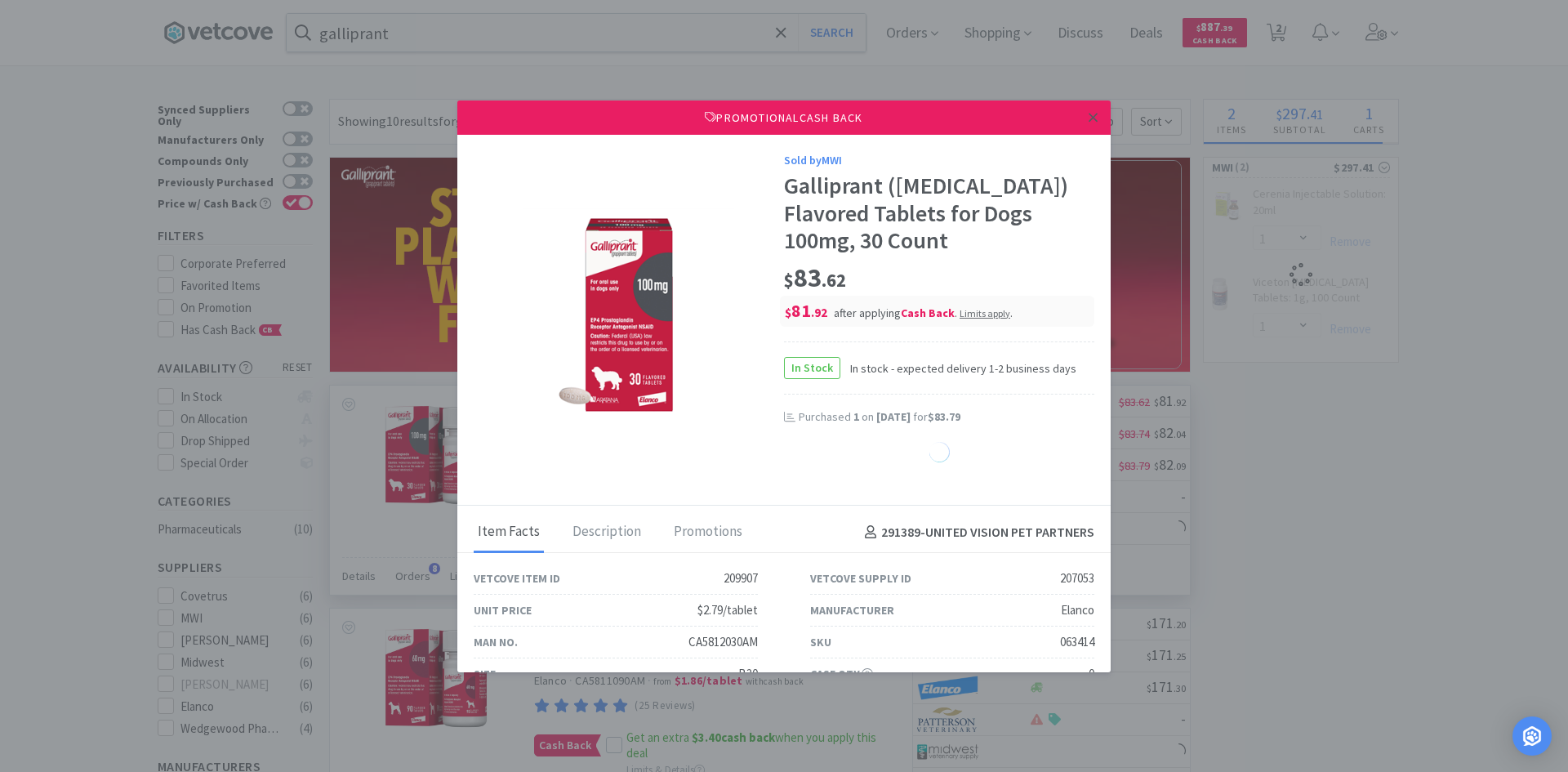
select select "1"
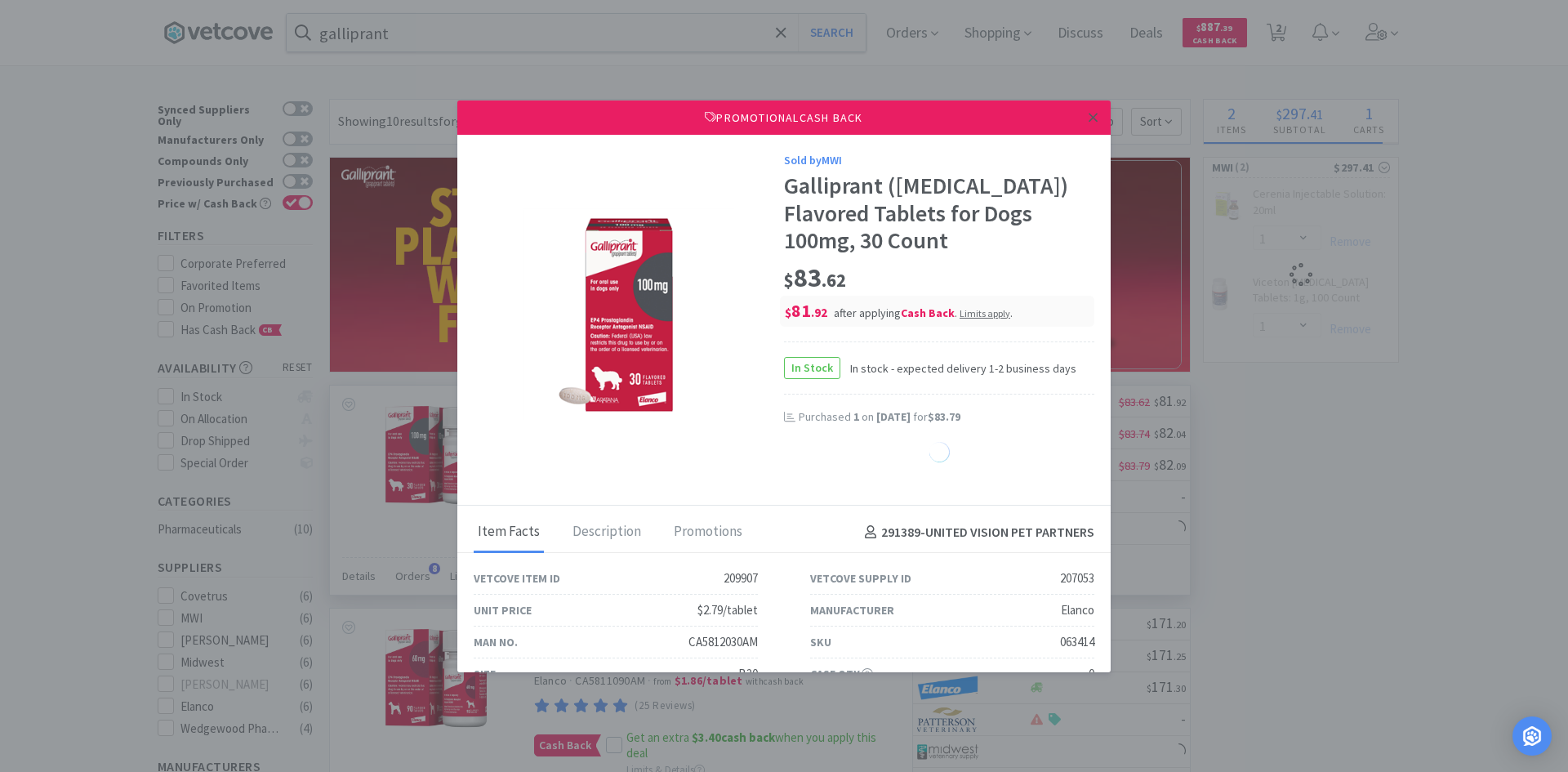
select select "1"
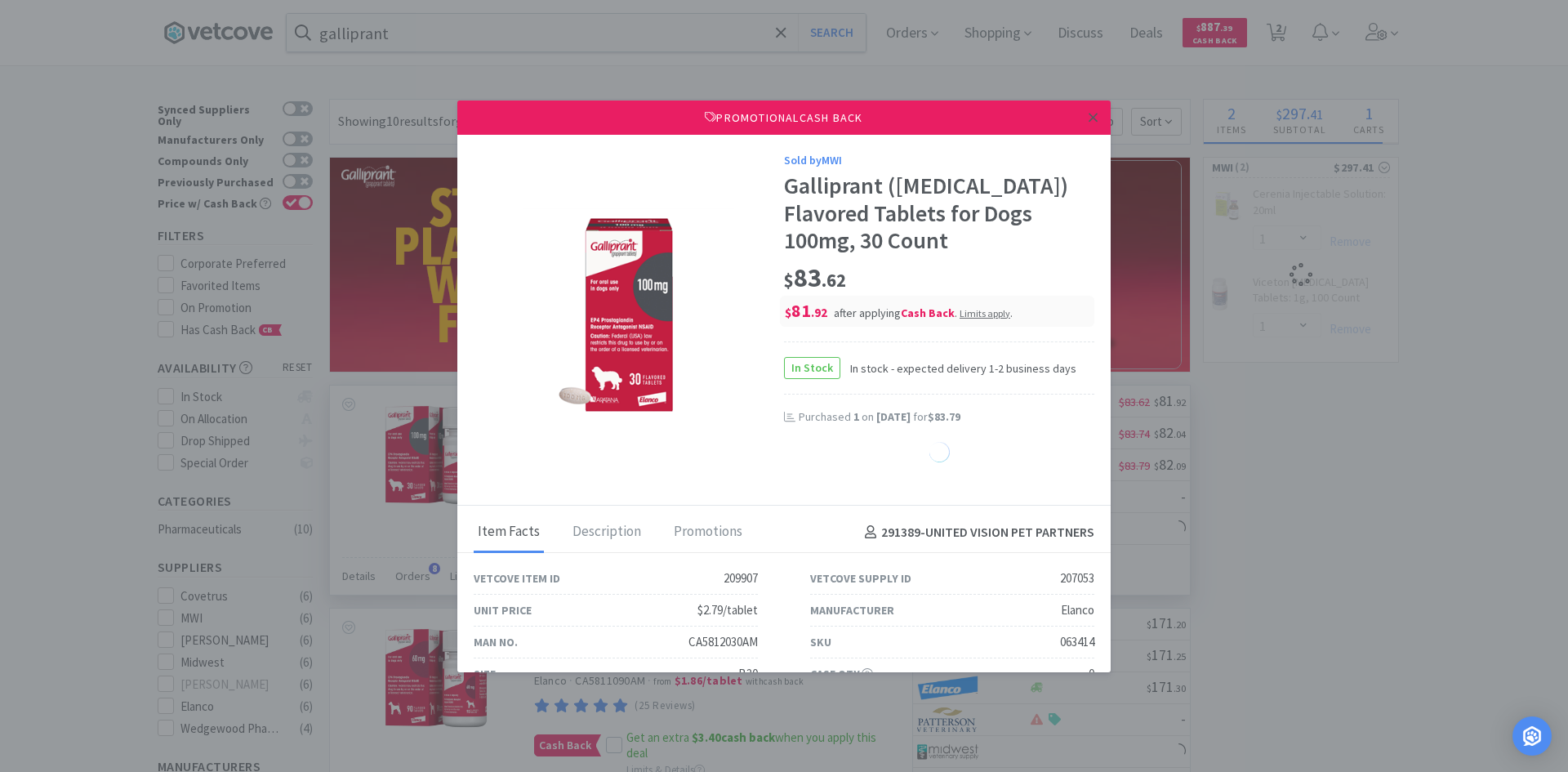
select select "1"
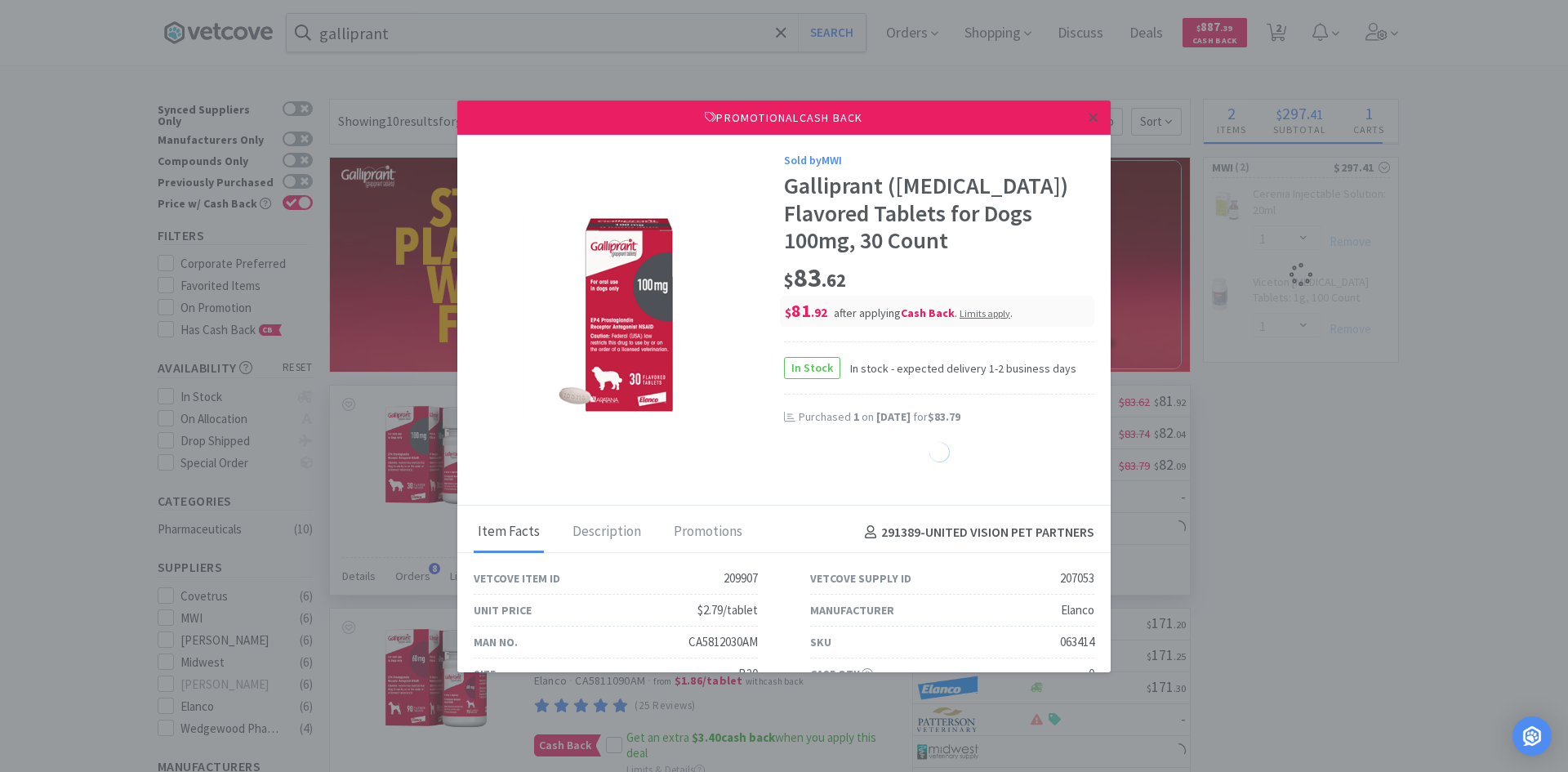
select select "1"
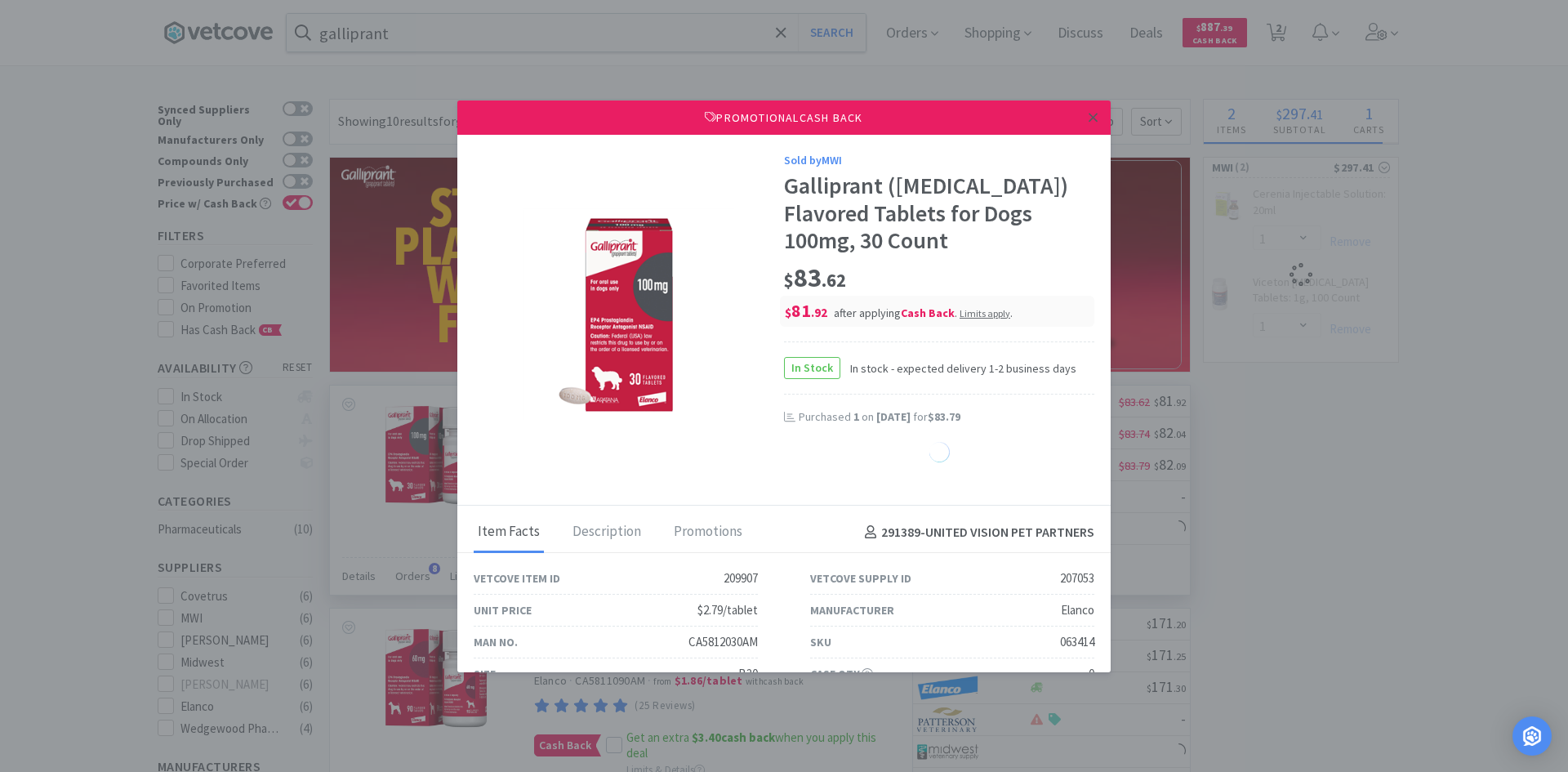
select select "1"
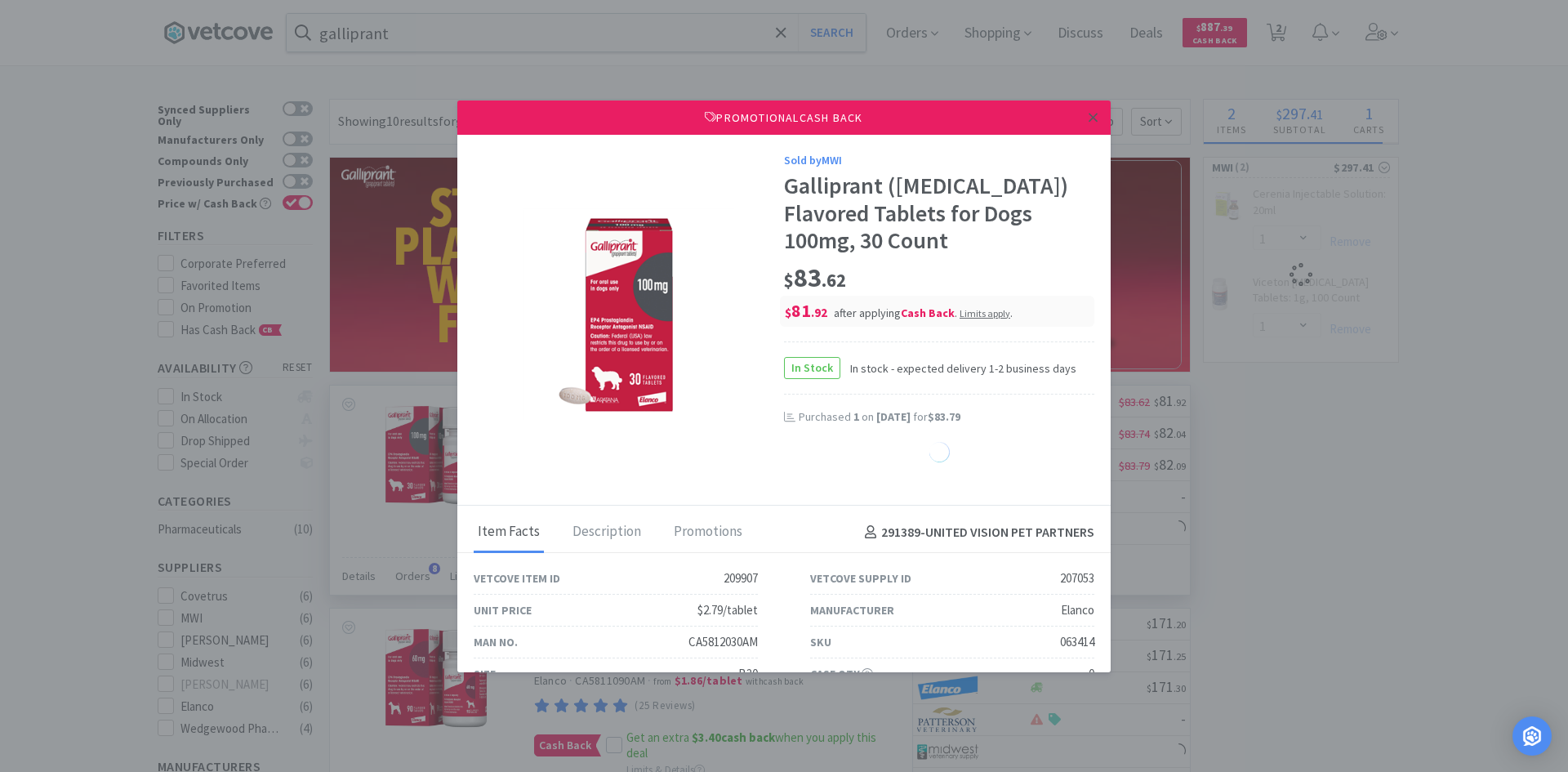
select select "1"
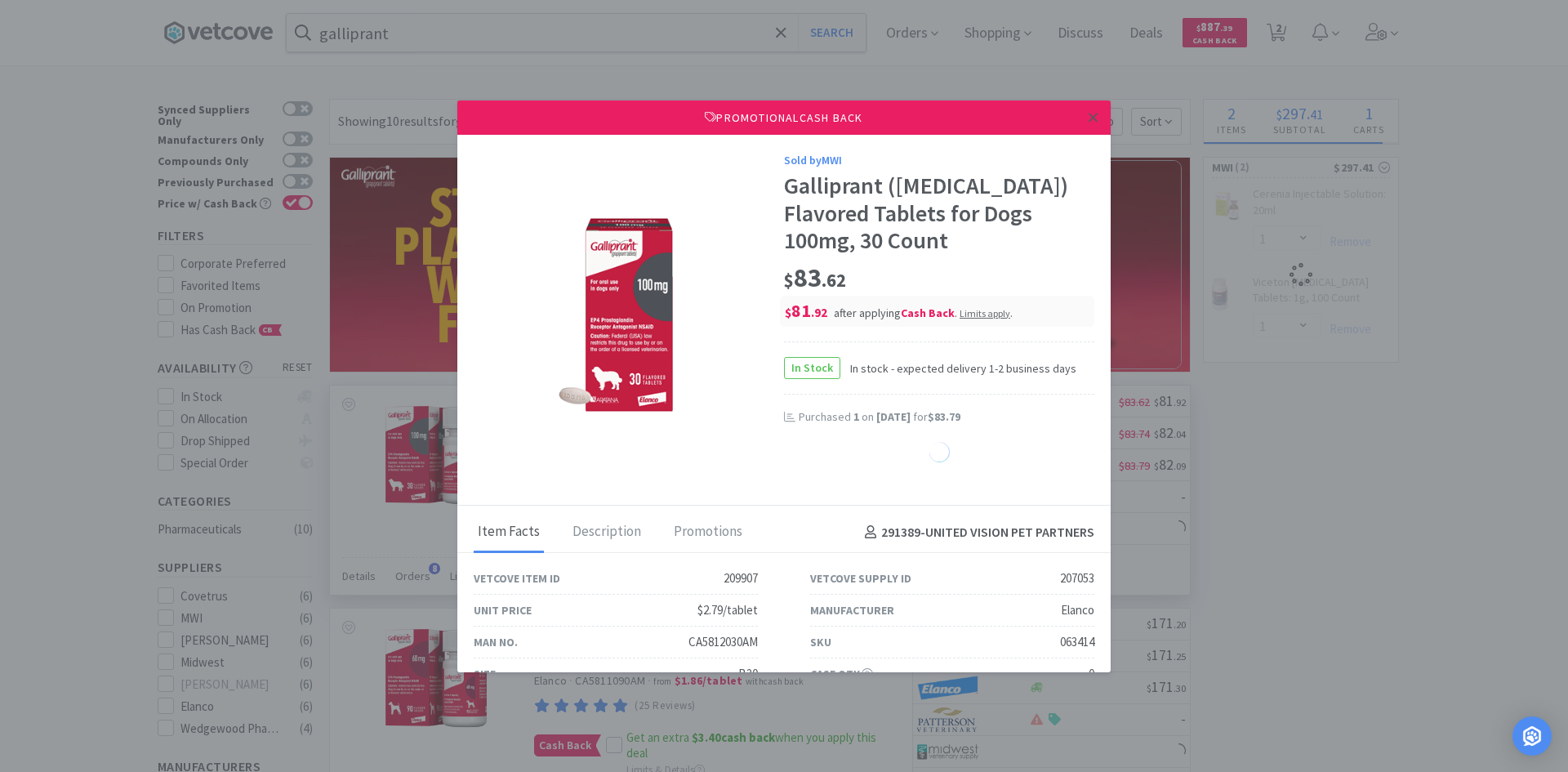
select select "1"
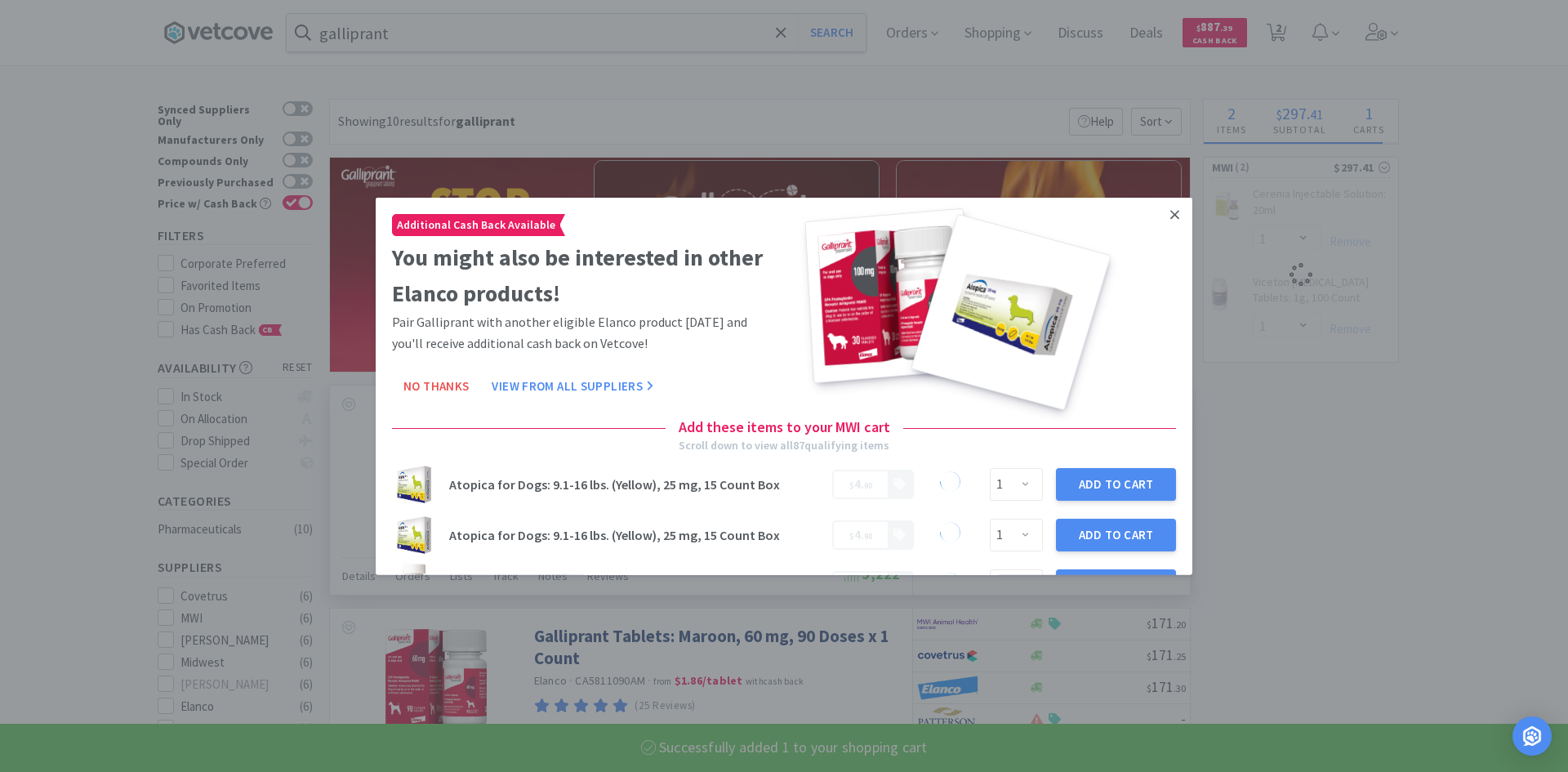
click at [1170, 215] on icon at bounding box center [1175, 214] width 9 height 9
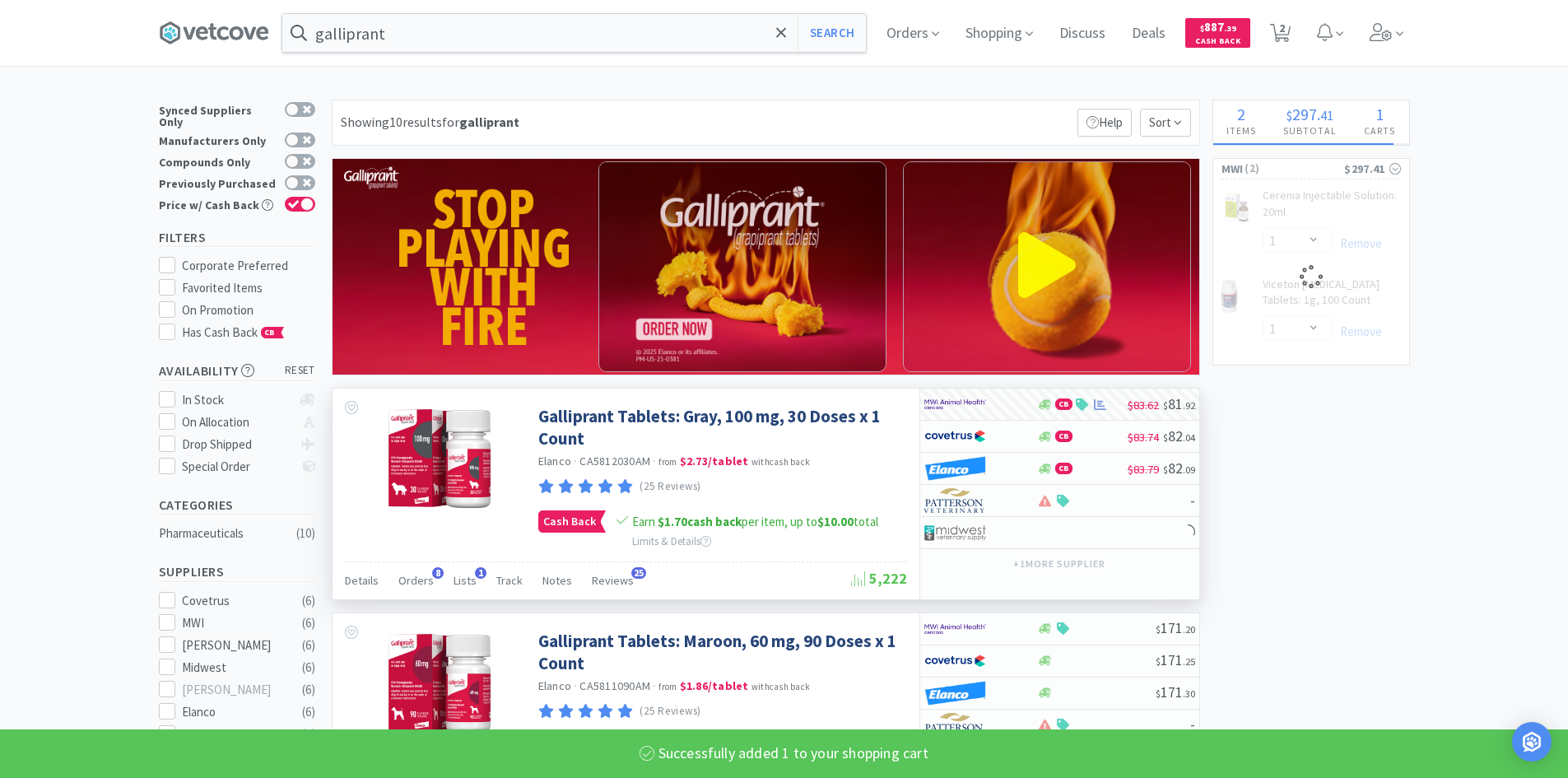
select select "1"
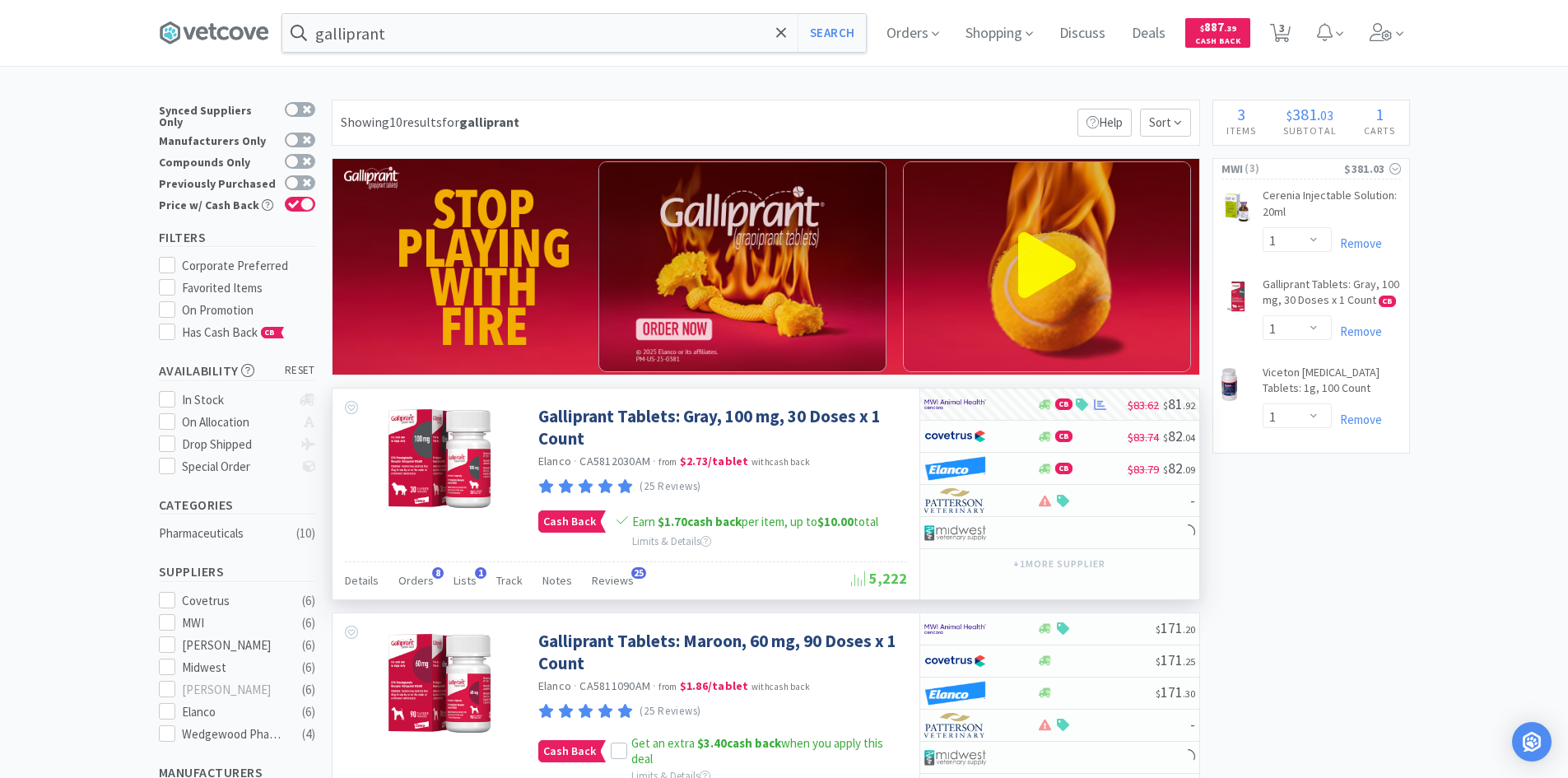
click at [1282, 33] on icon at bounding box center [1280, 33] width 20 height 18
select select "1"
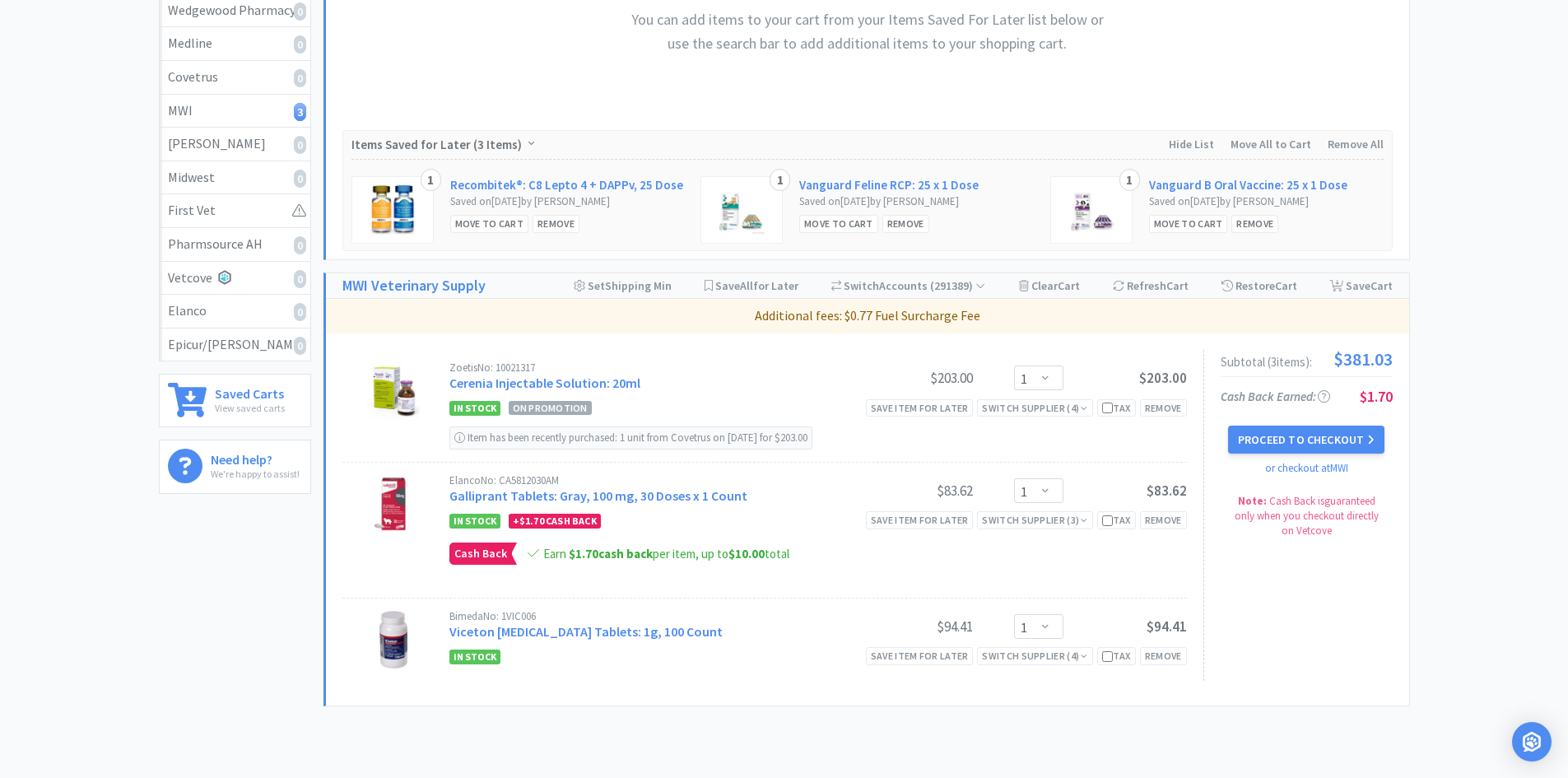
scroll to position [329, 0]
